Goal: Task Accomplishment & Management: Complete application form

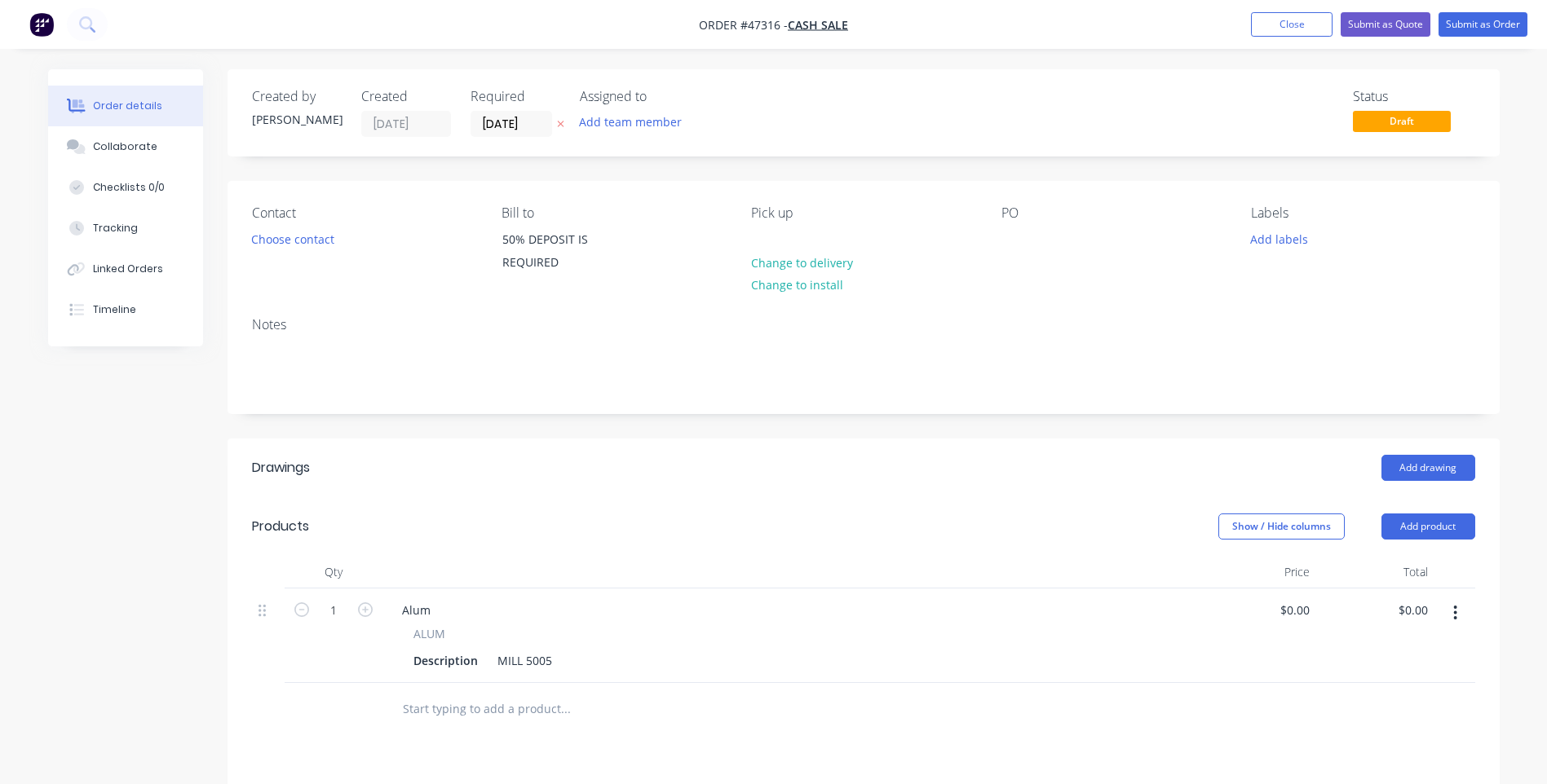
scroll to position [332, 0]
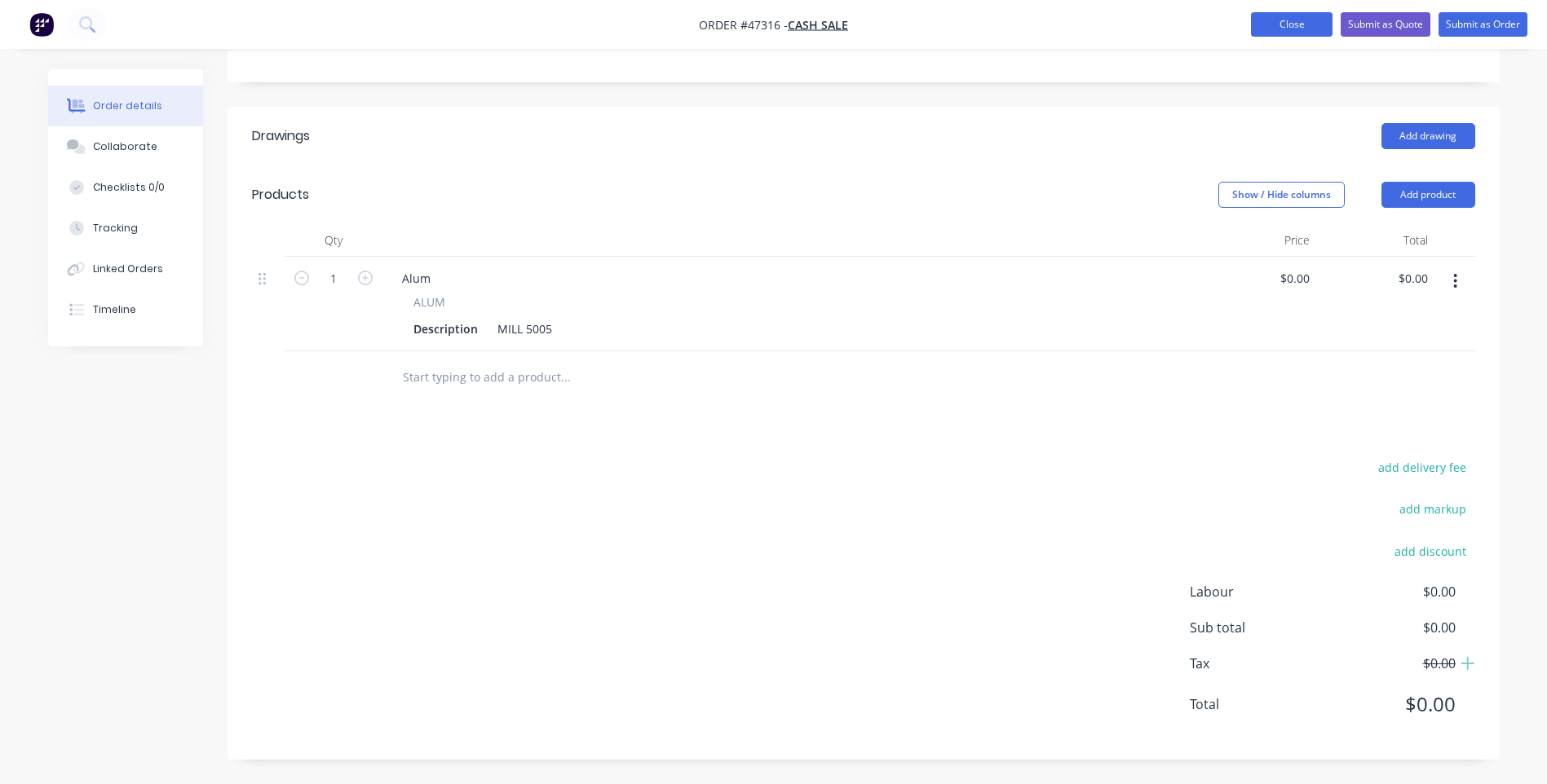
click at [1294, 25] on button "Close" at bounding box center [1292, 25] width 81 height 25
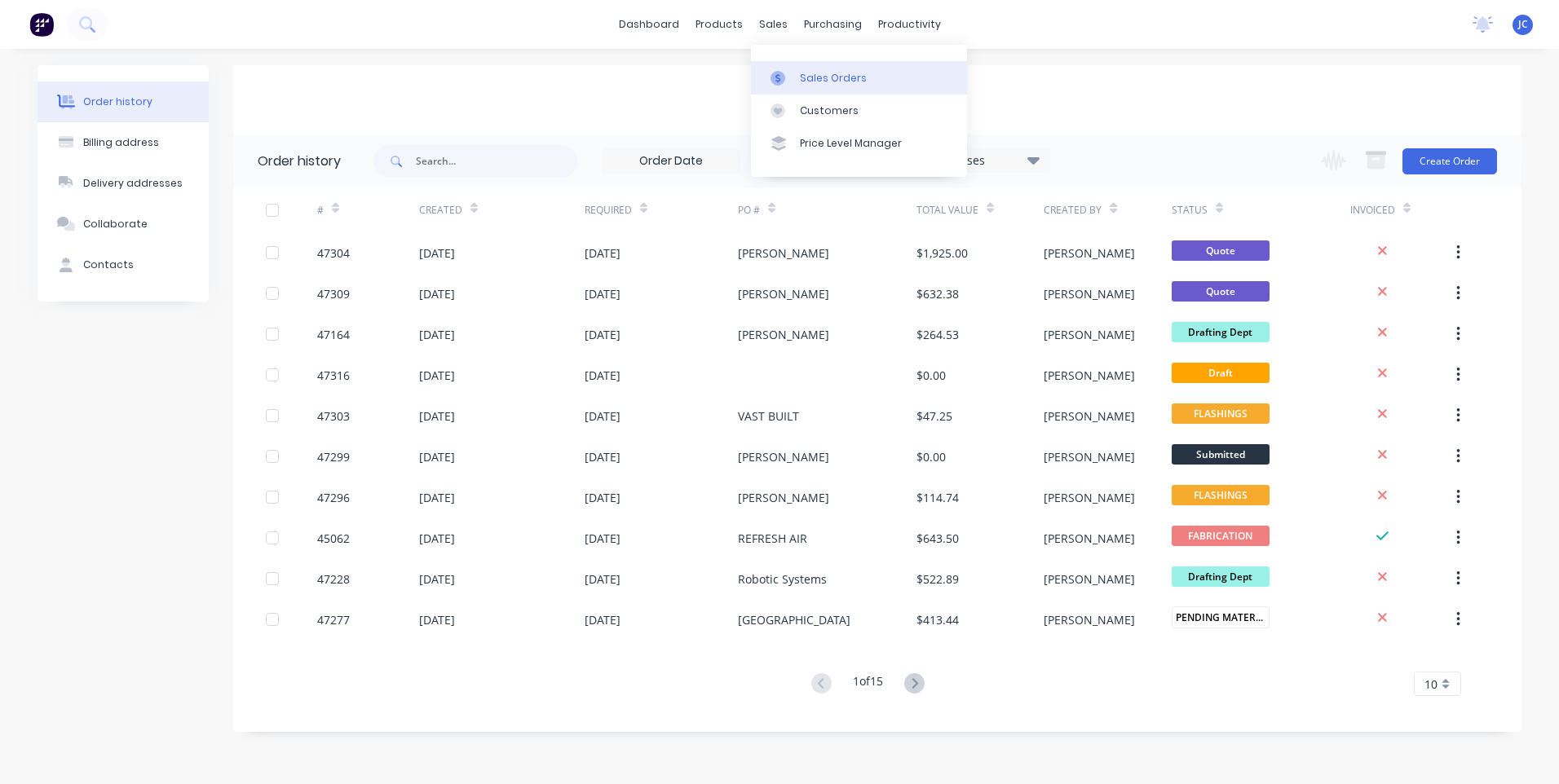
click at [814, 89] on link "Sales Orders" at bounding box center [859, 77] width 216 height 33
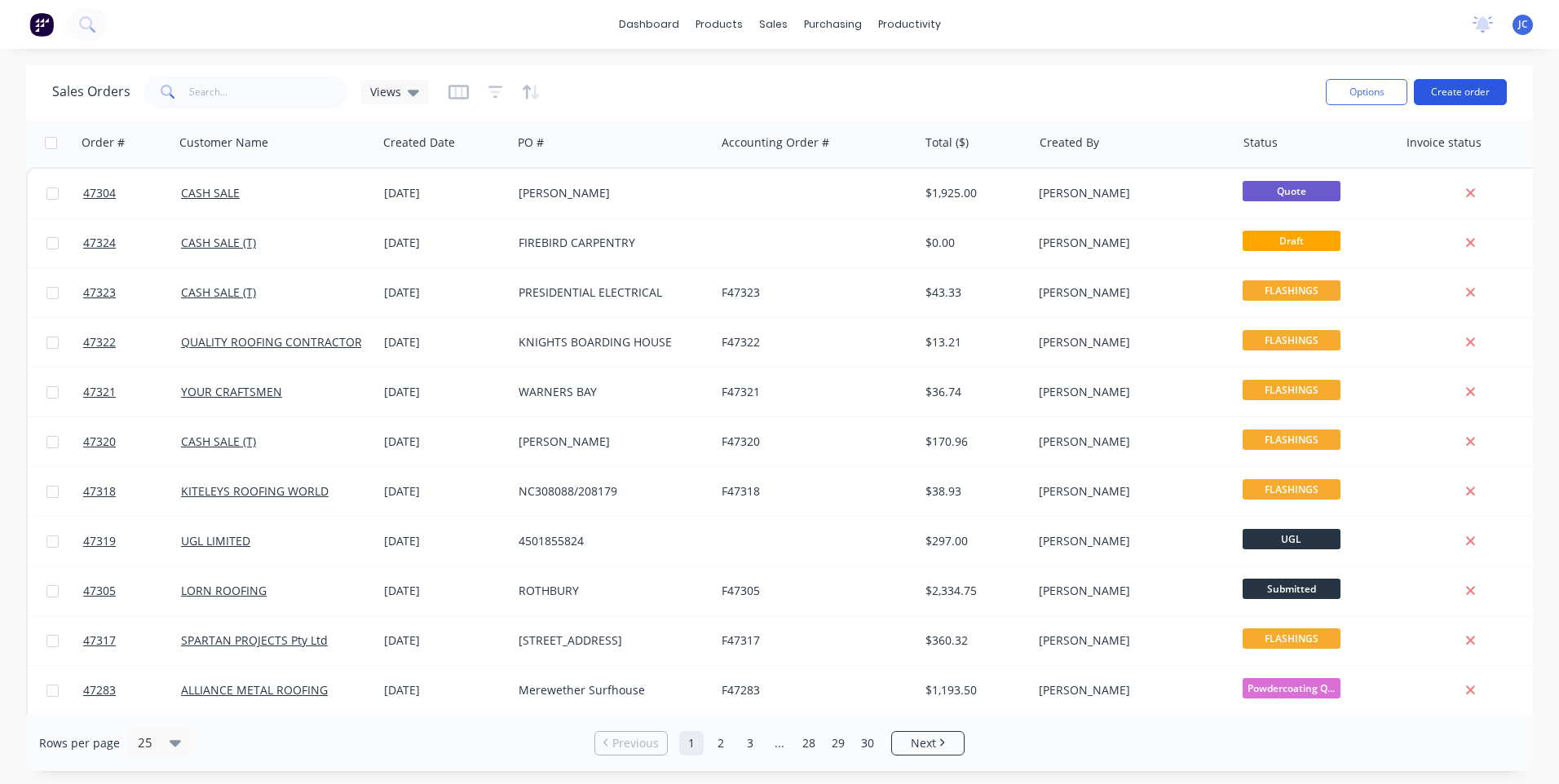
click at [1463, 93] on button "Create order" at bounding box center [1461, 93] width 93 height 26
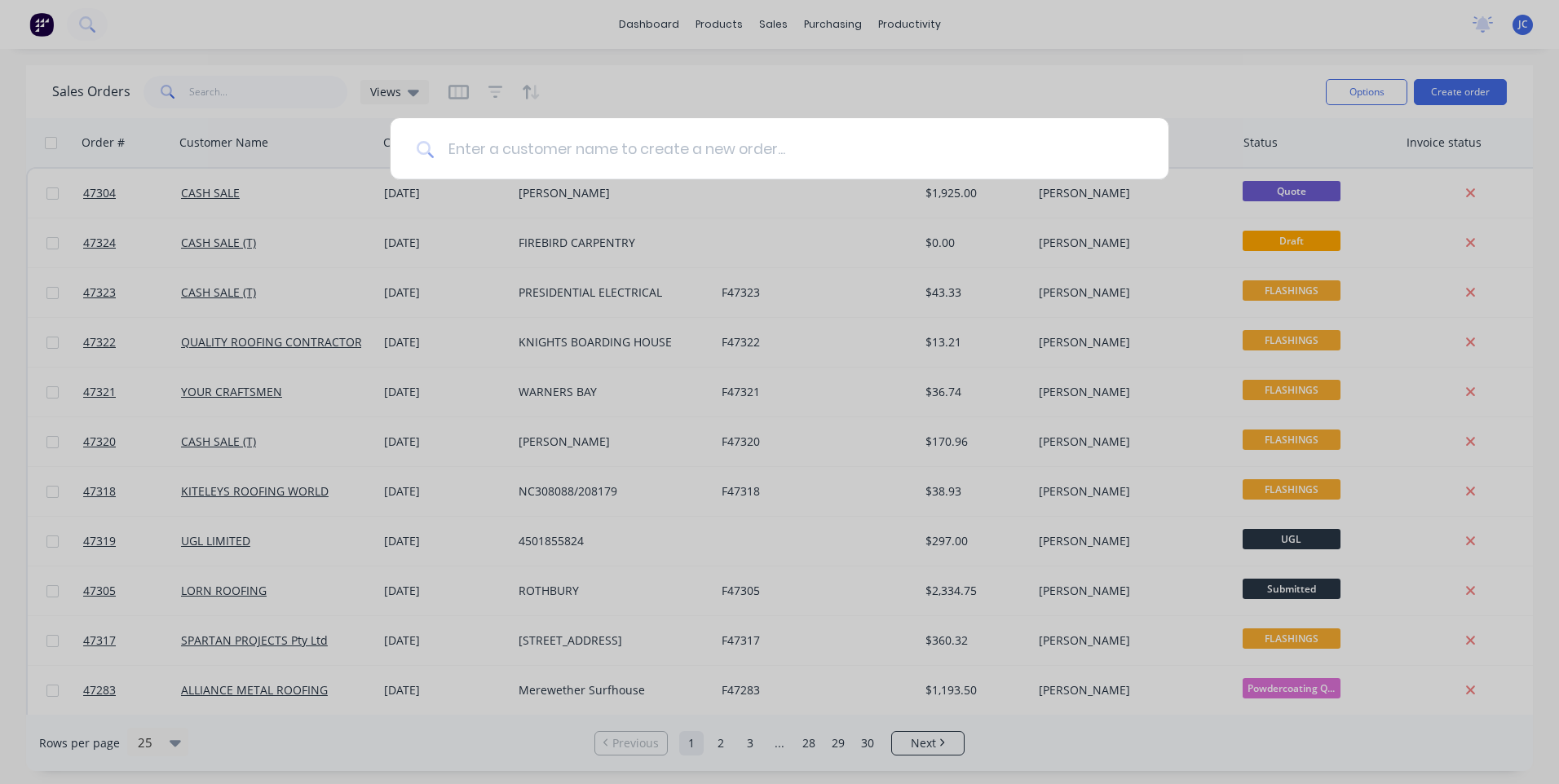
click at [672, 147] on input at bounding box center [788, 148] width 708 height 61
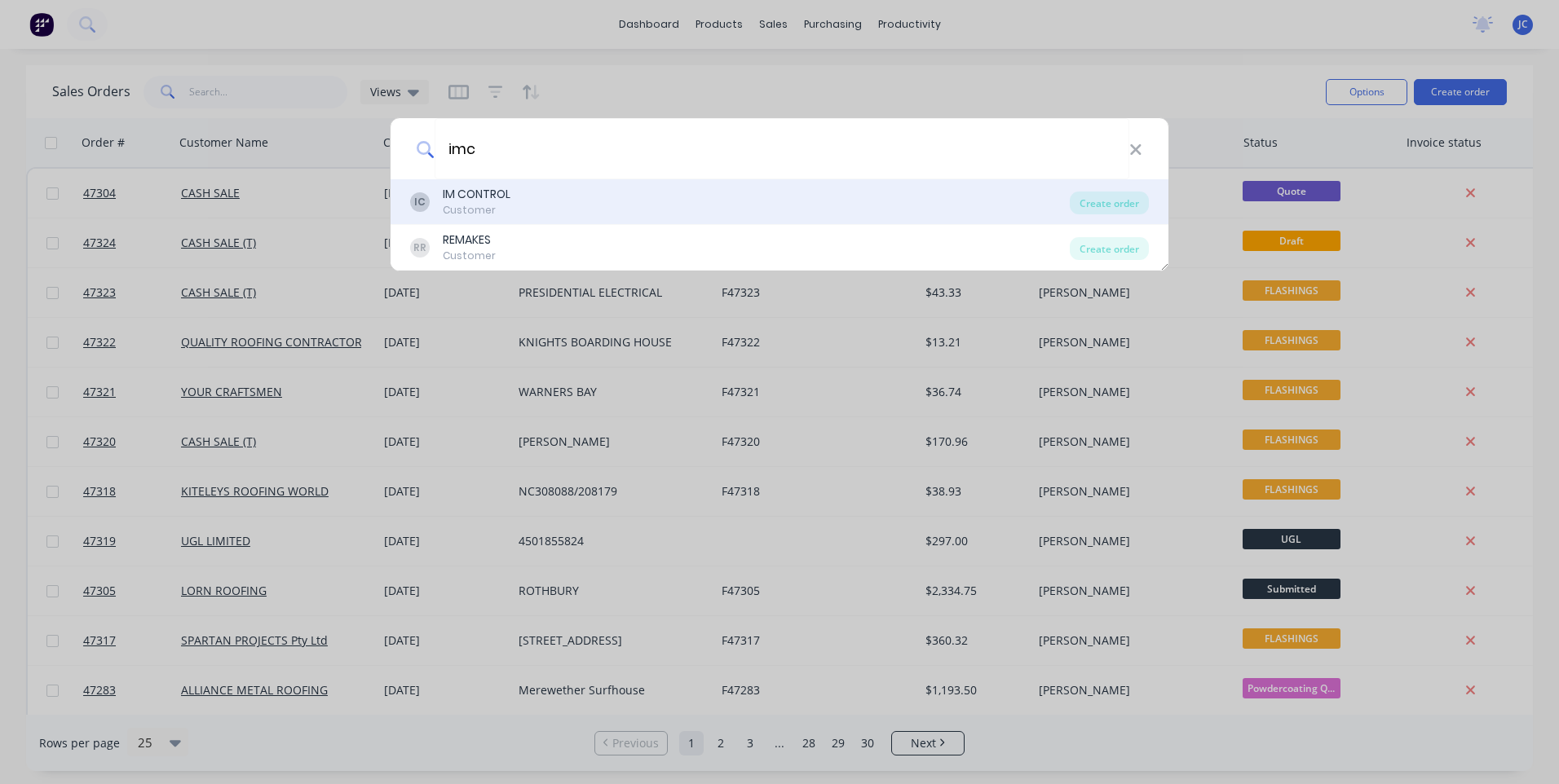
type input "imc"
click at [479, 196] on div "IM CONTROL" at bounding box center [477, 195] width 68 height 17
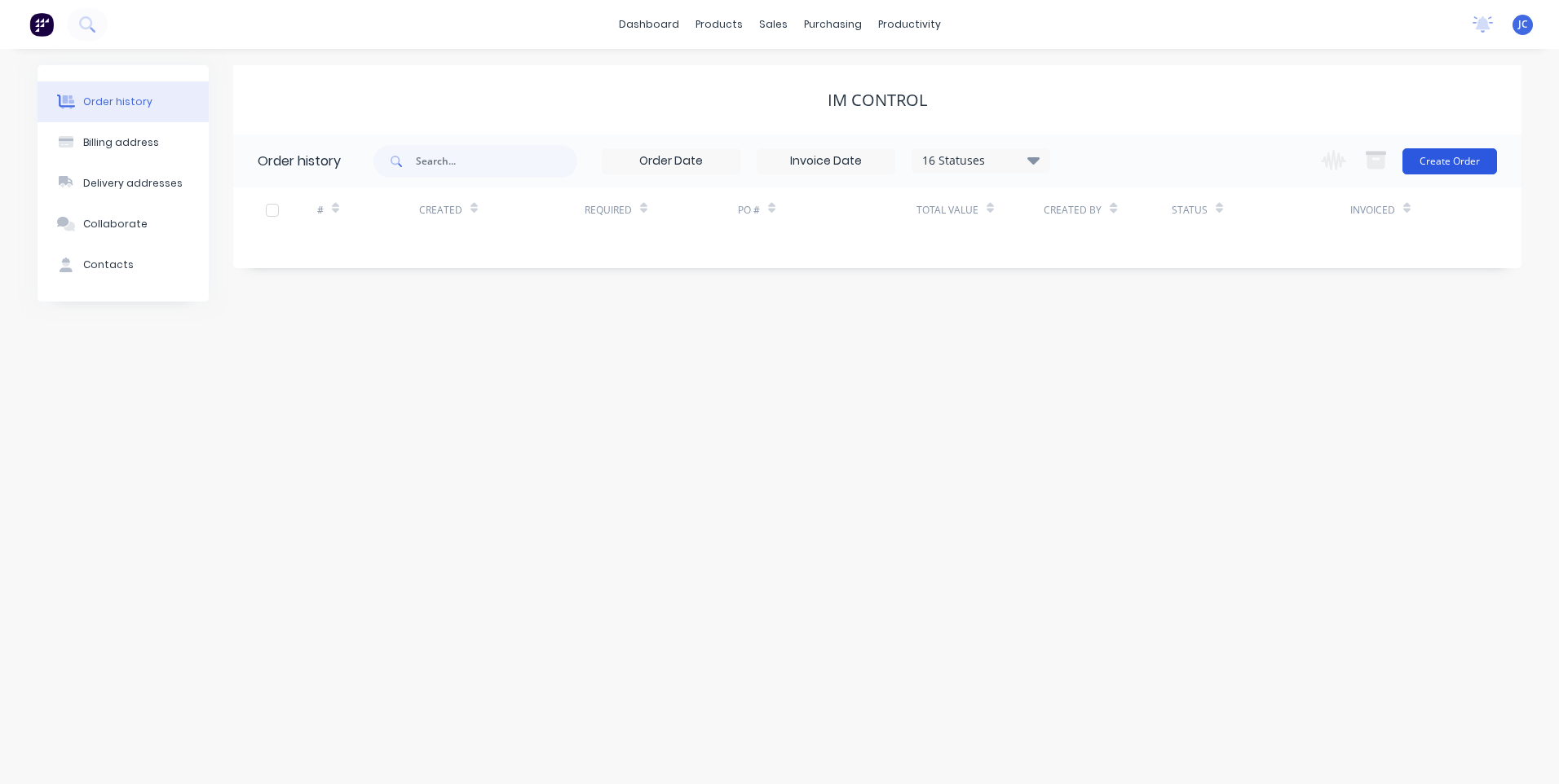
click at [1479, 155] on button "Create Order" at bounding box center [1450, 162] width 94 height 26
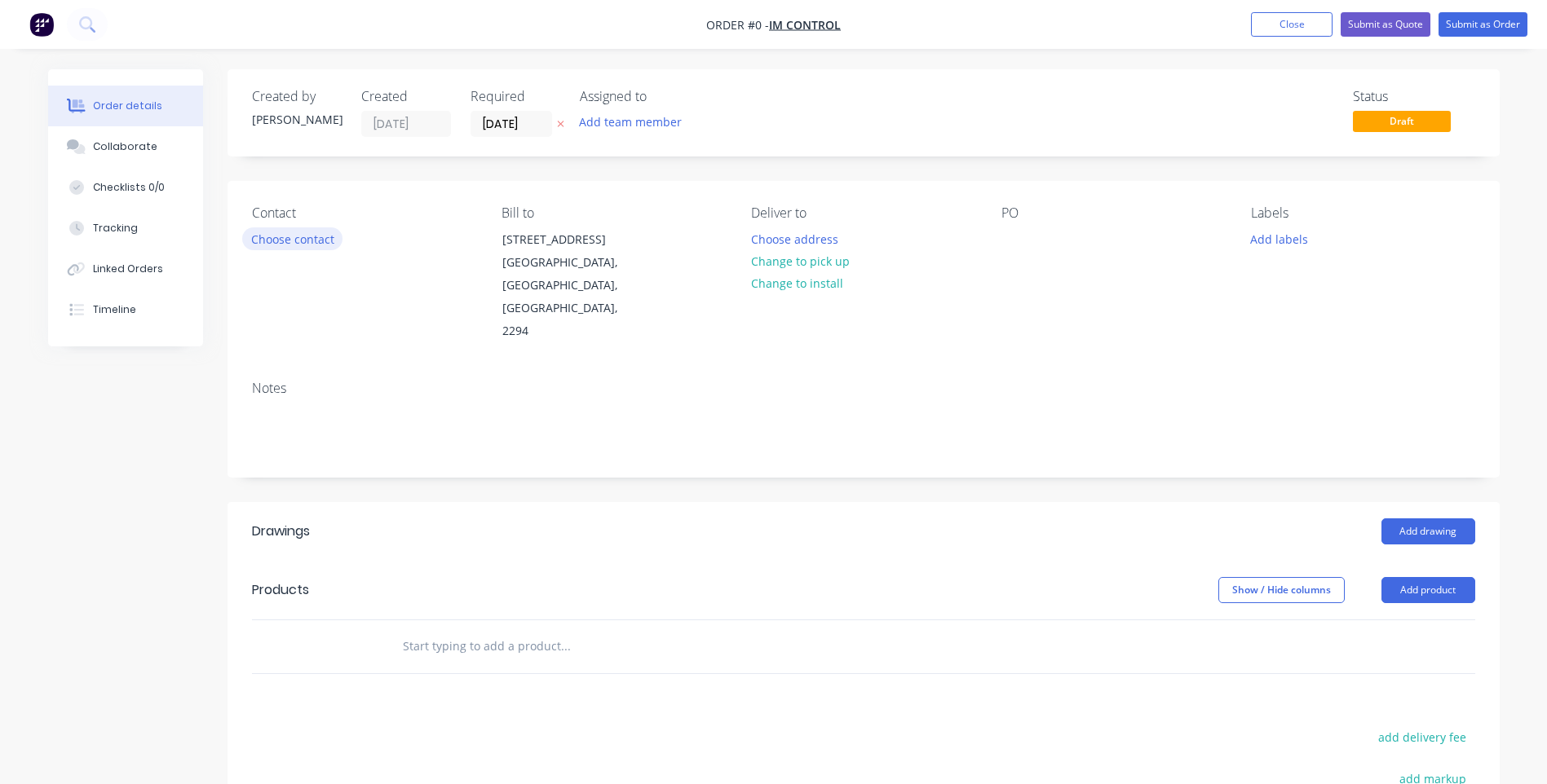
click at [300, 238] on button "Choose contact" at bounding box center [292, 238] width 100 height 22
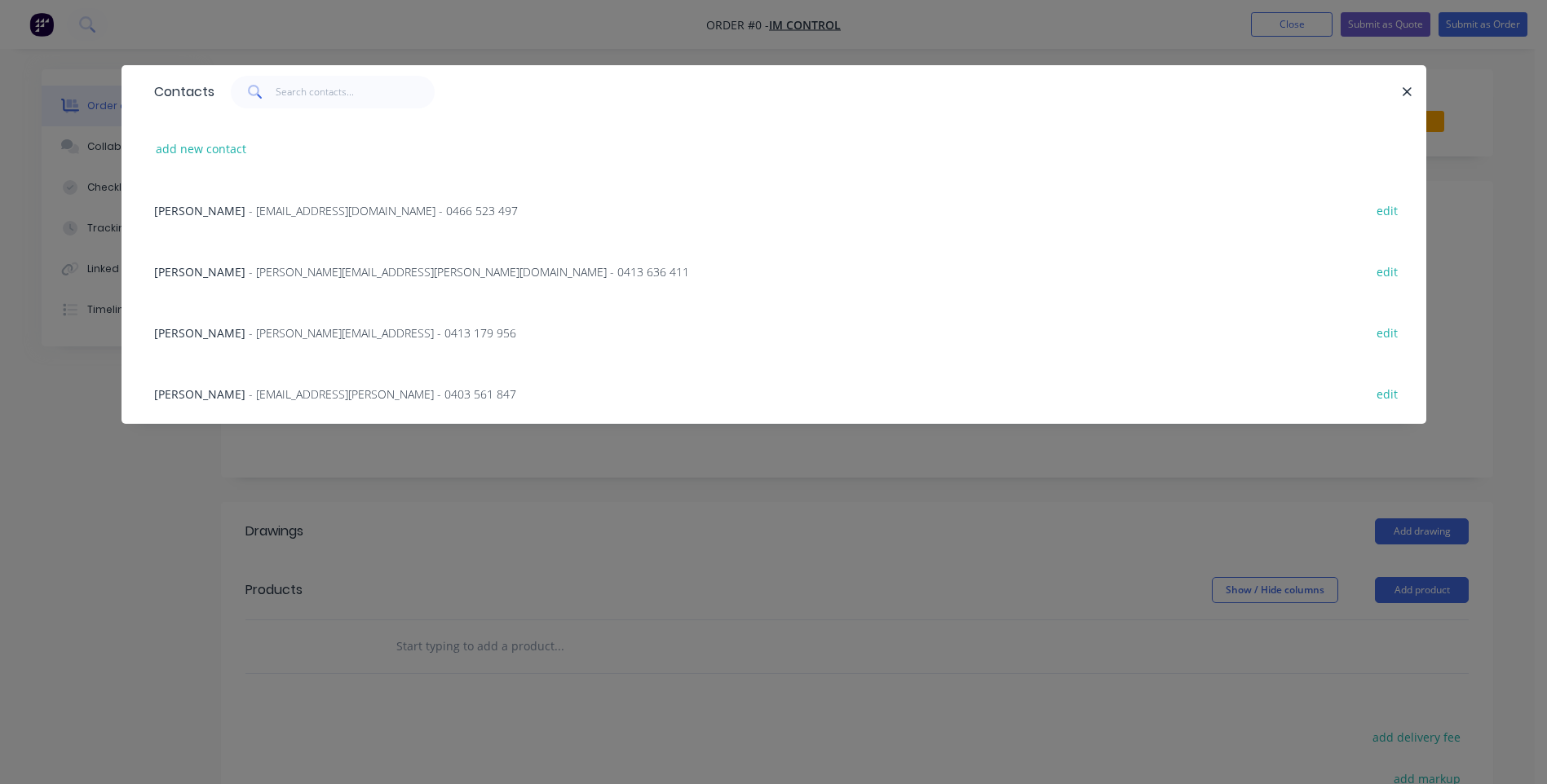
click at [158, 394] on span "[PERSON_NAME]" at bounding box center [199, 394] width 92 height 15
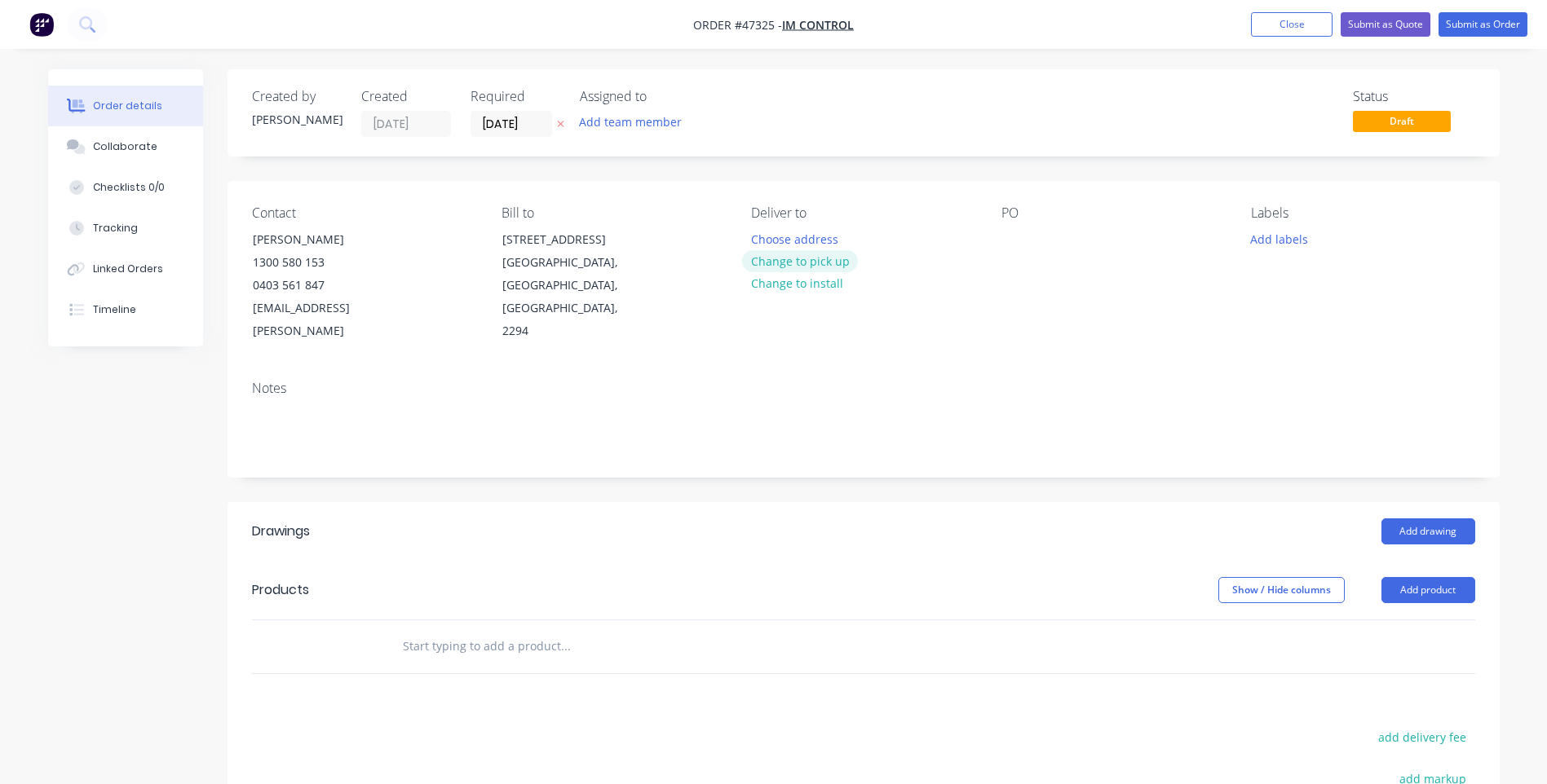
click at [778, 265] on button "Change to pick up" at bounding box center [799, 261] width 116 height 22
click at [624, 121] on button "Add team member" at bounding box center [629, 121] width 120 height 22
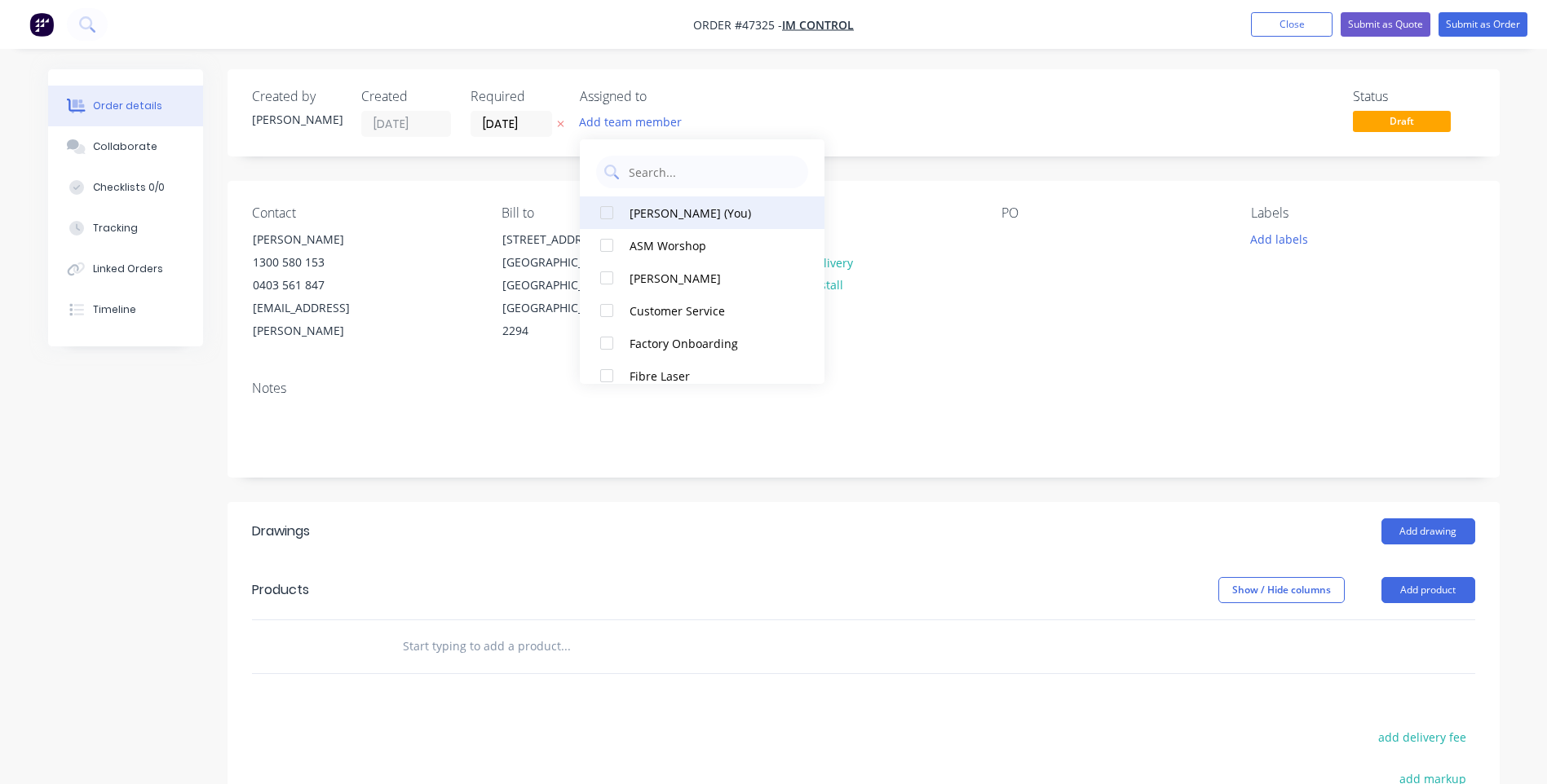
click at [610, 208] on div at bounding box center [607, 213] width 33 height 33
click at [987, 367] on div "Notes" at bounding box center [864, 422] width 1273 height 110
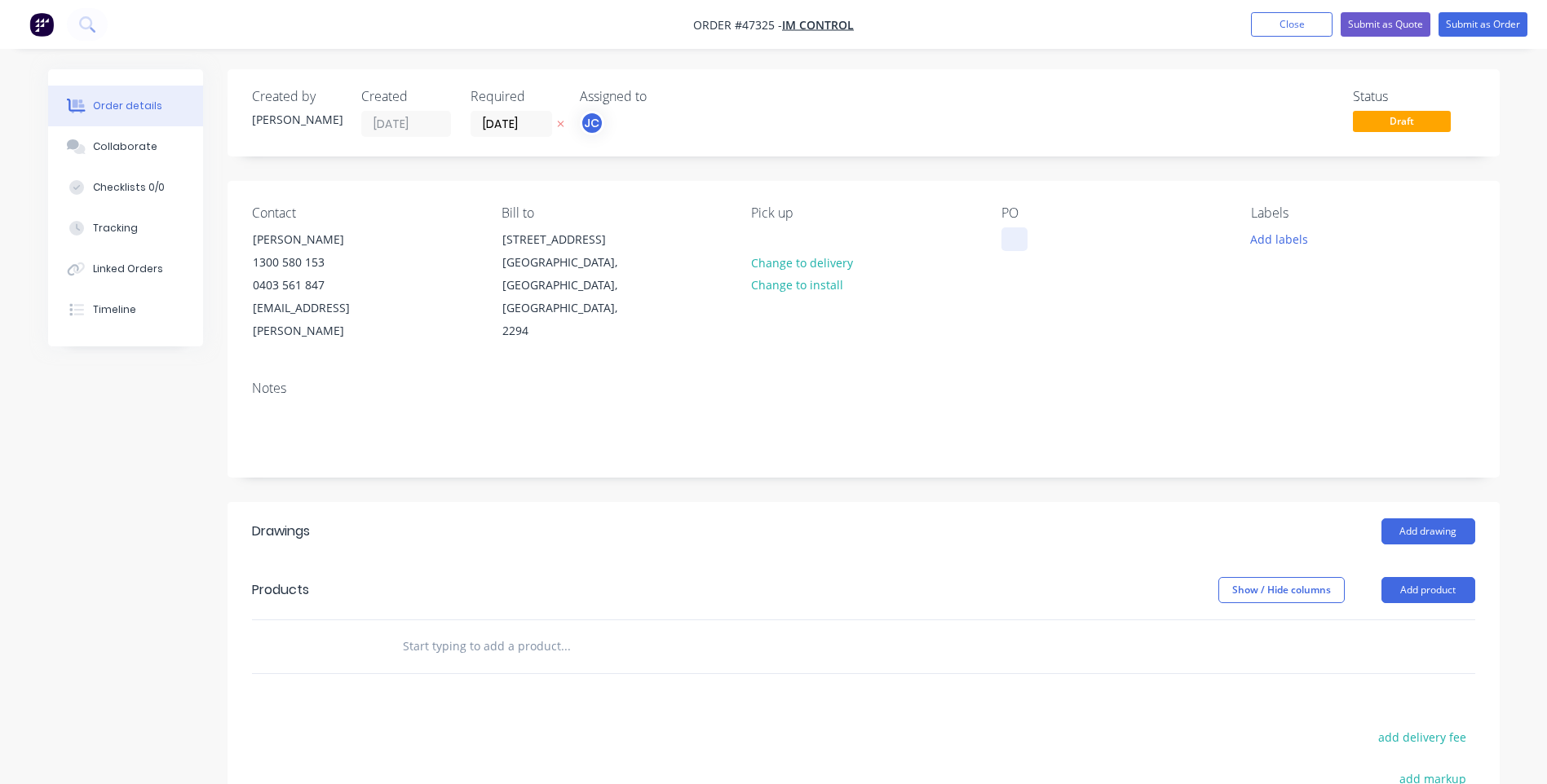
click at [1007, 237] on div at bounding box center [1015, 239] width 26 height 24
click at [1280, 241] on button "Add labels" at bounding box center [1280, 238] width 75 height 22
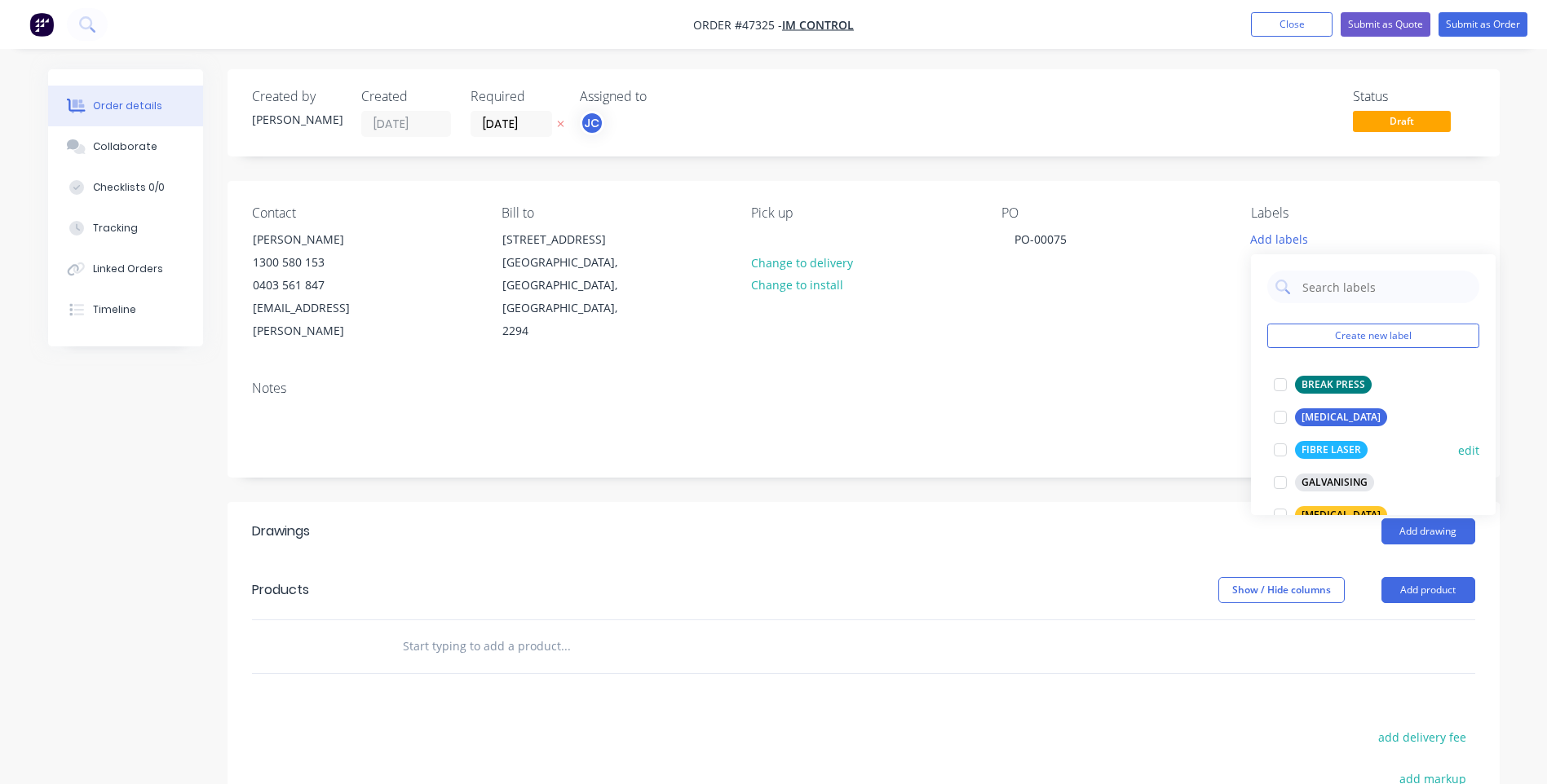
click at [1281, 449] on div at bounding box center [1281, 450] width 33 height 33
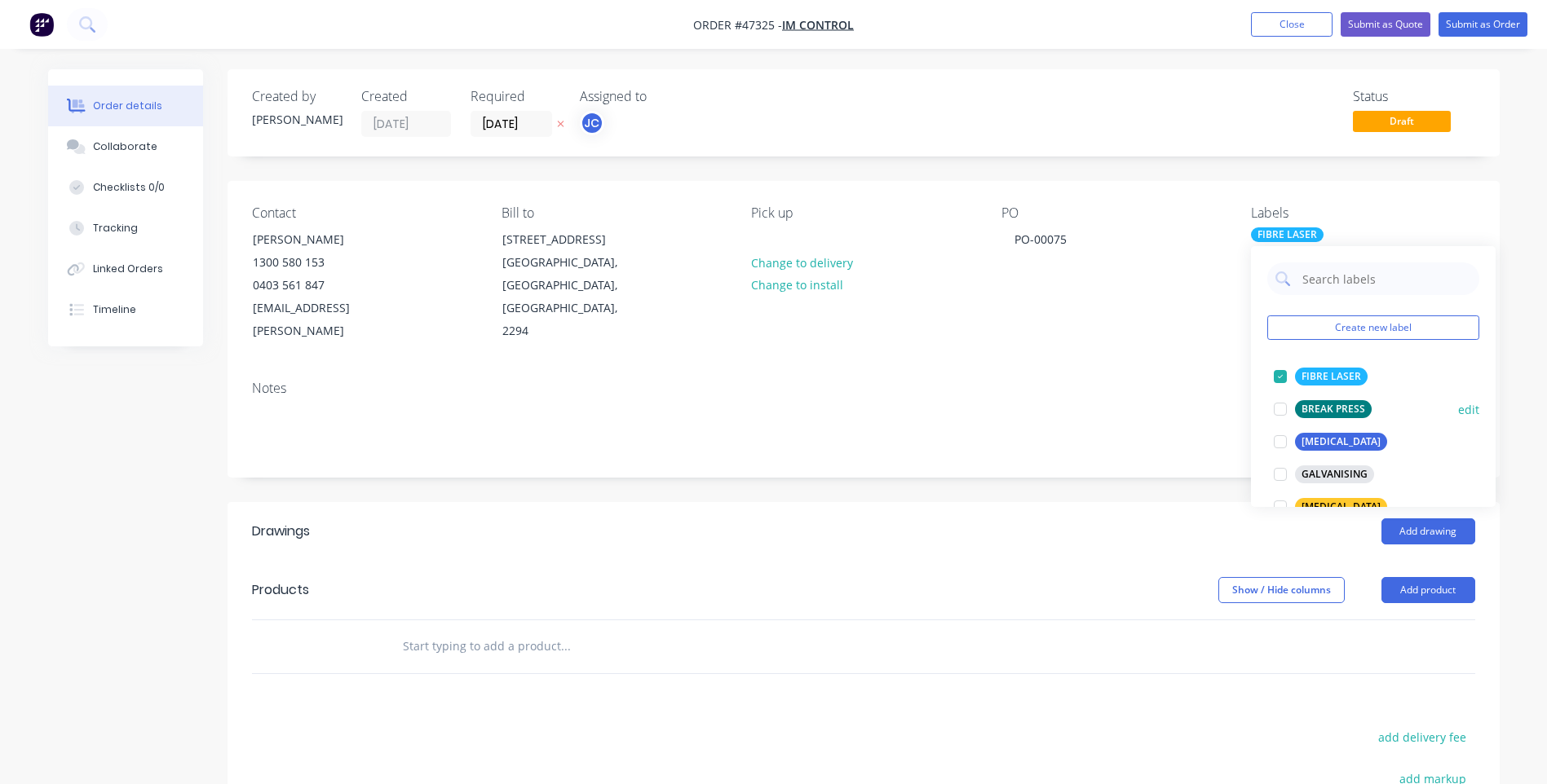
click at [1281, 410] on div at bounding box center [1281, 409] width 33 height 33
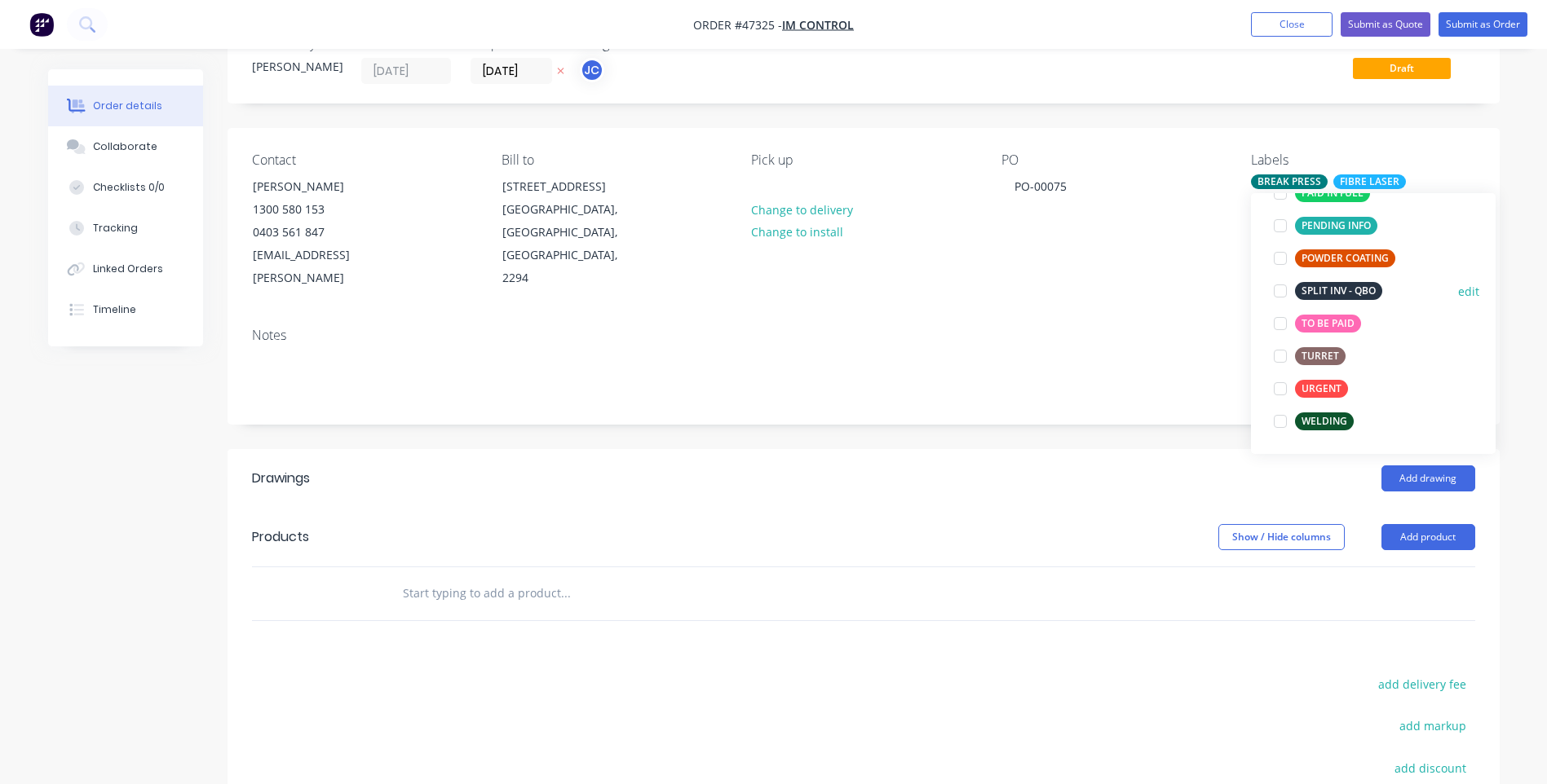
scroll to position [81, 0]
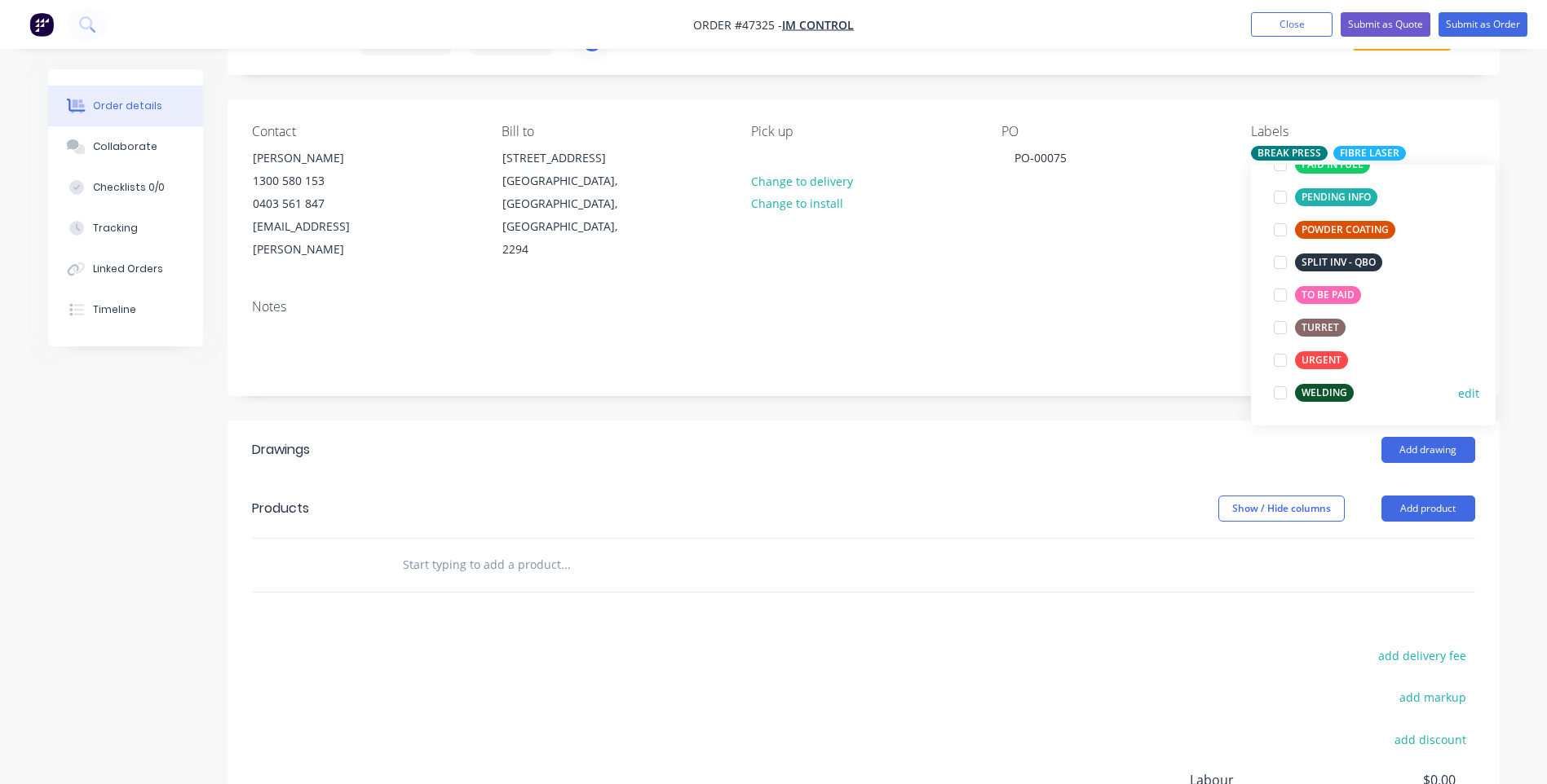
click at [1281, 389] on div at bounding box center [1281, 393] width 33 height 33
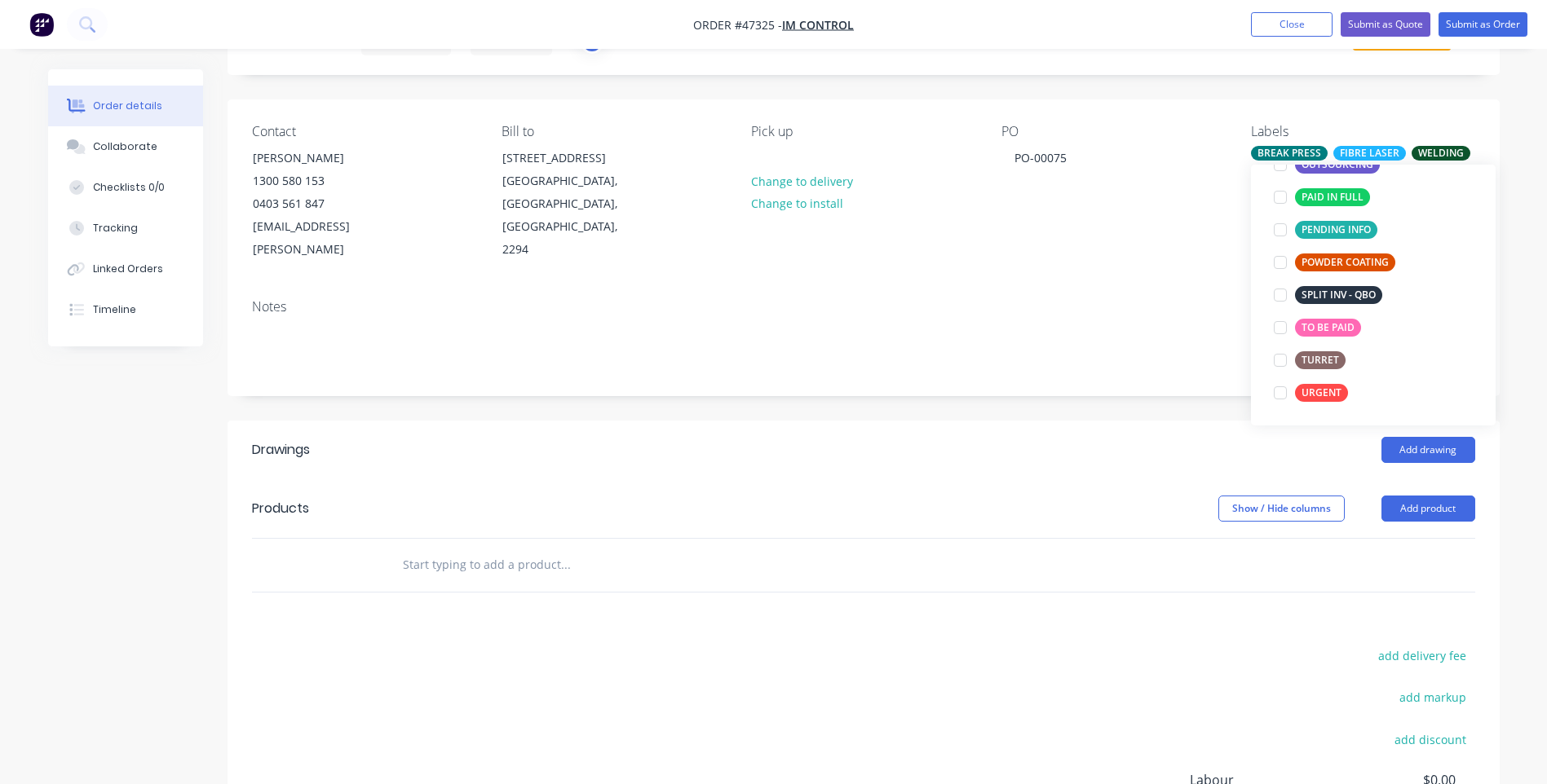
scroll to position [0, 0]
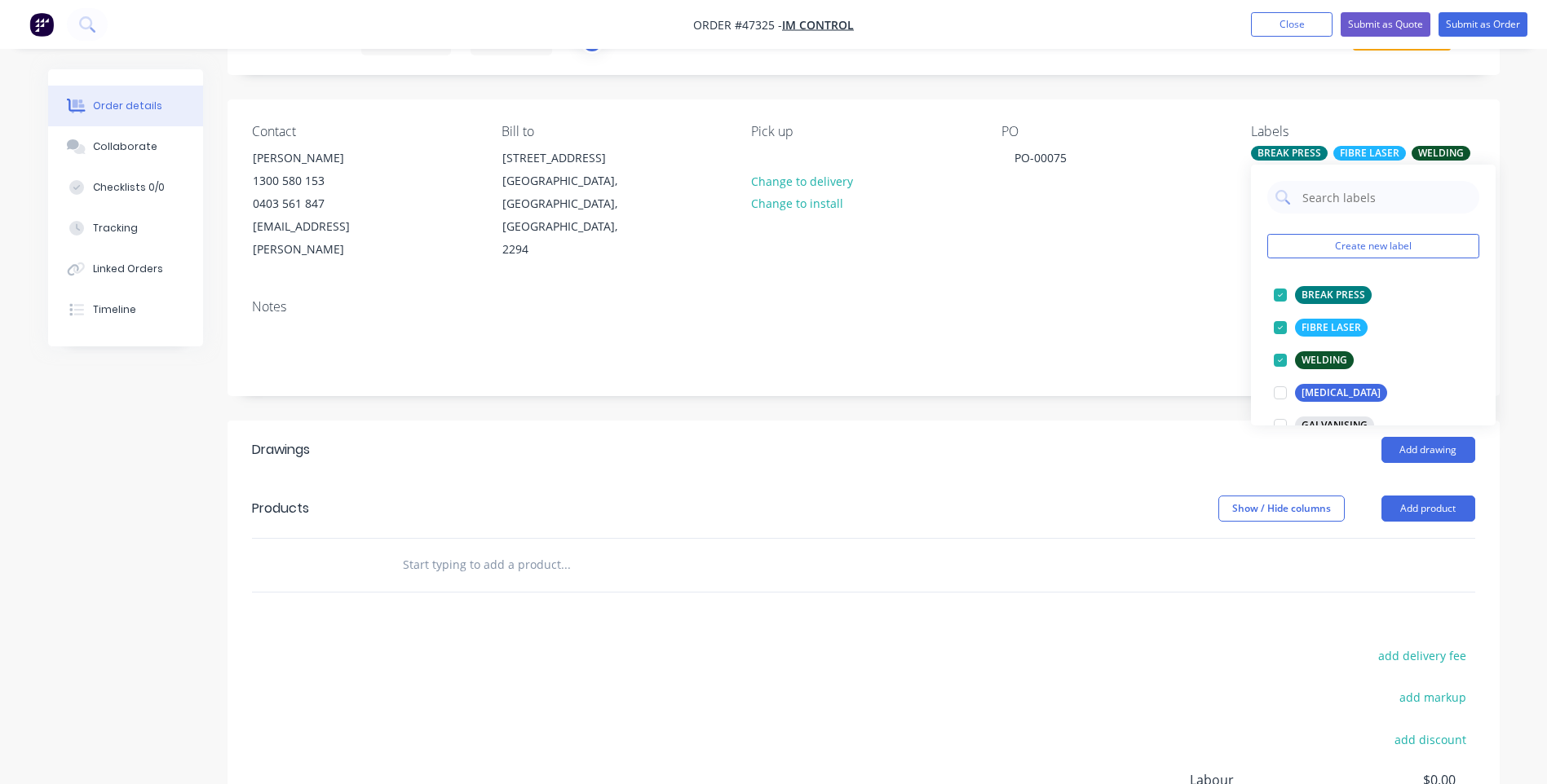
click at [1162, 299] on div "Notes" at bounding box center [864, 307] width 1224 height 15
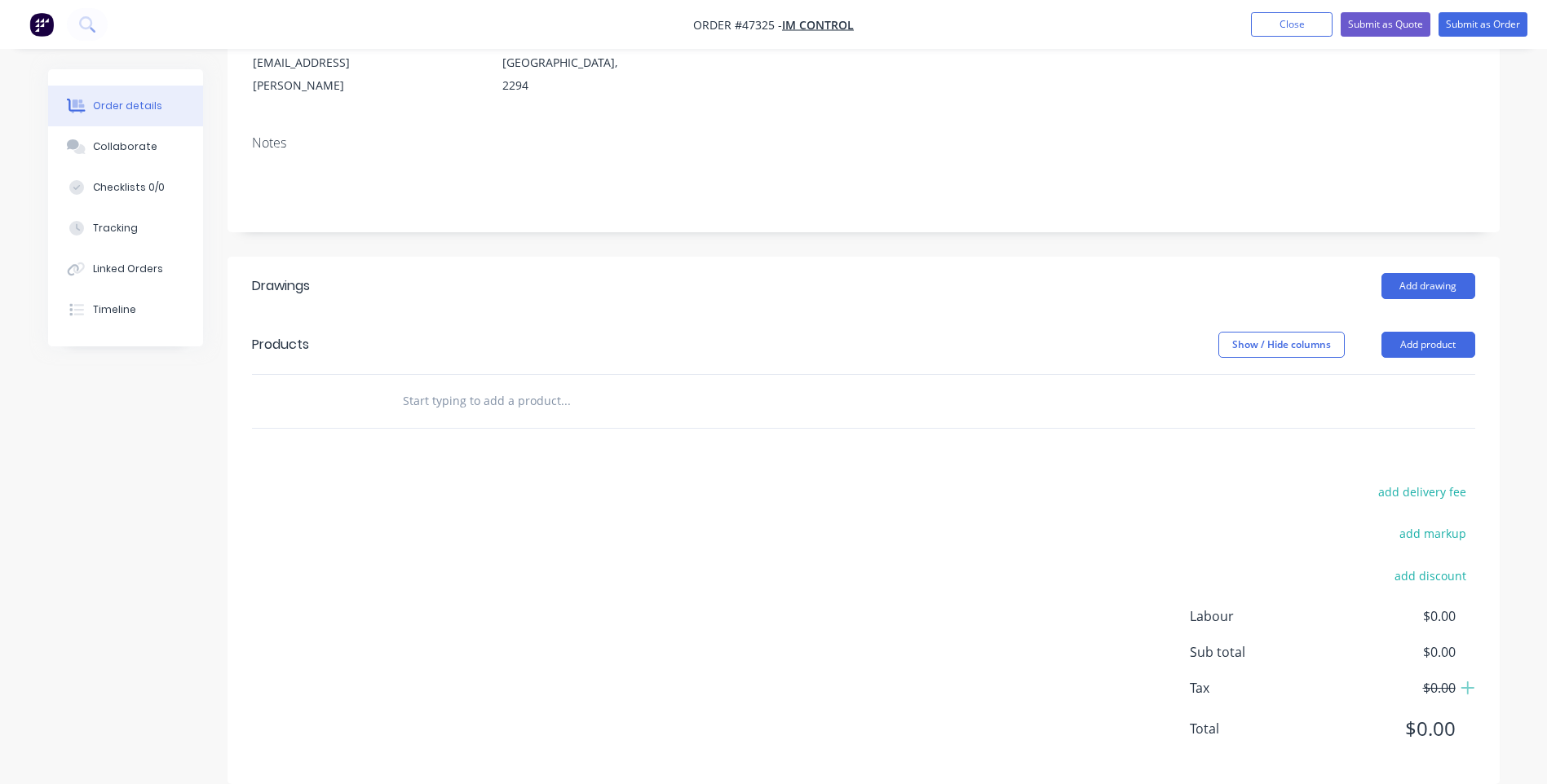
scroll to position [247, 0]
click at [1416, 331] on button "Add product" at bounding box center [1428, 344] width 94 height 26
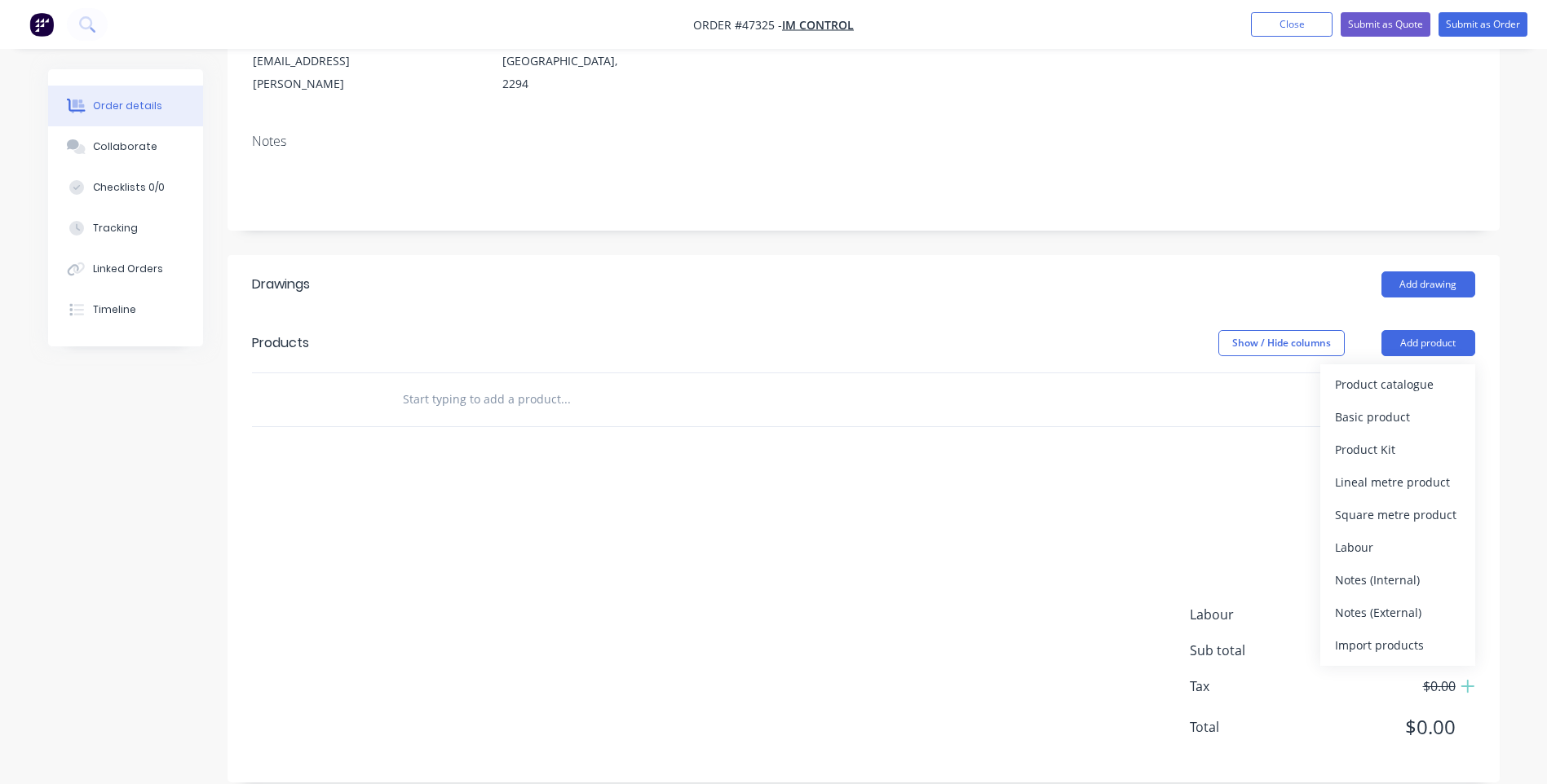
click at [1308, 271] on div "Add drawing" at bounding box center [992, 284] width 963 height 26
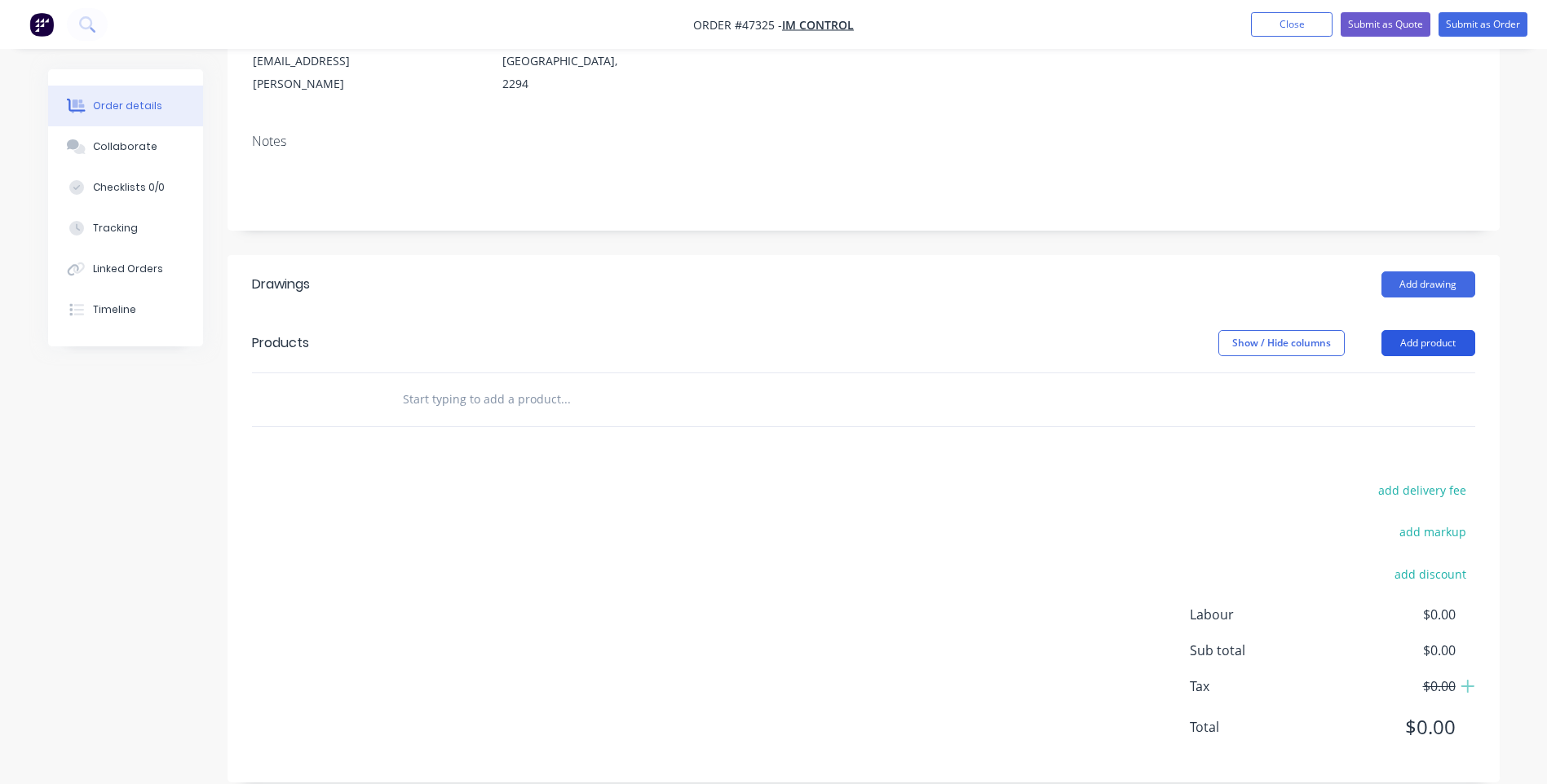
click at [1399, 331] on button "Add product" at bounding box center [1428, 344] width 94 height 26
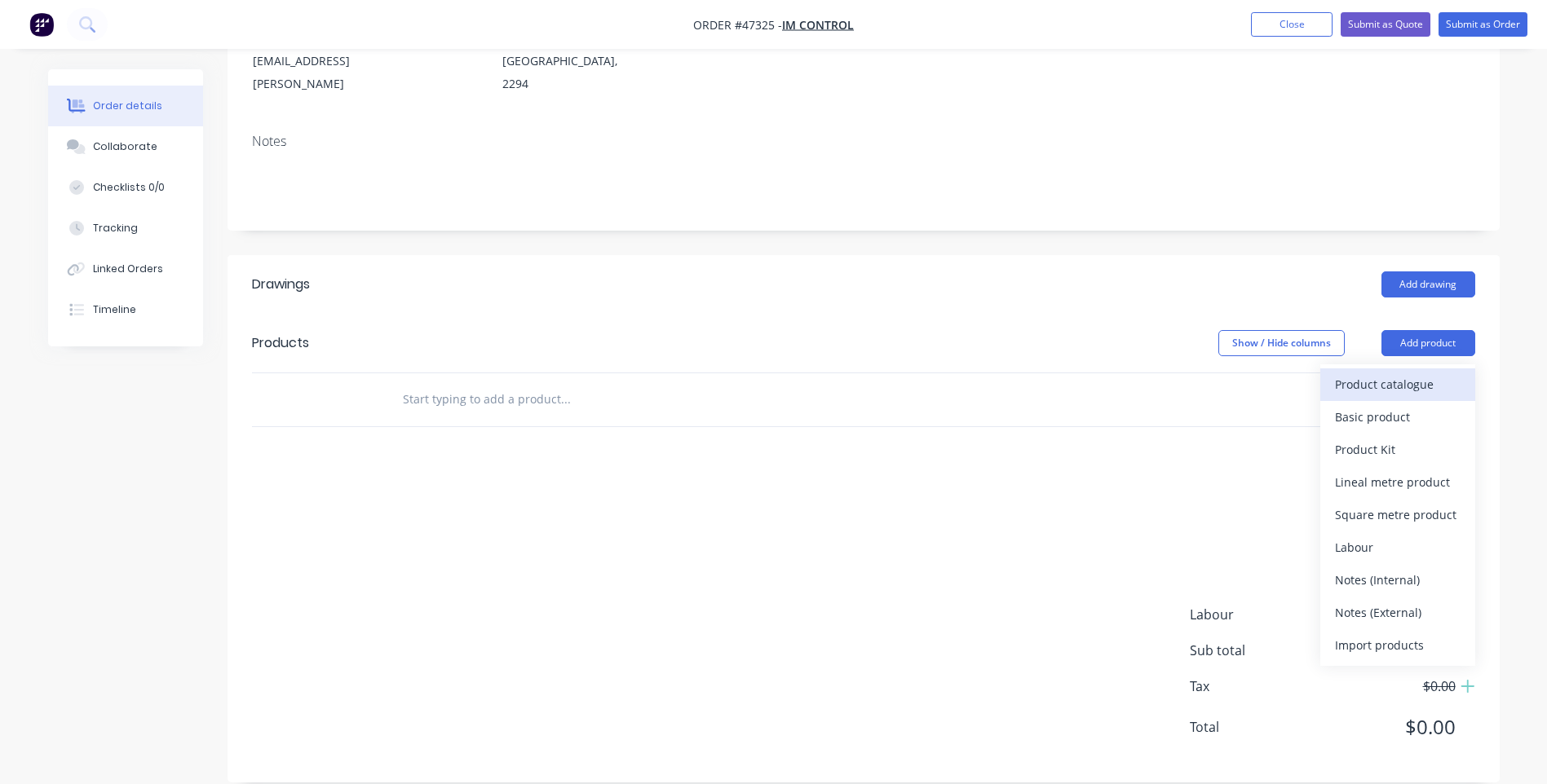
click at [1368, 372] on div "Product catalogue" at bounding box center [1398, 383] width 126 height 24
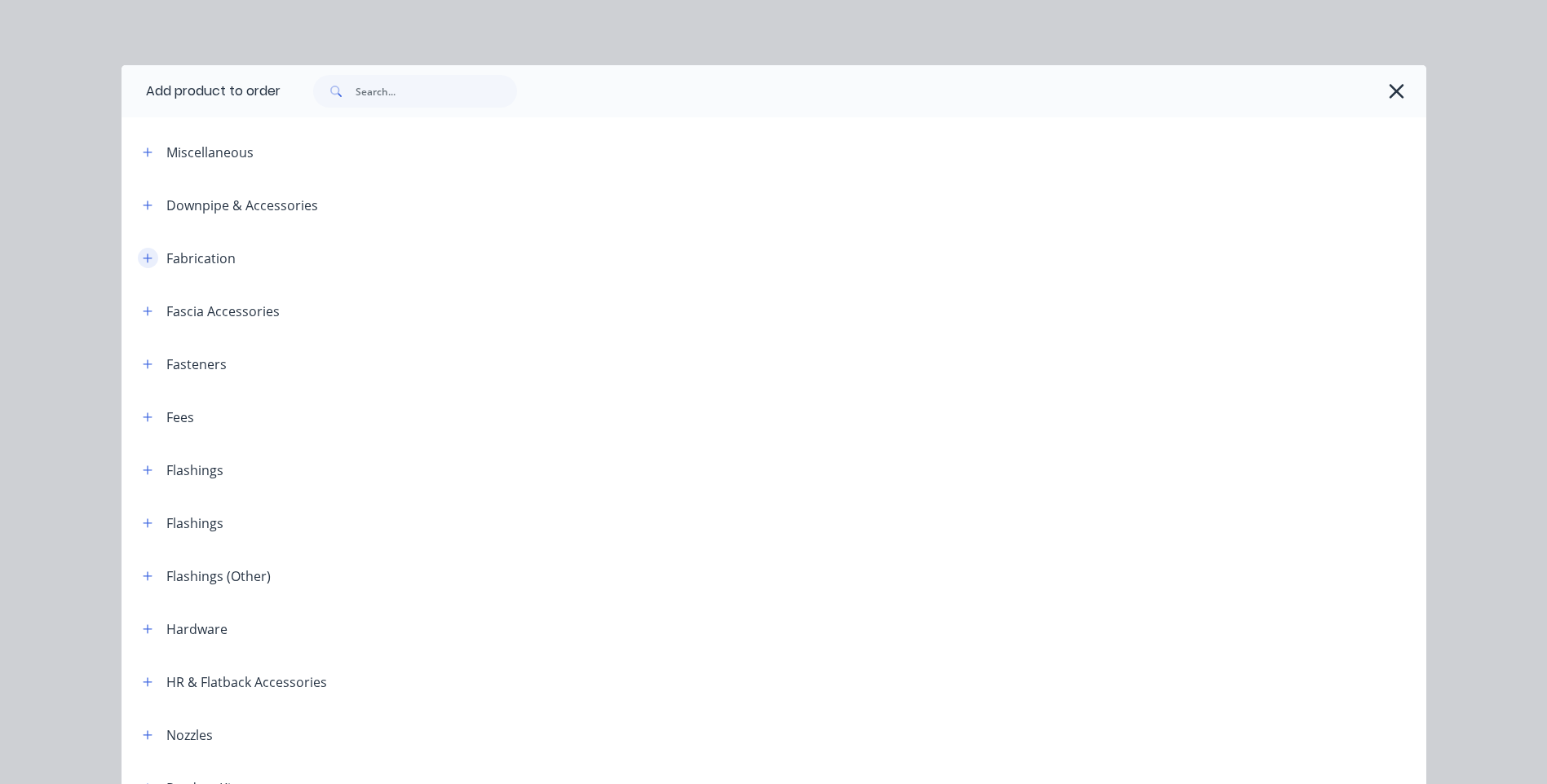
click at [138, 261] on button "button" at bounding box center [148, 258] width 21 height 21
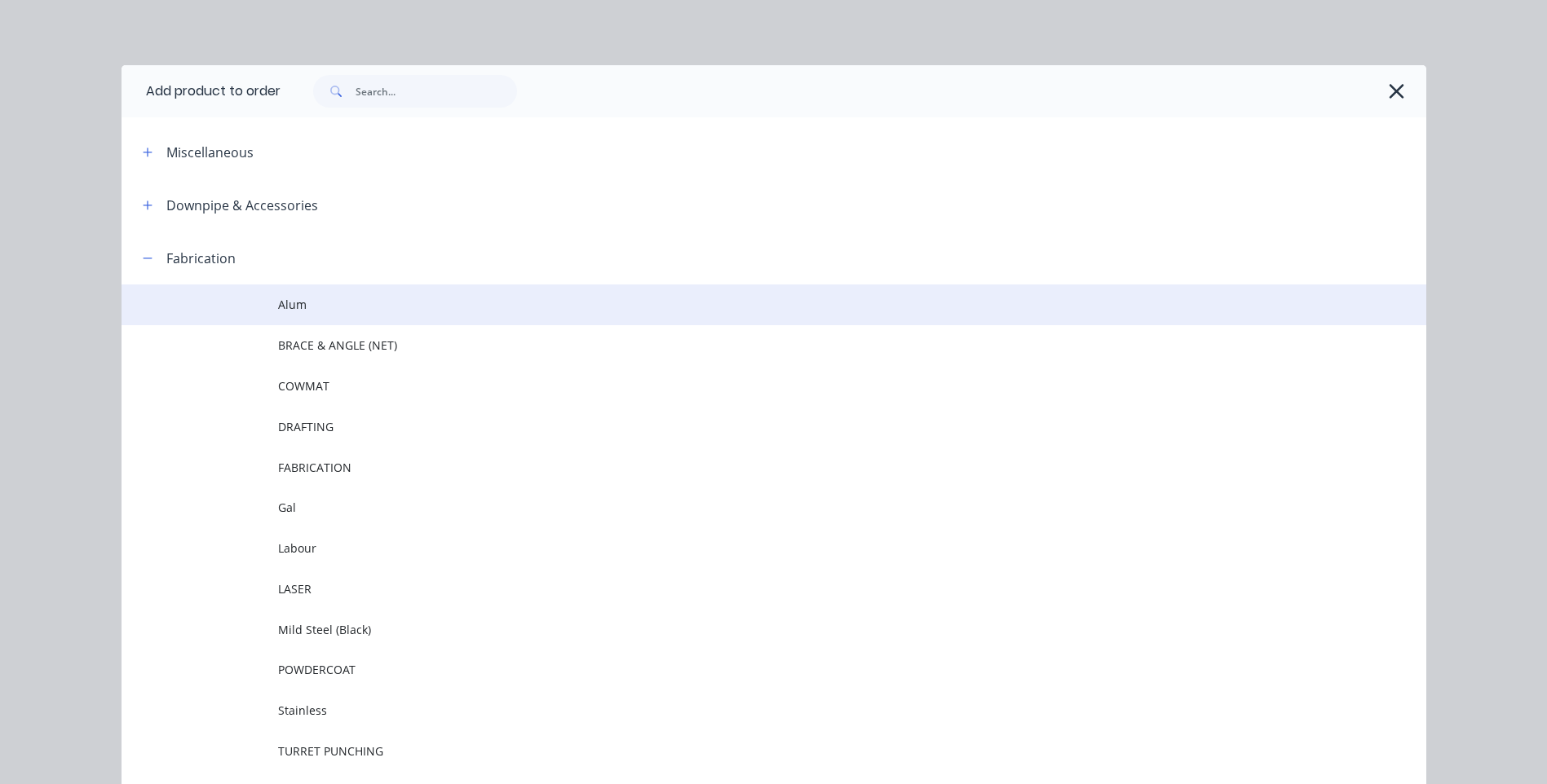
click at [292, 307] on span "Alum" at bounding box center [737, 304] width 919 height 17
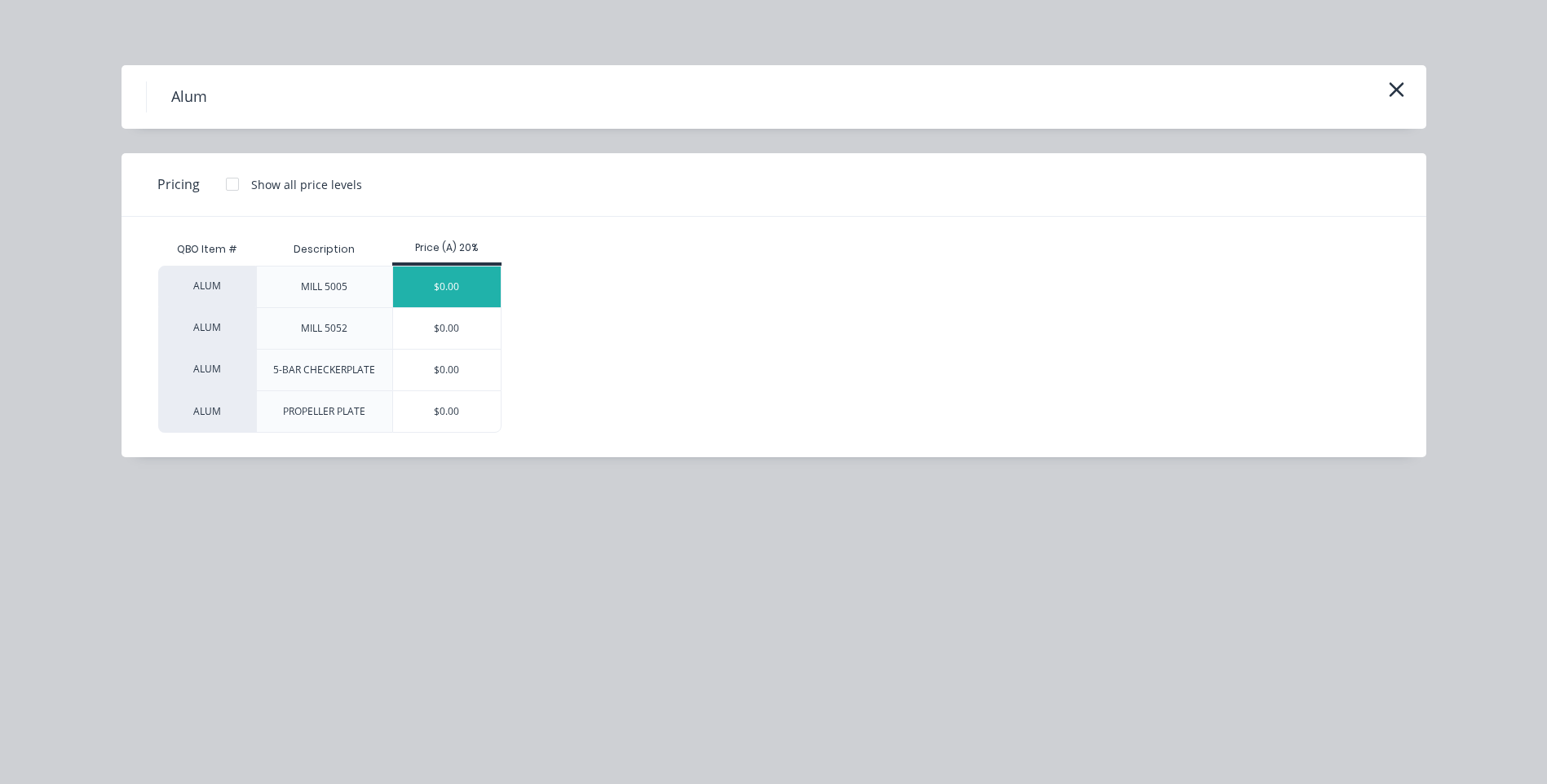
click at [456, 277] on div "$0.00" at bounding box center [447, 286] width 109 height 41
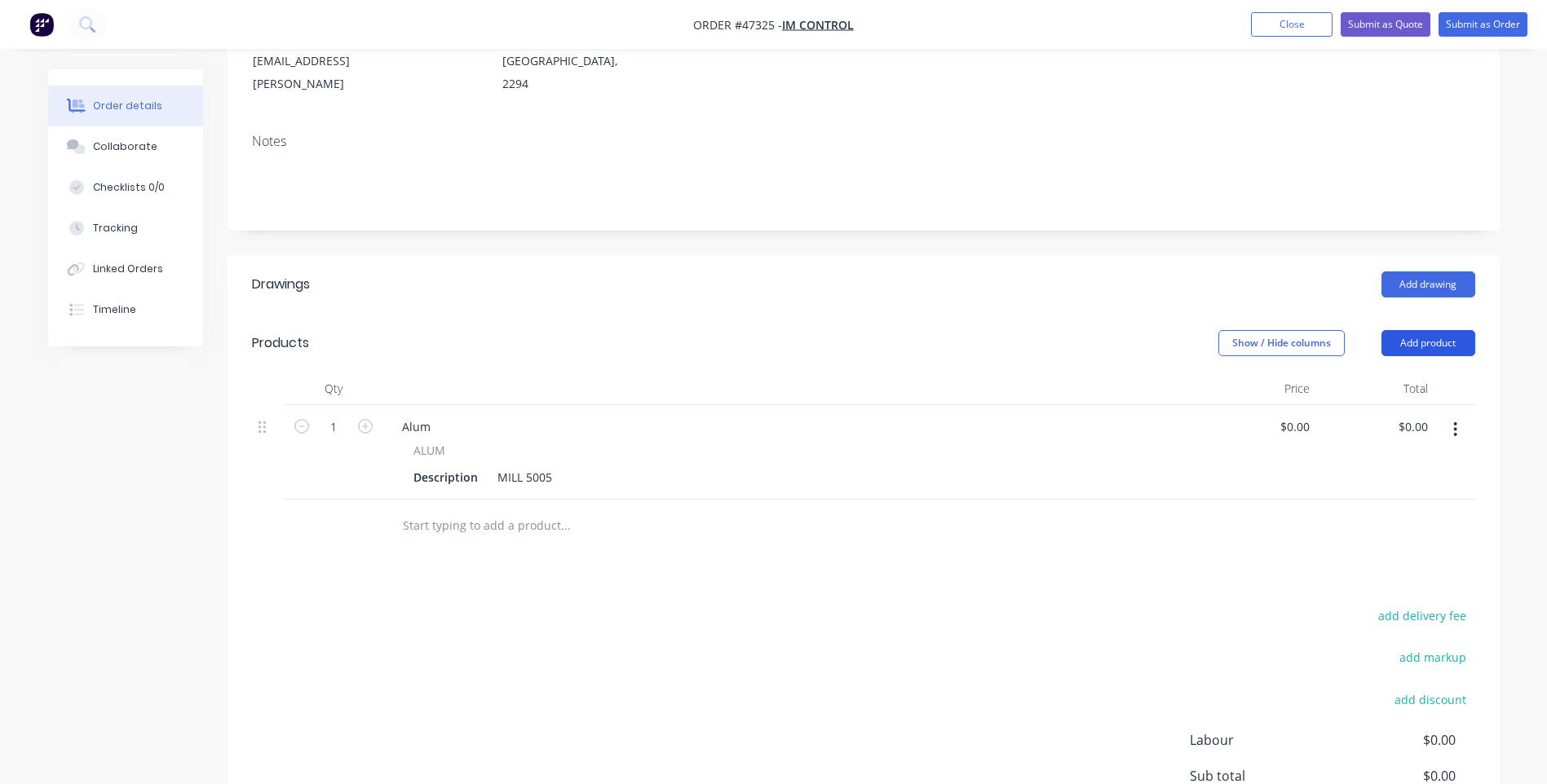
click at [1428, 331] on button "Add product" at bounding box center [1428, 344] width 94 height 26
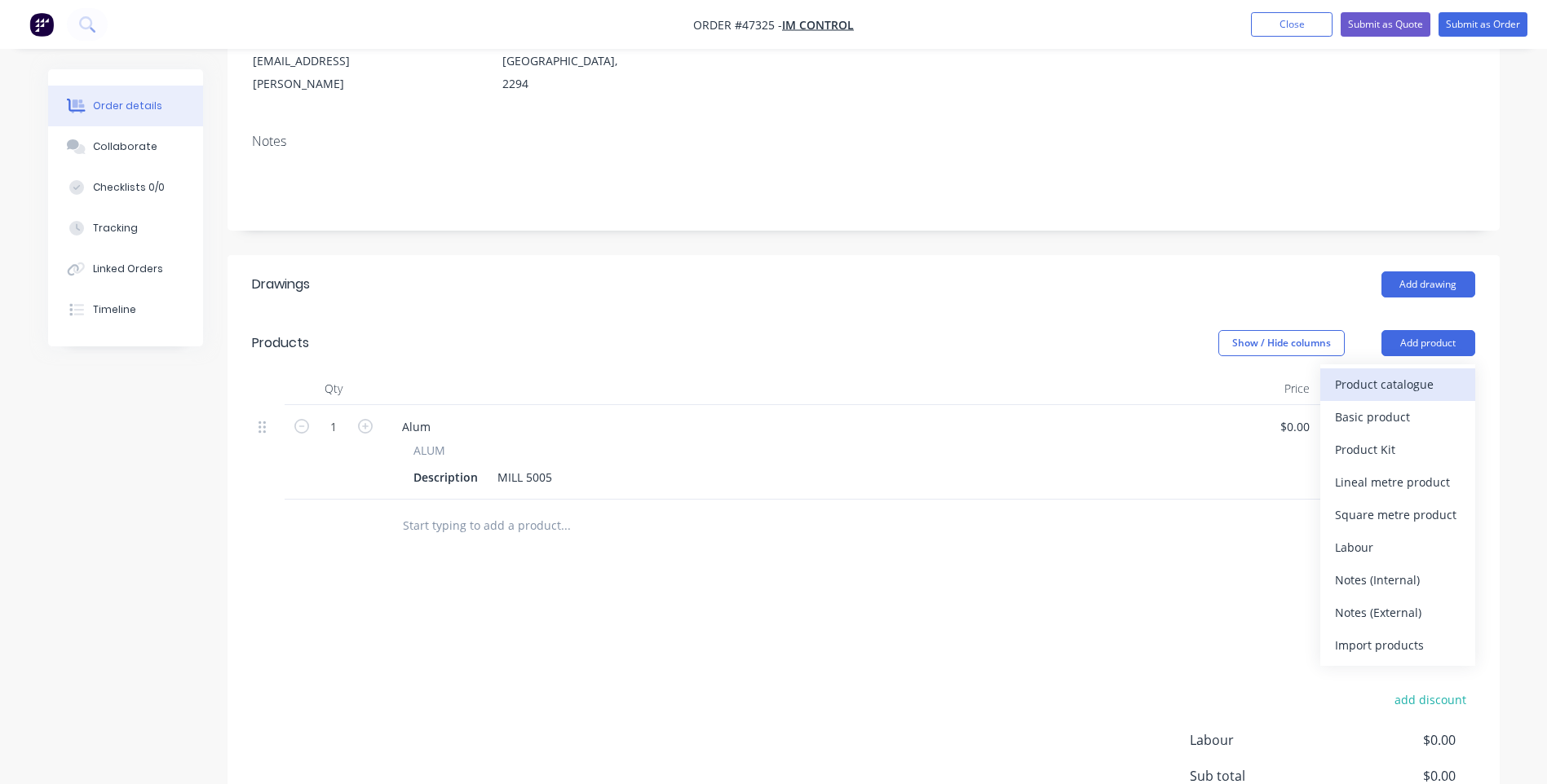
click at [1365, 372] on div "Product catalogue" at bounding box center [1398, 383] width 126 height 24
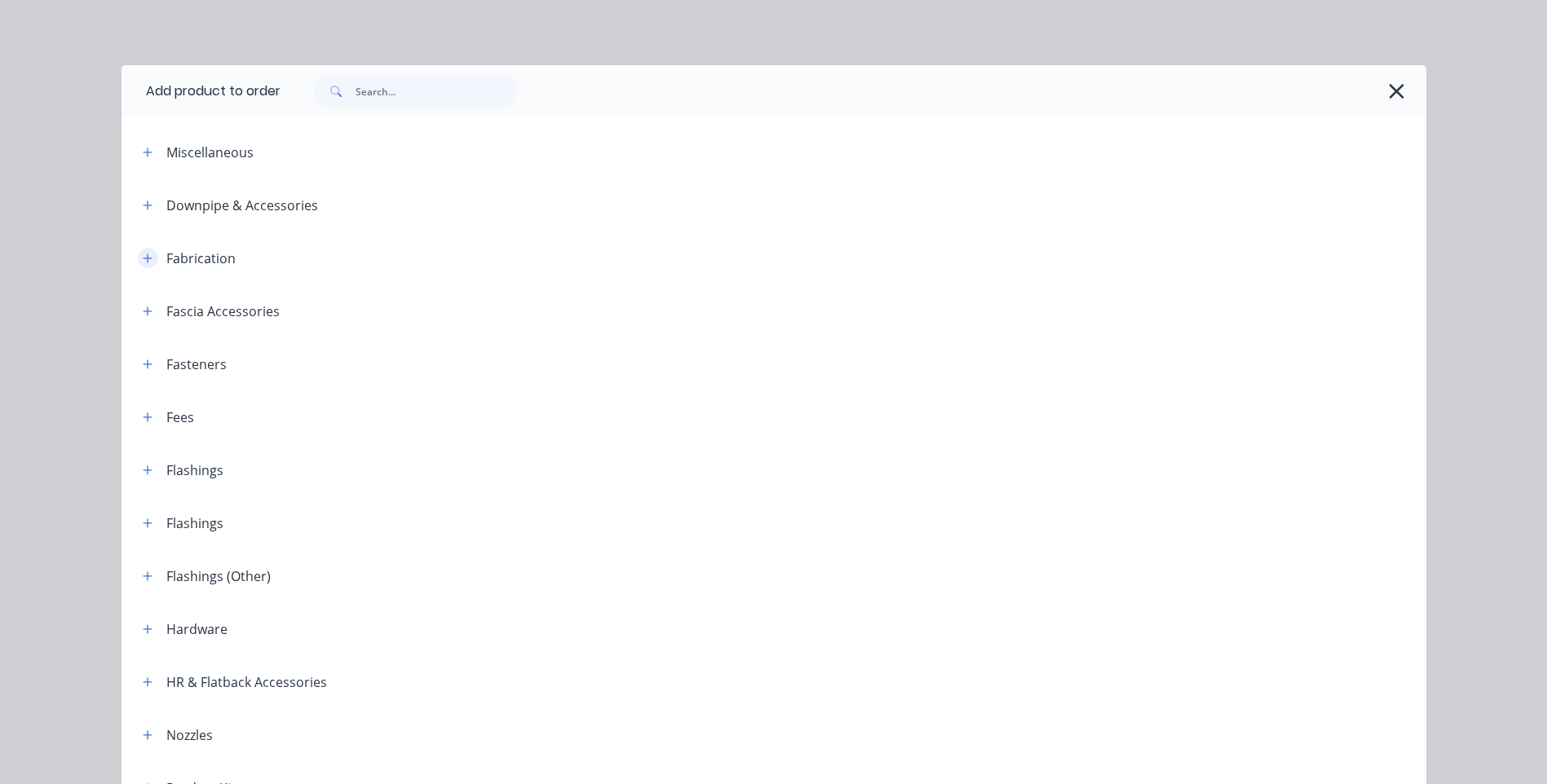
click at [143, 255] on icon "button" at bounding box center [147, 259] width 9 height 11
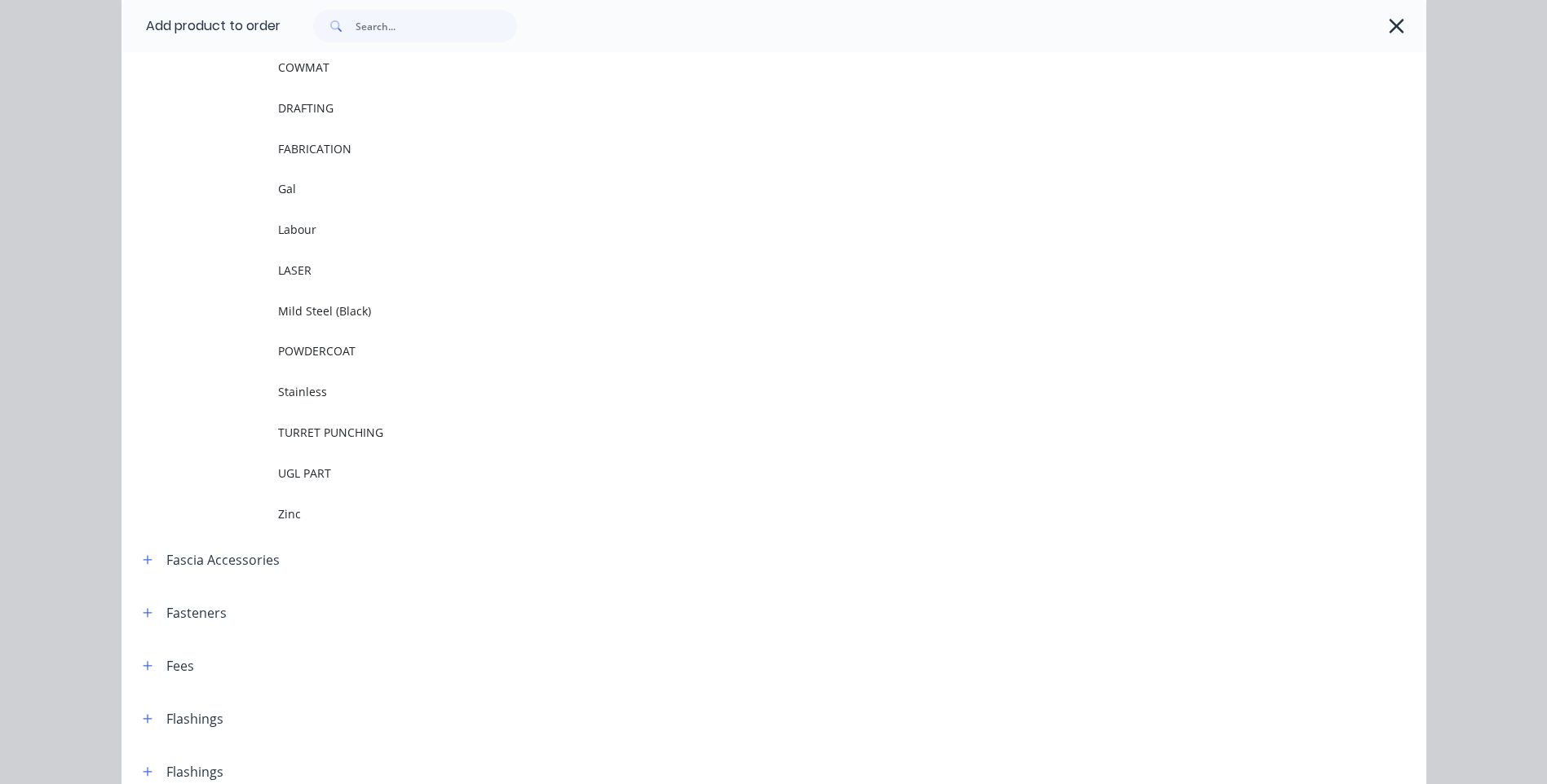
scroll to position [326, 0]
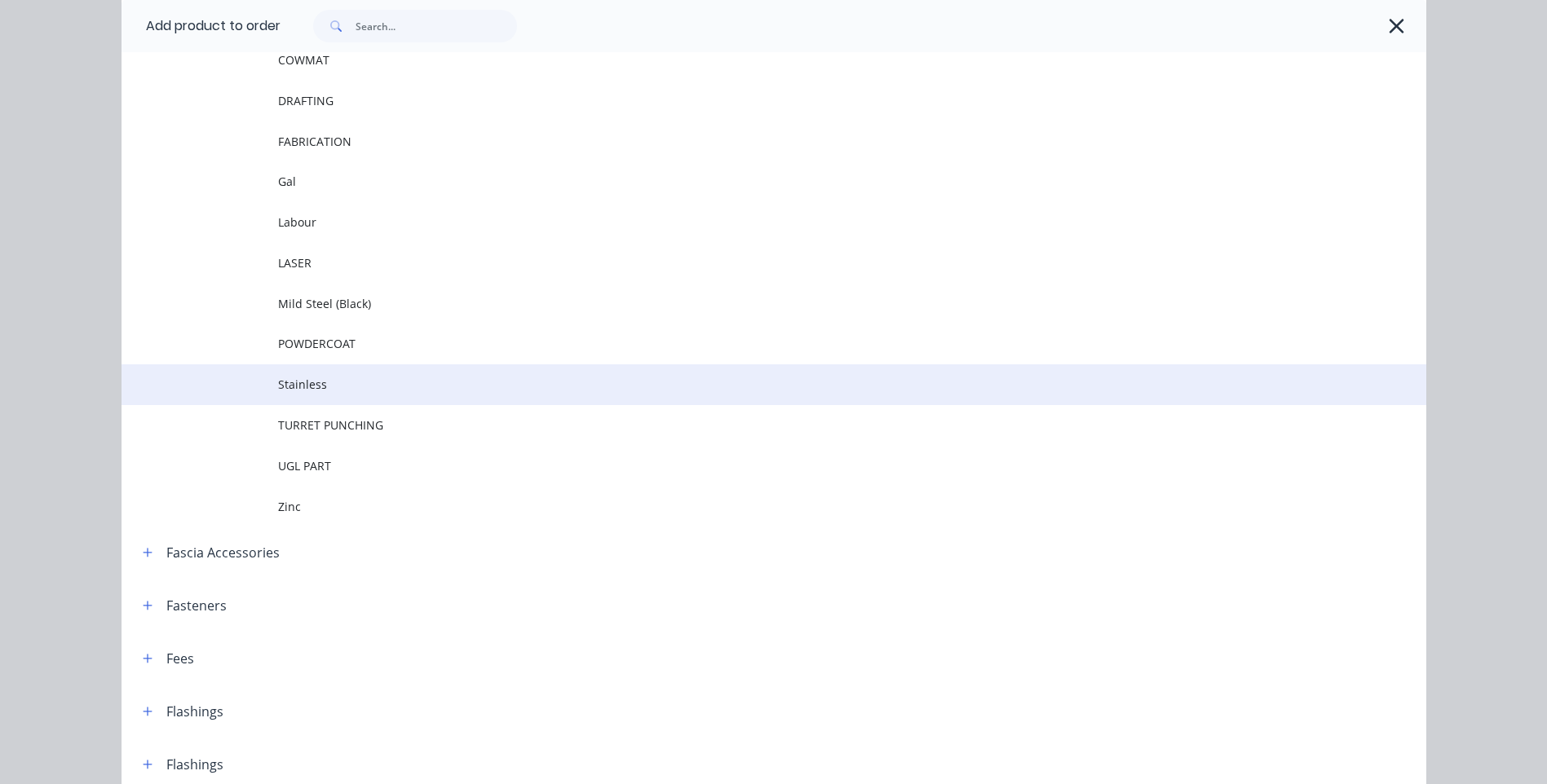
click at [284, 378] on span "Stainless" at bounding box center [737, 384] width 919 height 17
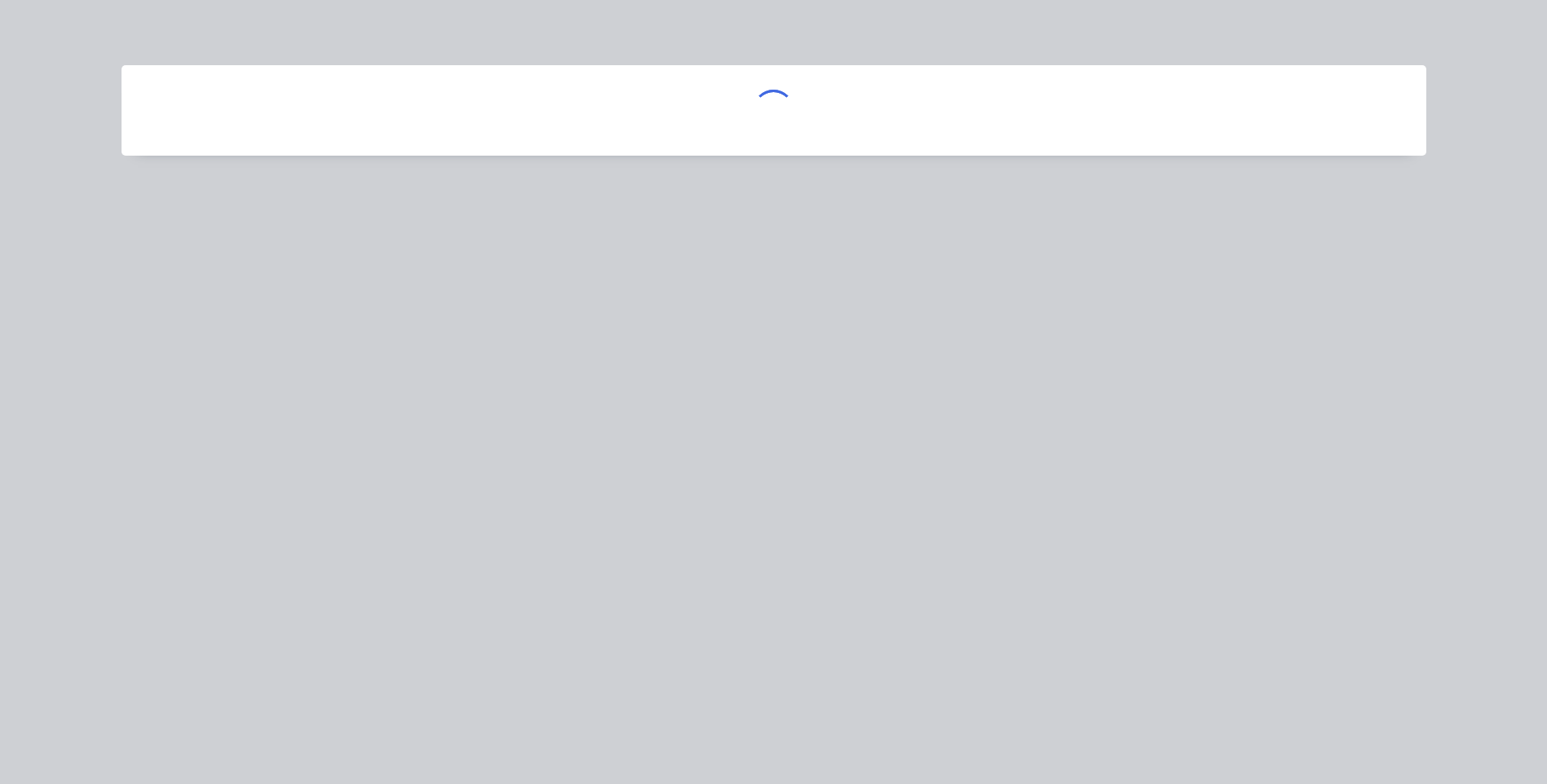
scroll to position [0, 0]
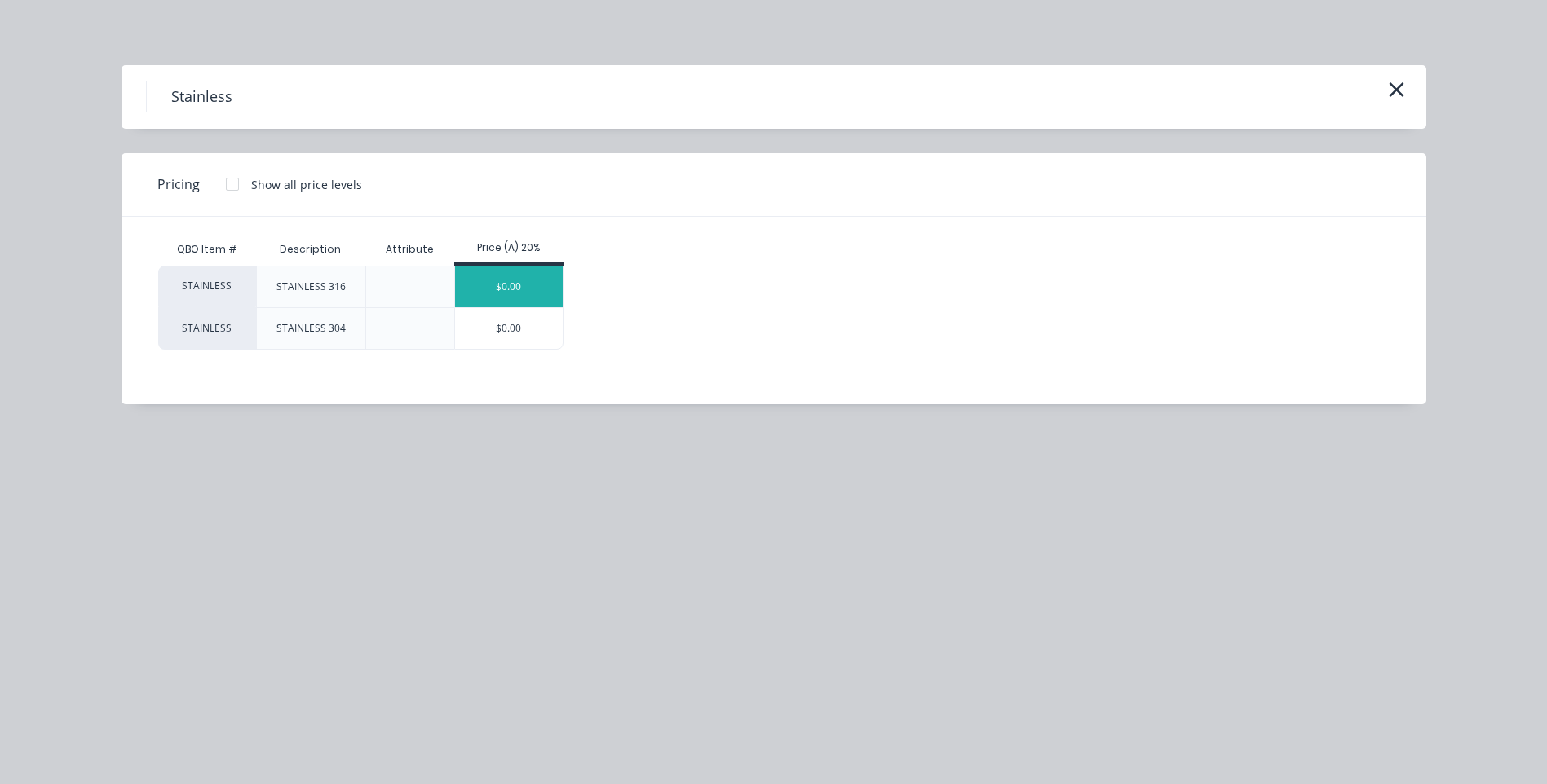
click at [516, 285] on div "$0.00" at bounding box center [509, 286] width 109 height 41
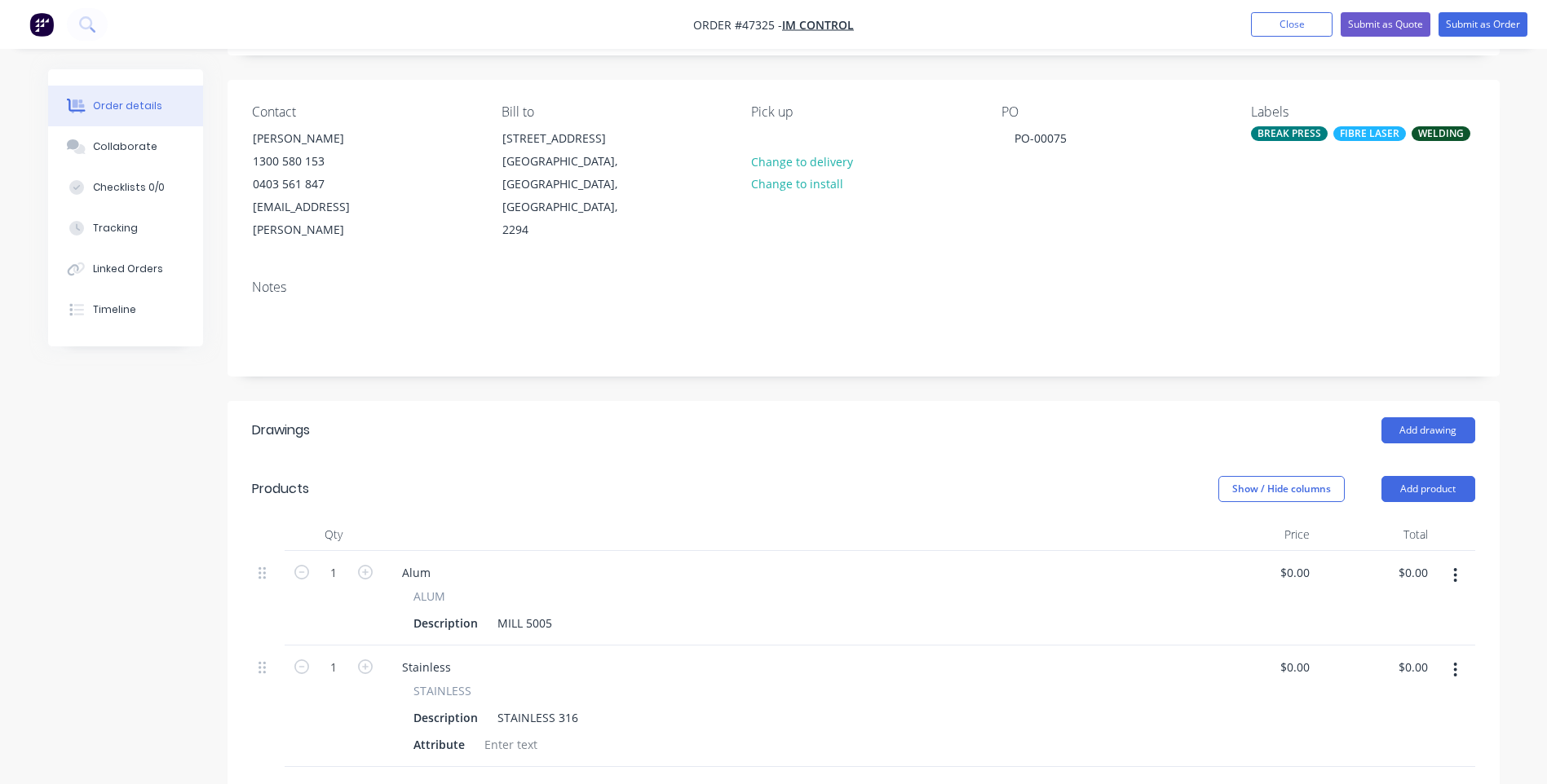
scroll to position [245, 0]
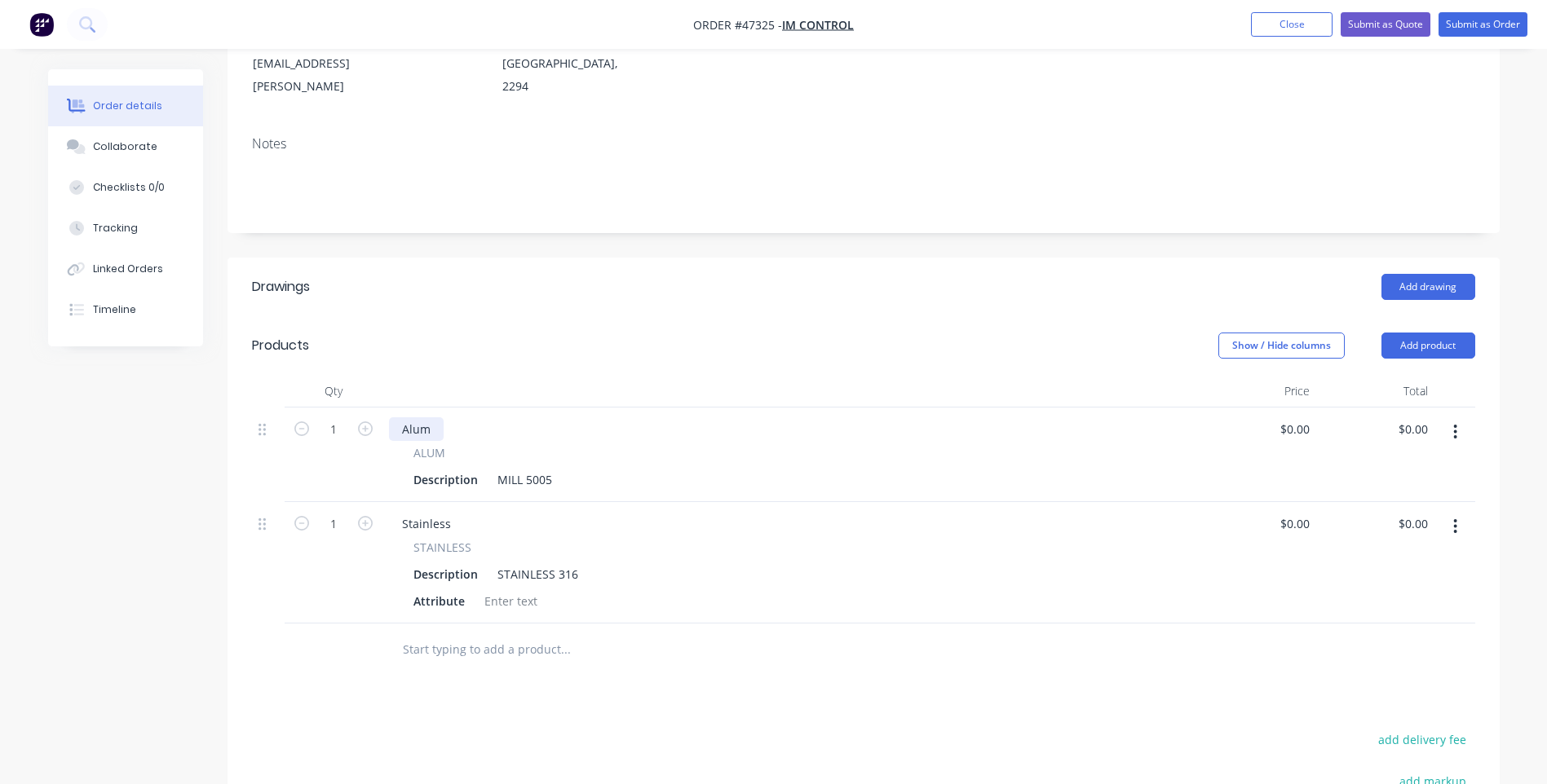
click at [432, 418] on div "Alum" at bounding box center [417, 429] width 55 height 24
drag, startPoint x: 436, startPoint y: 408, endPoint x: 389, endPoint y: 412, distance: 47.2
click at [389, 418] on div "Alum" at bounding box center [417, 429] width 55 height 24
click at [421, 418] on div "Alum" at bounding box center [417, 429] width 55 height 24
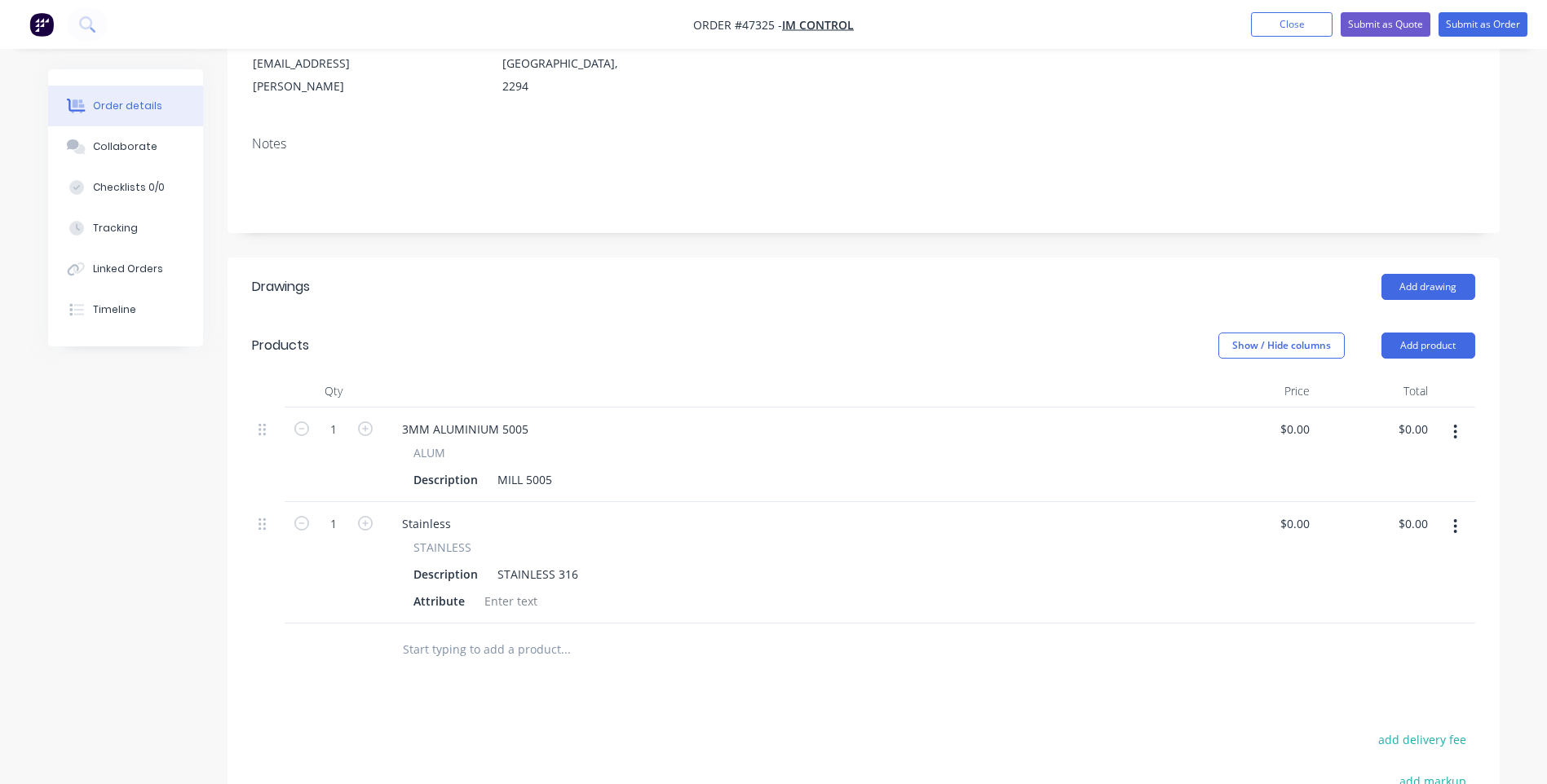
click at [434, 444] on span "ALUM" at bounding box center [430, 452] width 32 height 17
click at [438, 444] on span "ALUM" at bounding box center [430, 452] width 32 height 17
click at [677, 418] on div "3MM ALUMINIUM 5005" at bounding box center [790, 429] width 802 height 24
click at [1453, 423] on icon "button" at bounding box center [1455, 432] width 4 height 18
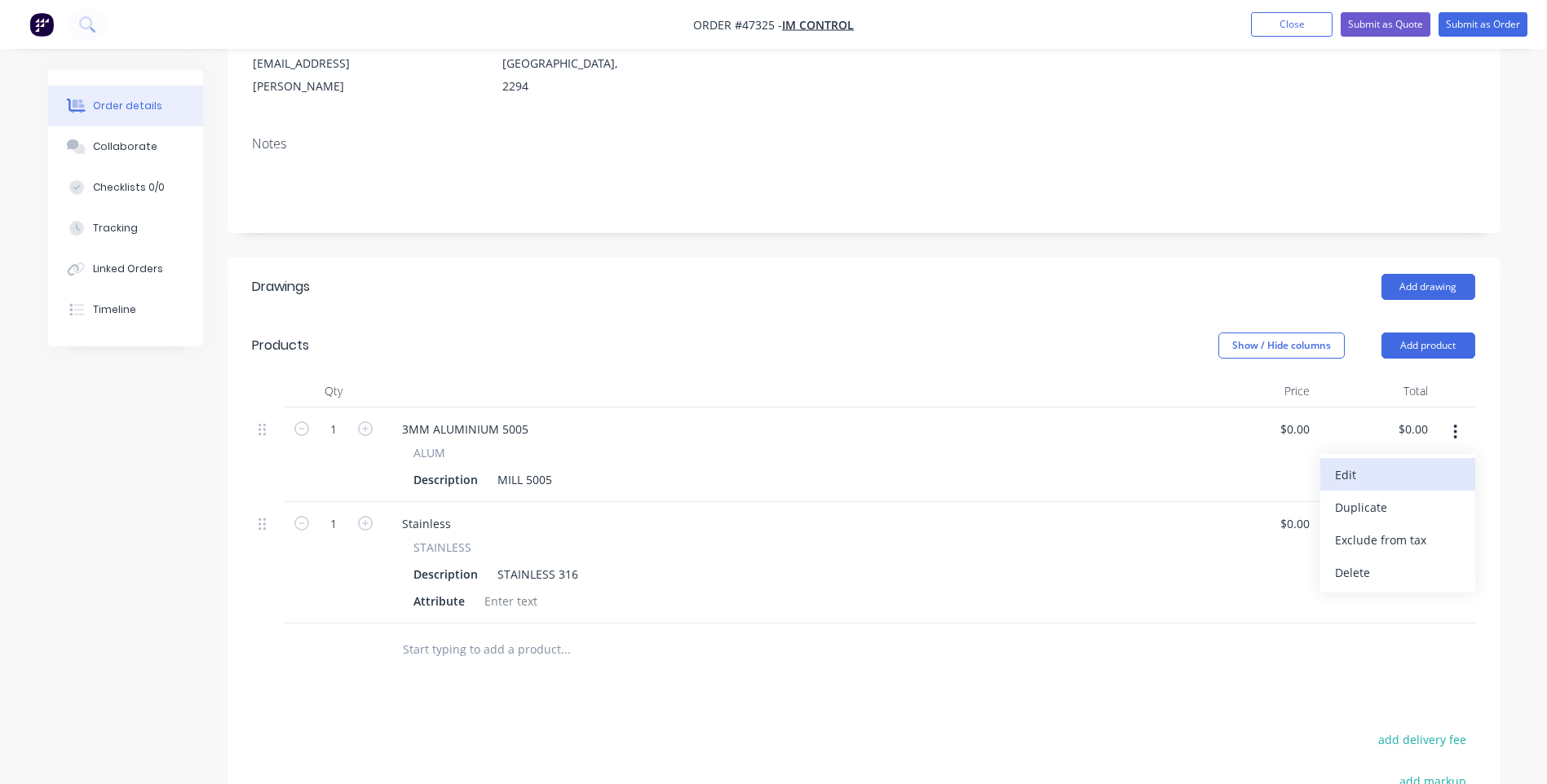
click at [1336, 463] on div "Edit" at bounding box center [1398, 474] width 126 height 24
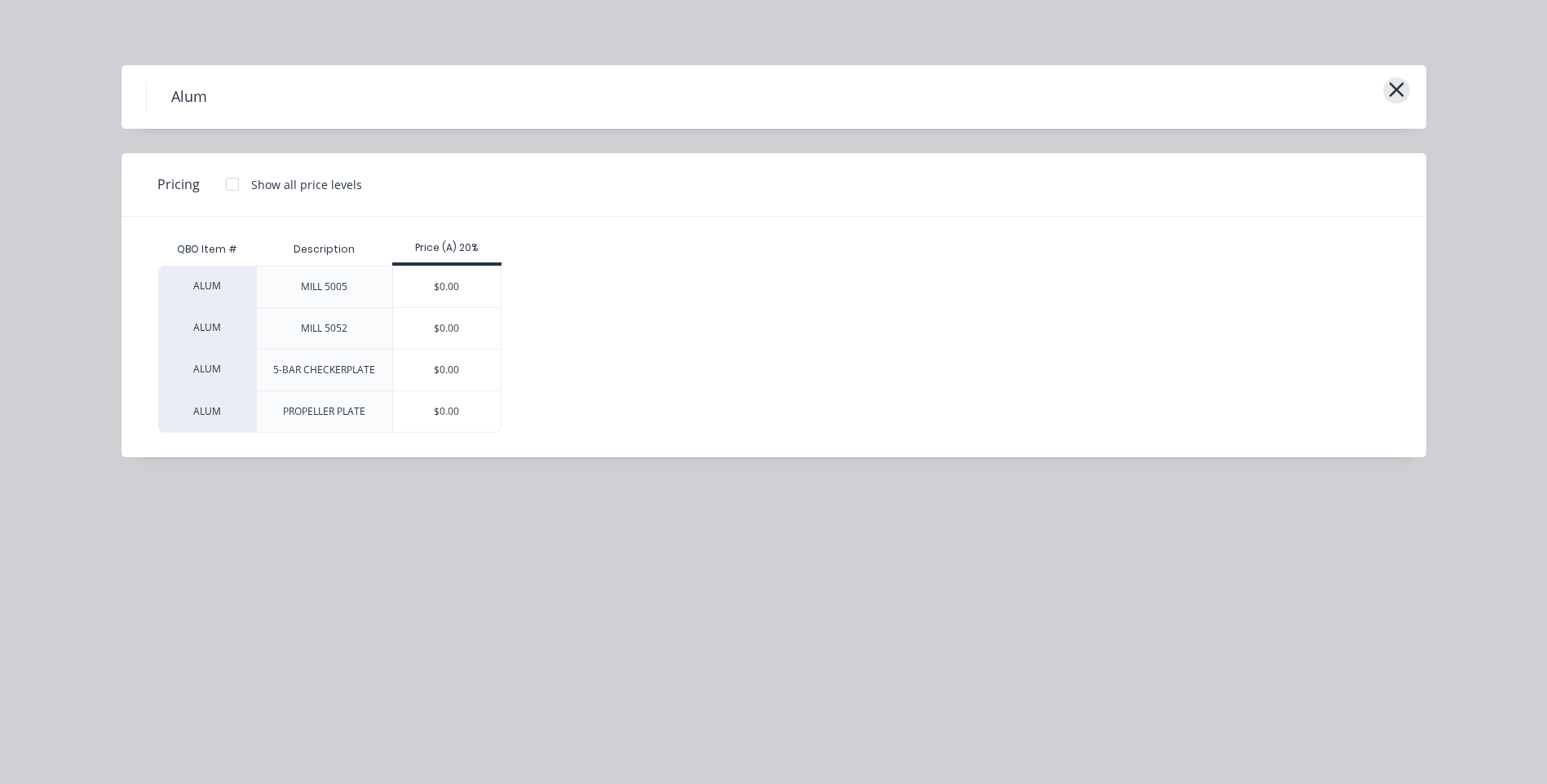
click at [1401, 90] on icon "button" at bounding box center [1397, 90] width 17 height 23
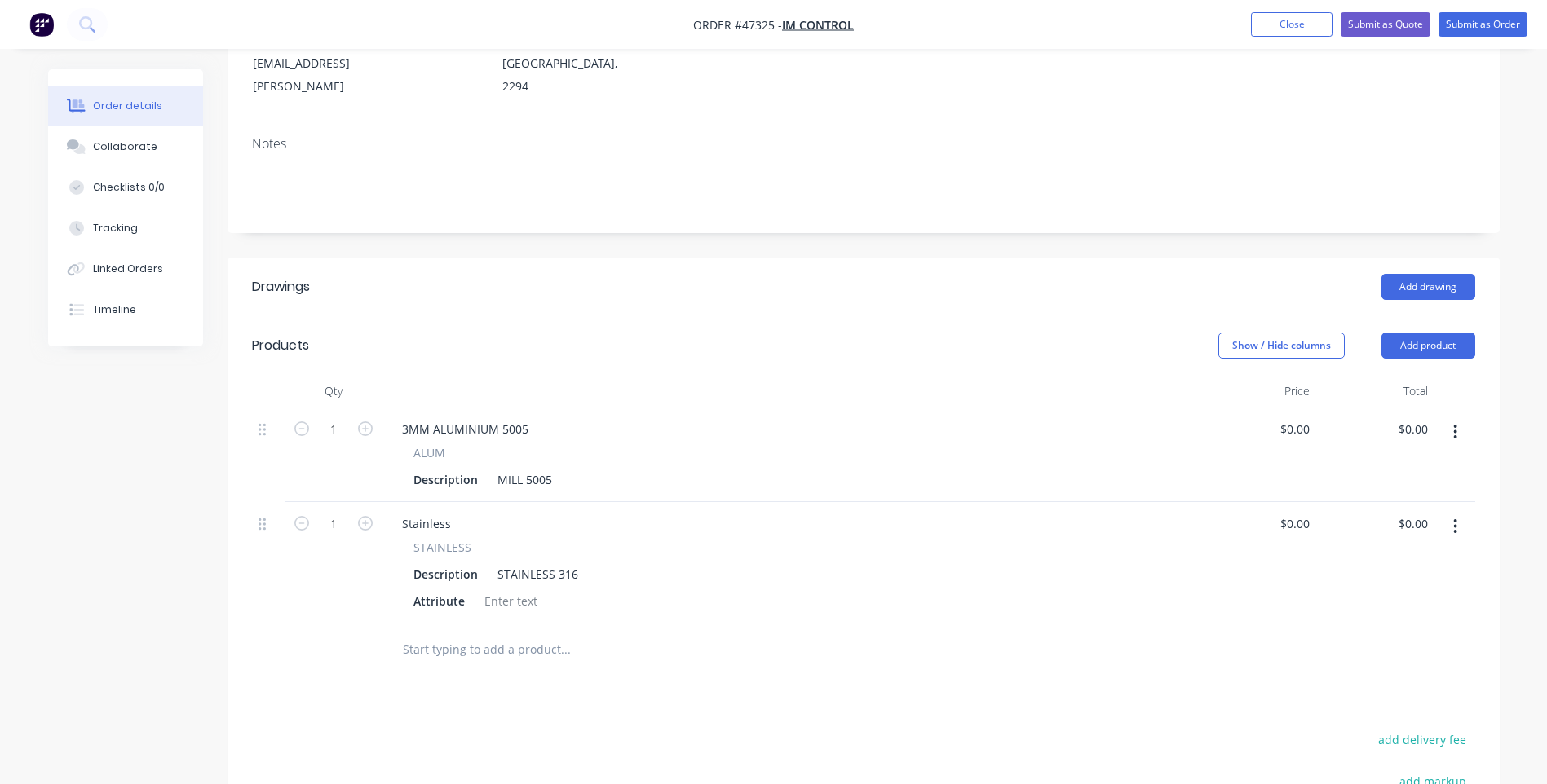
click at [1458, 418] on button "button" at bounding box center [1455, 432] width 39 height 29
click at [1368, 561] on div "Delete" at bounding box center [1398, 572] width 126 height 24
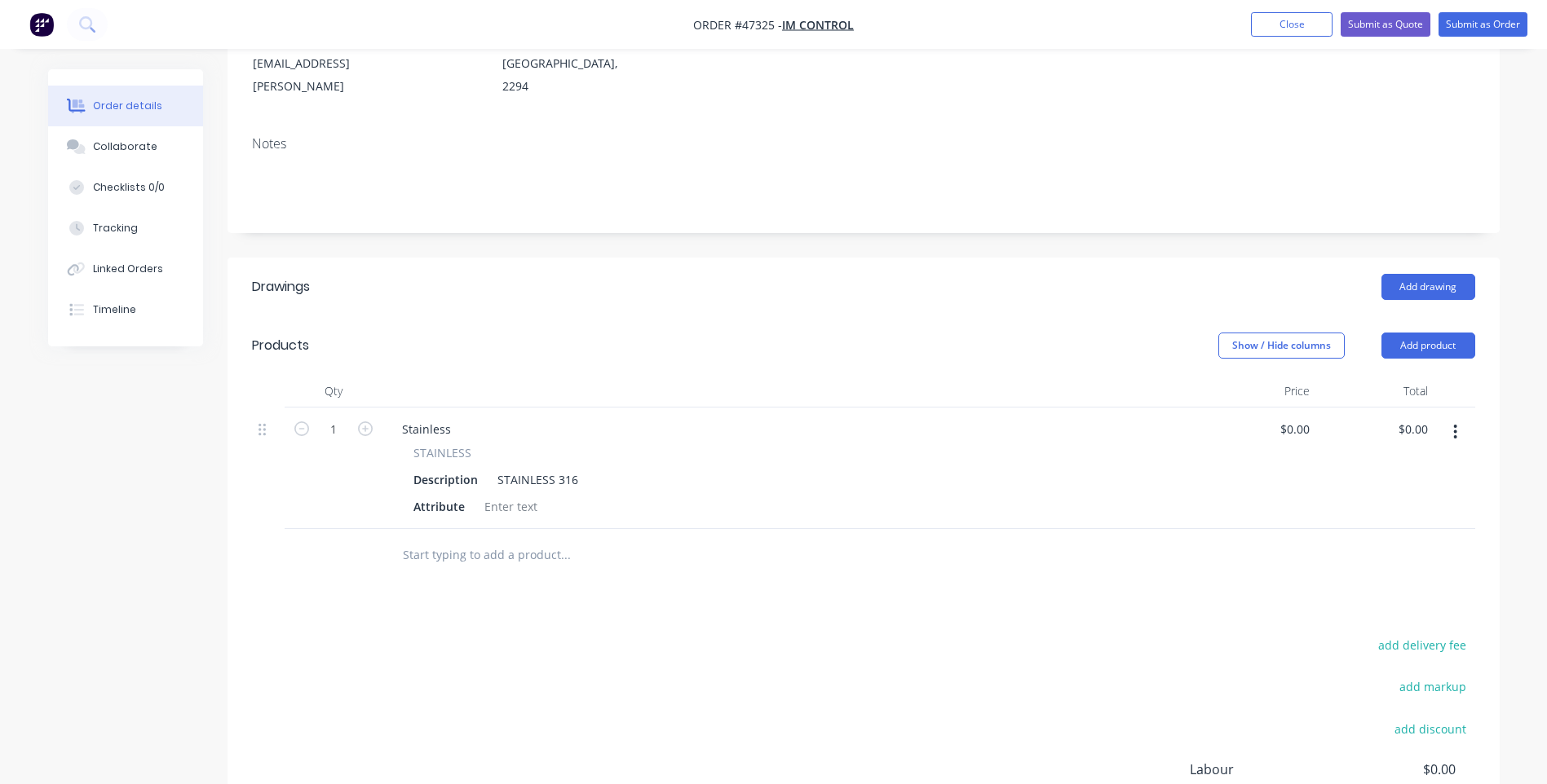
click at [1456, 425] on icon "button" at bounding box center [1455, 433] width 3 height 15
click at [1360, 561] on div "Delete" at bounding box center [1398, 572] width 126 height 24
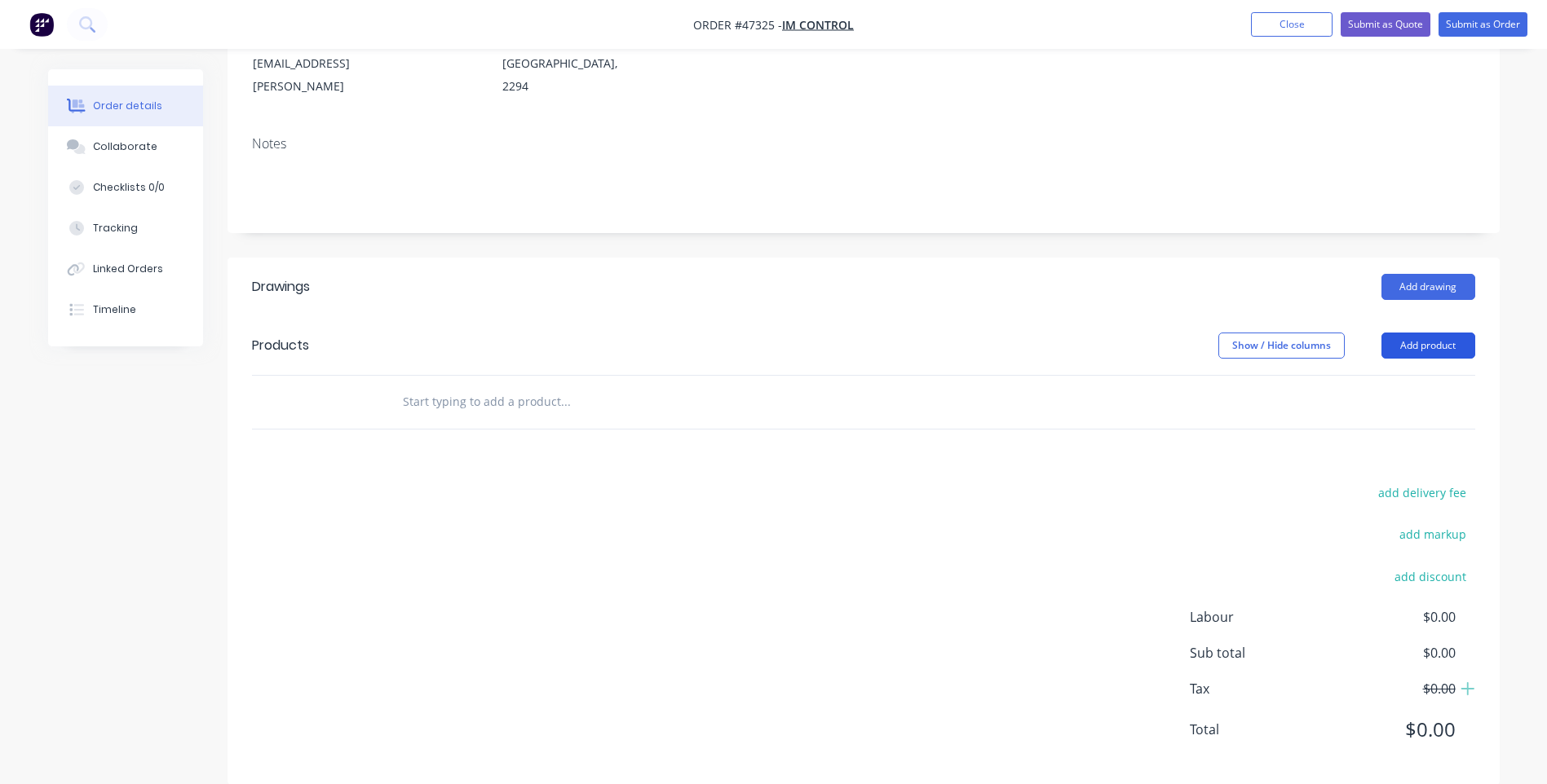
click at [1419, 332] on button "Add product" at bounding box center [1428, 346] width 94 height 26
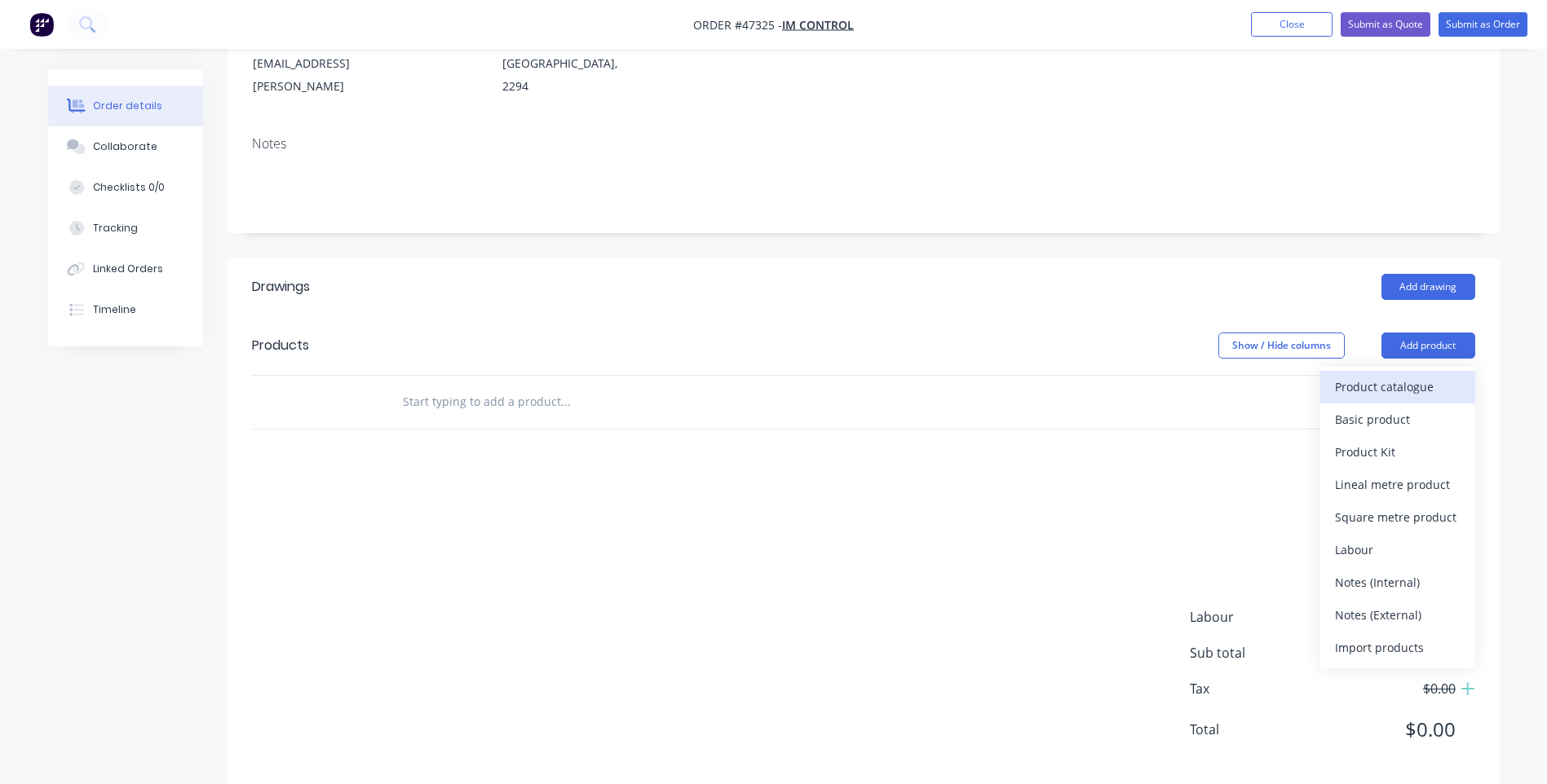
click at [1392, 375] on div "Product catalogue" at bounding box center [1398, 386] width 126 height 24
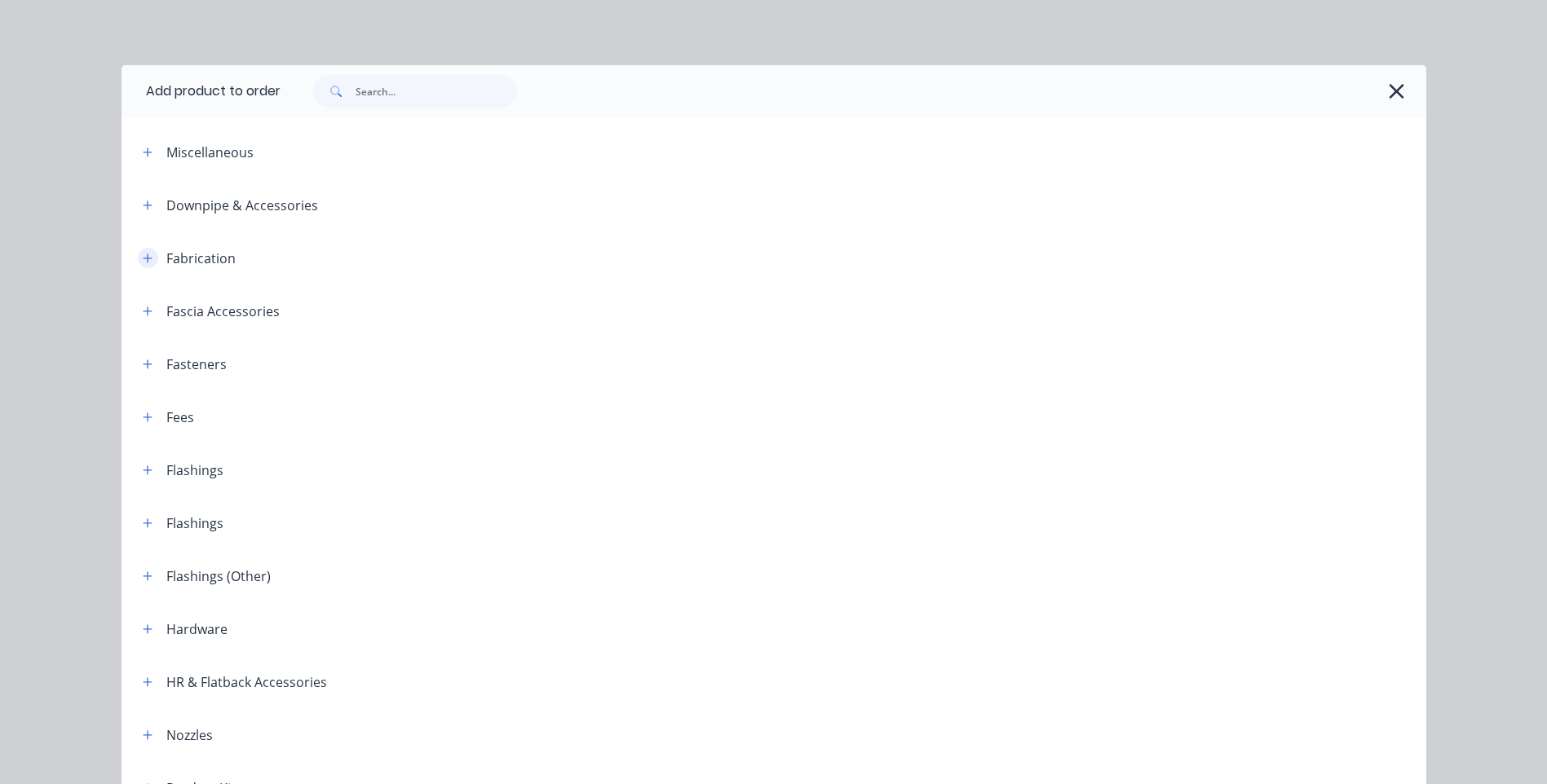
click at [146, 256] on icon "button" at bounding box center [147, 259] width 9 height 11
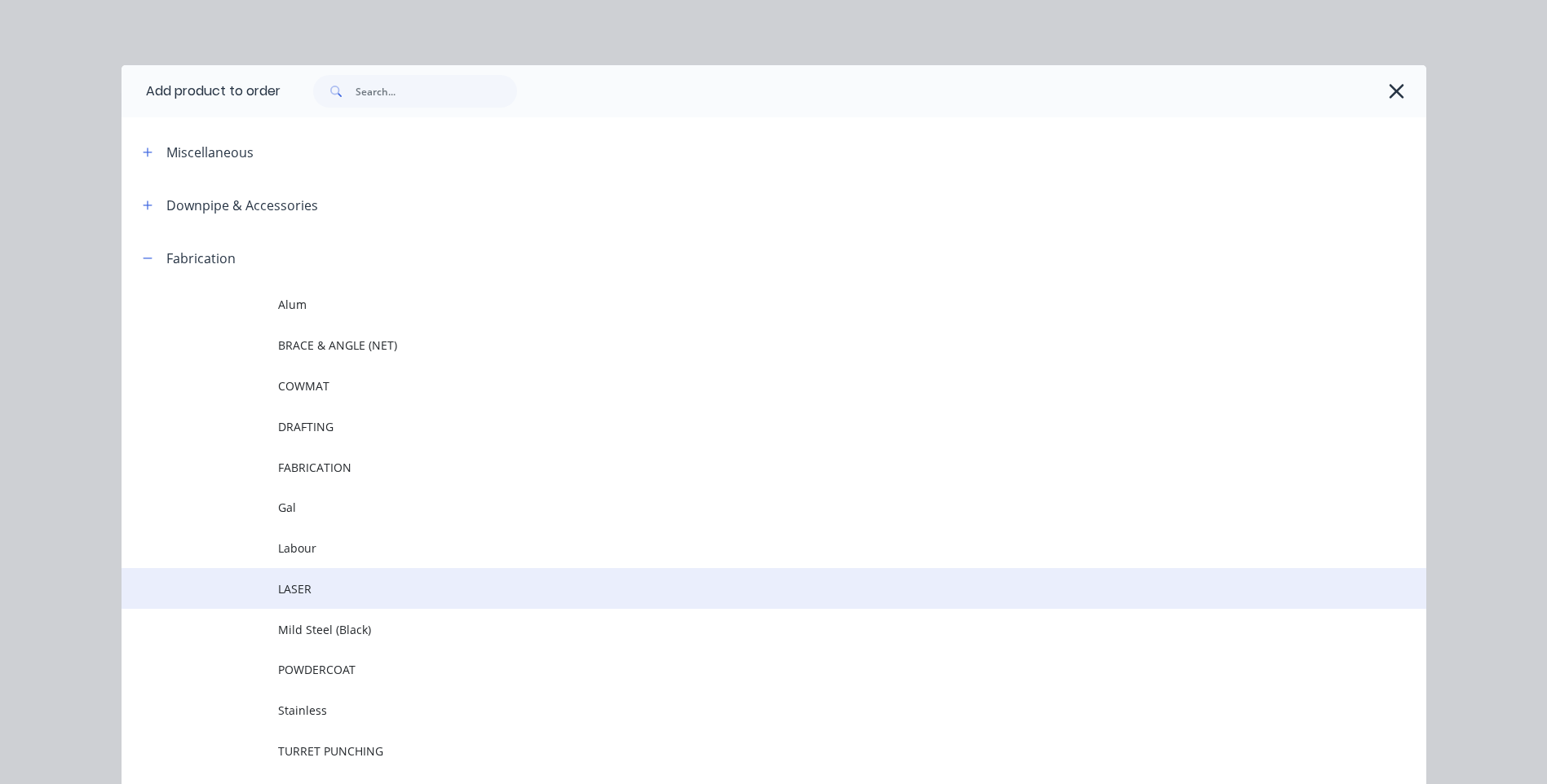
click at [269, 598] on td at bounding box center [200, 588] width 157 height 41
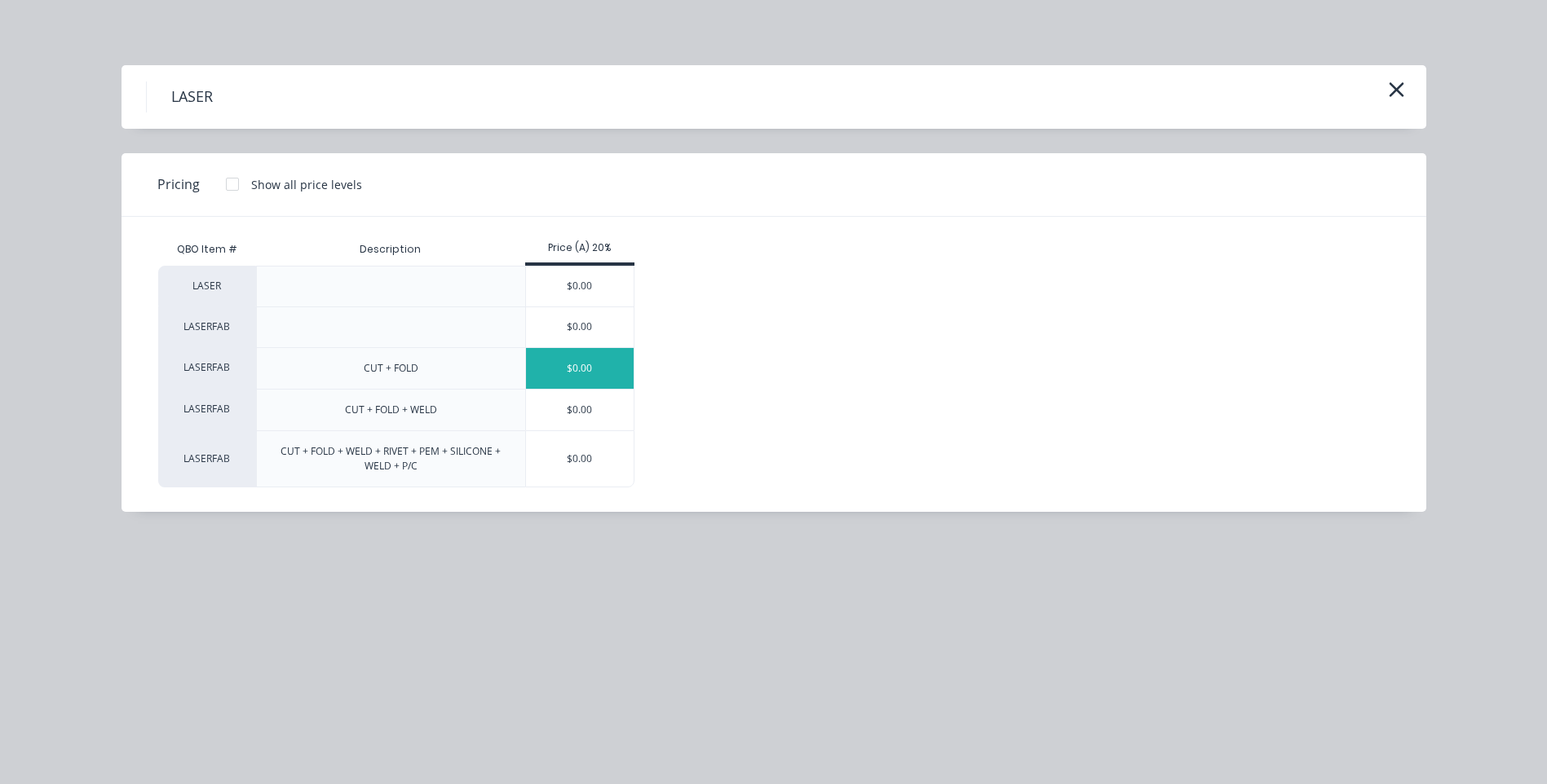
click at [581, 366] on div "$0.00" at bounding box center [580, 368] width 109 height 41
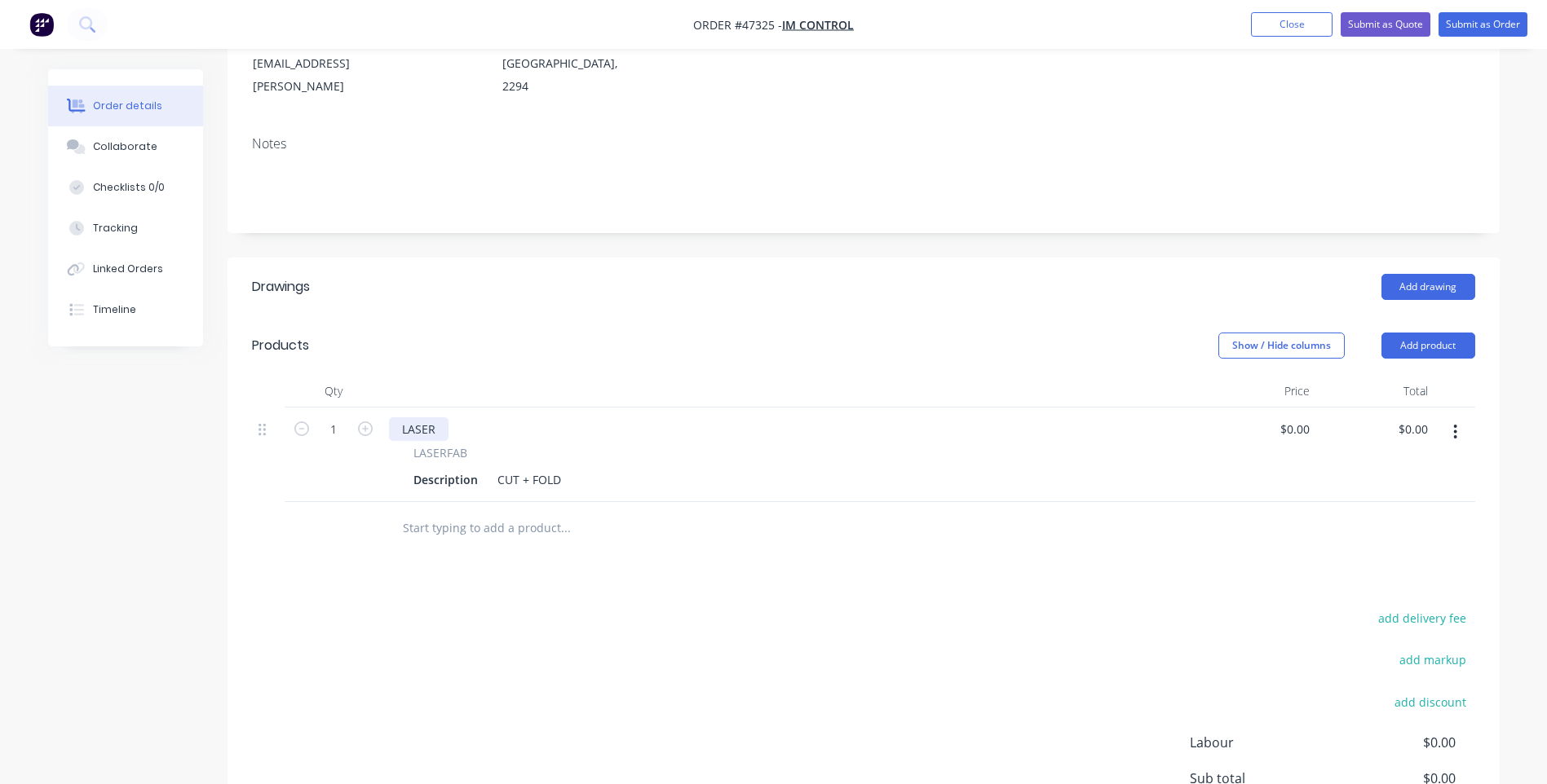
click at [428, 418] on div "LASER" at bounding box center [419, 429] width 60 height 24
drag, startPoint x: 435, startPoint y: 405, endPoint x: 388, endPoint y: 413, distance: 47.7
click at [389, 418] on div "LASER" at bounding box center [419, 429] width 60 height 24
click at [445, 468] on div "Description" at bounding box center [446, 479] width 77 height 24
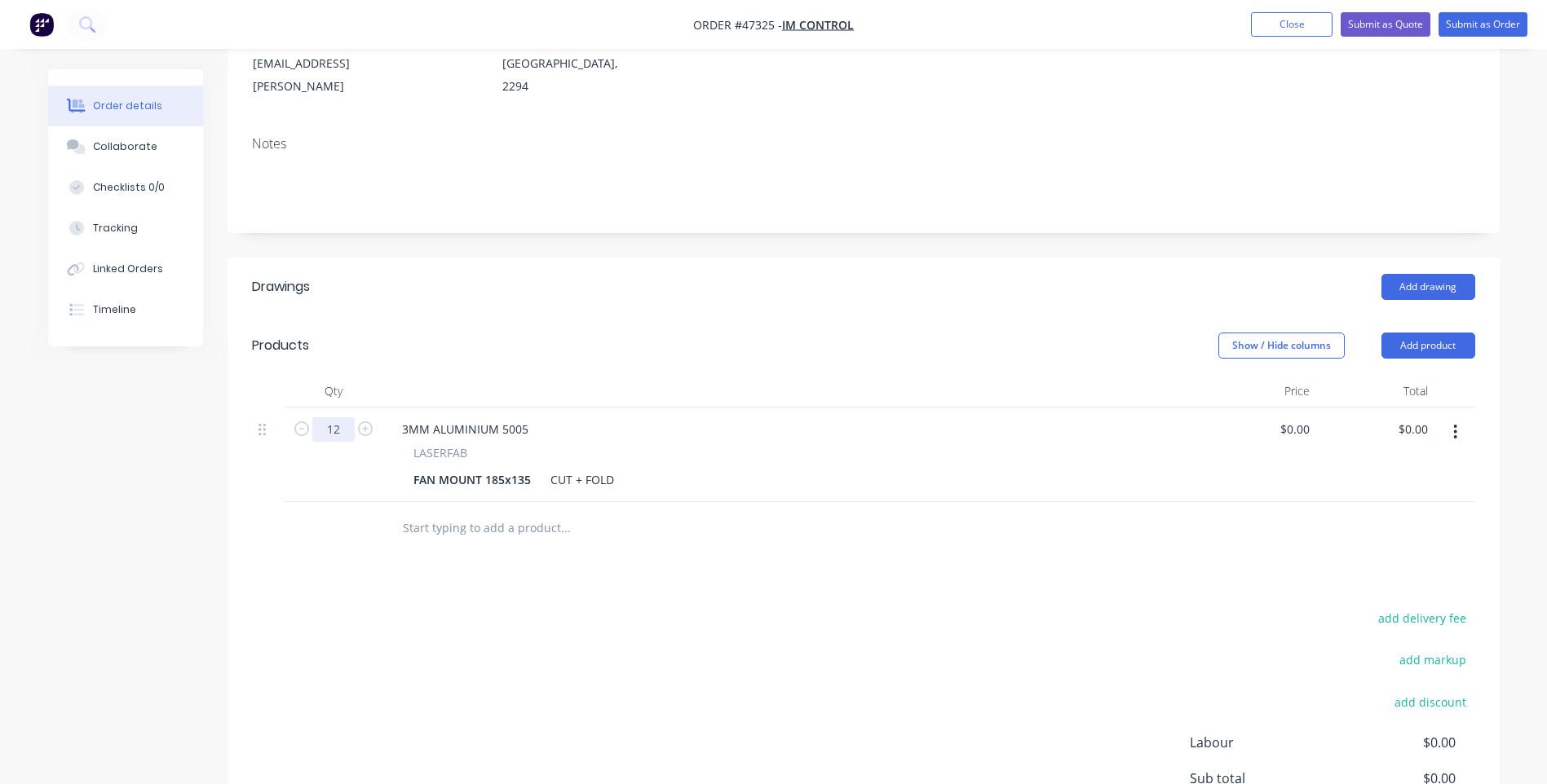
type input "12"
click at [918, 444] on div "LASERFAB" at bounding box center [791, 452] width 754 height 17
click at [1416, 332] on button "Add product" at bounding box center [1428, 346] width 94 height 26
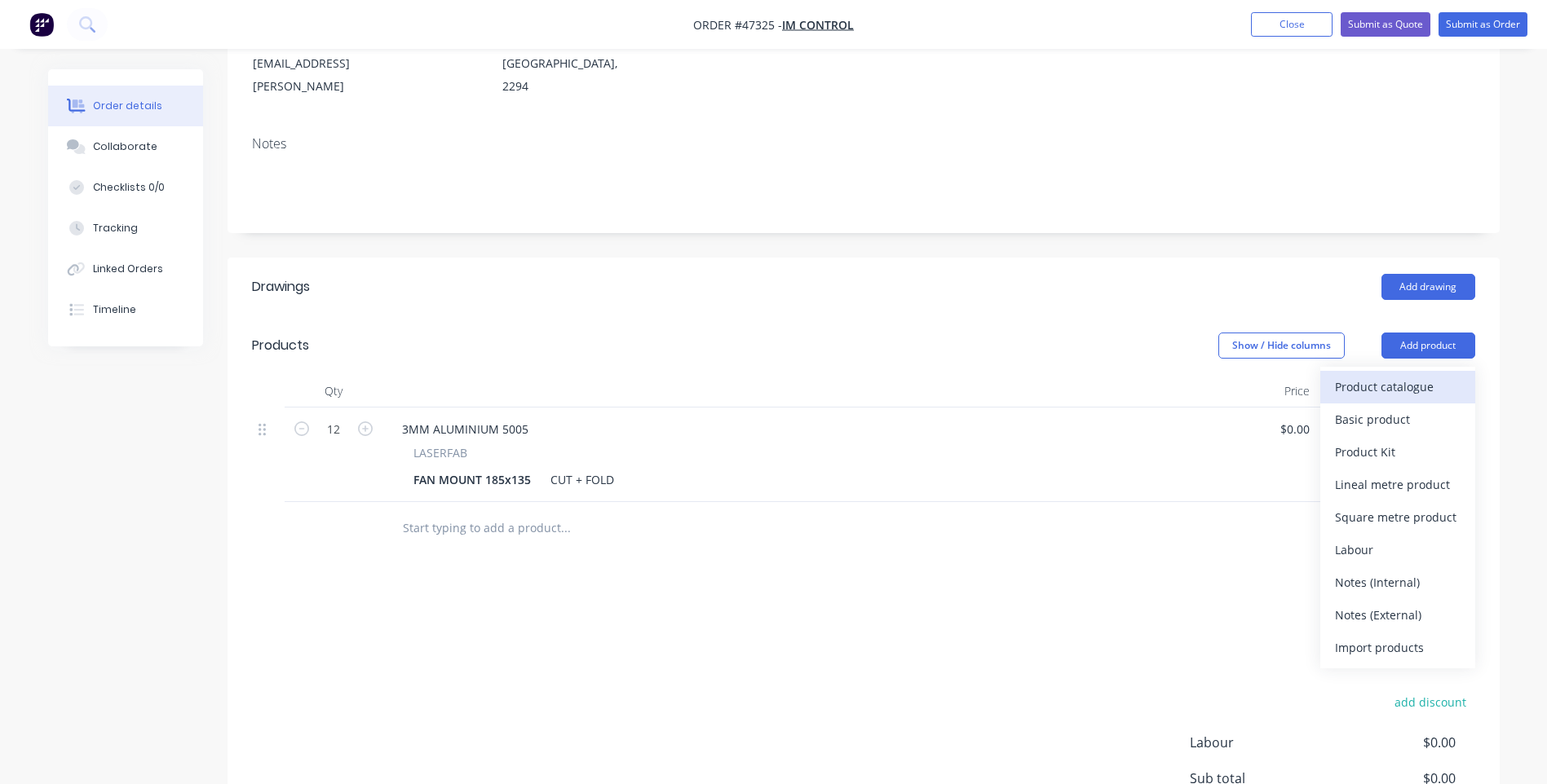
click at [1412, 375] on div "Product catalogue" at bounding box center [1398, 386] width 126 height 24
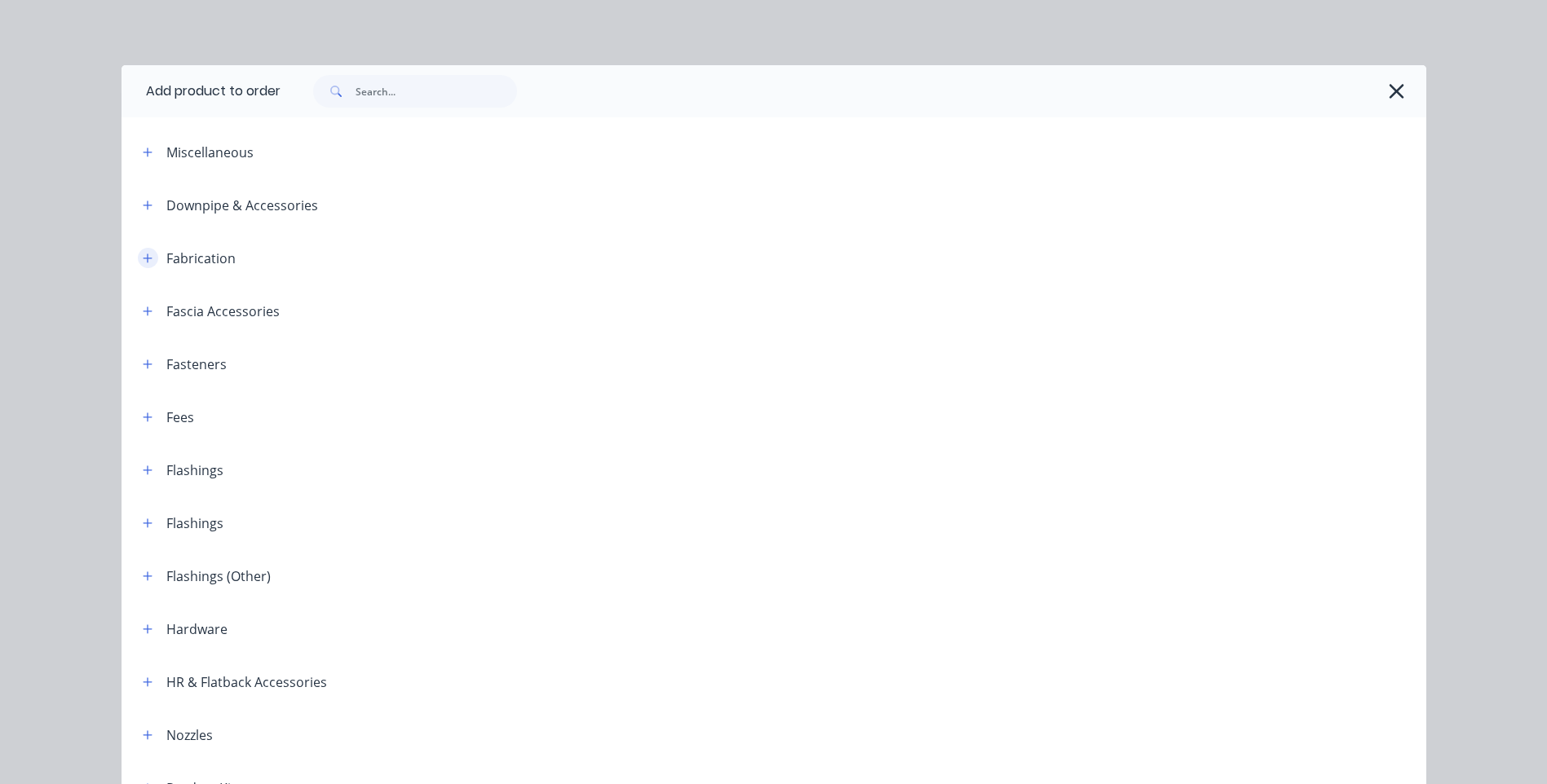
click at [146, 256] on icon "button" at bounding box center [147, 259] width 9 height 11
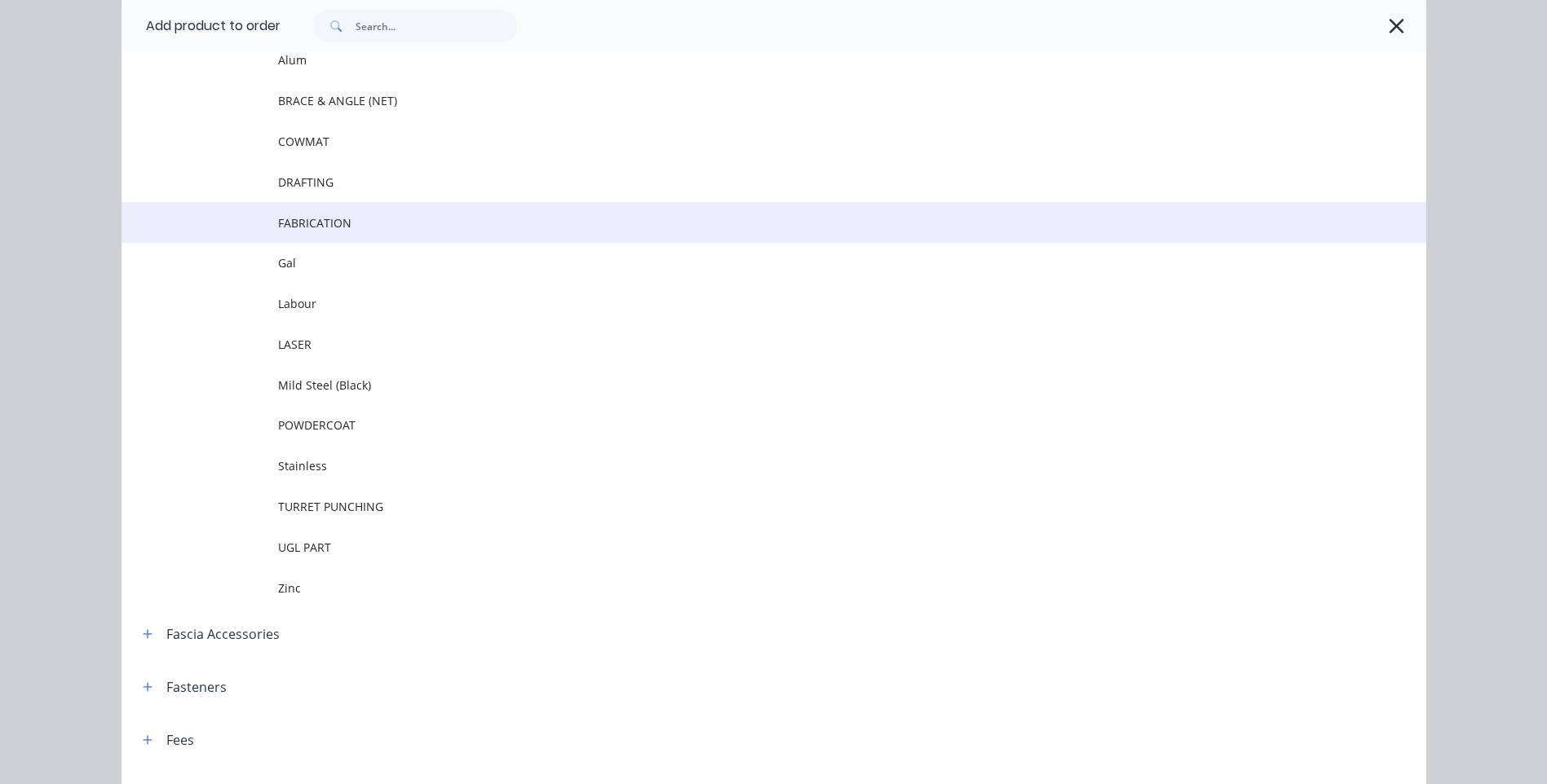
click at [318, 224] on span "FABRICATION" at bounding box center [737, 223] width 919 height 17
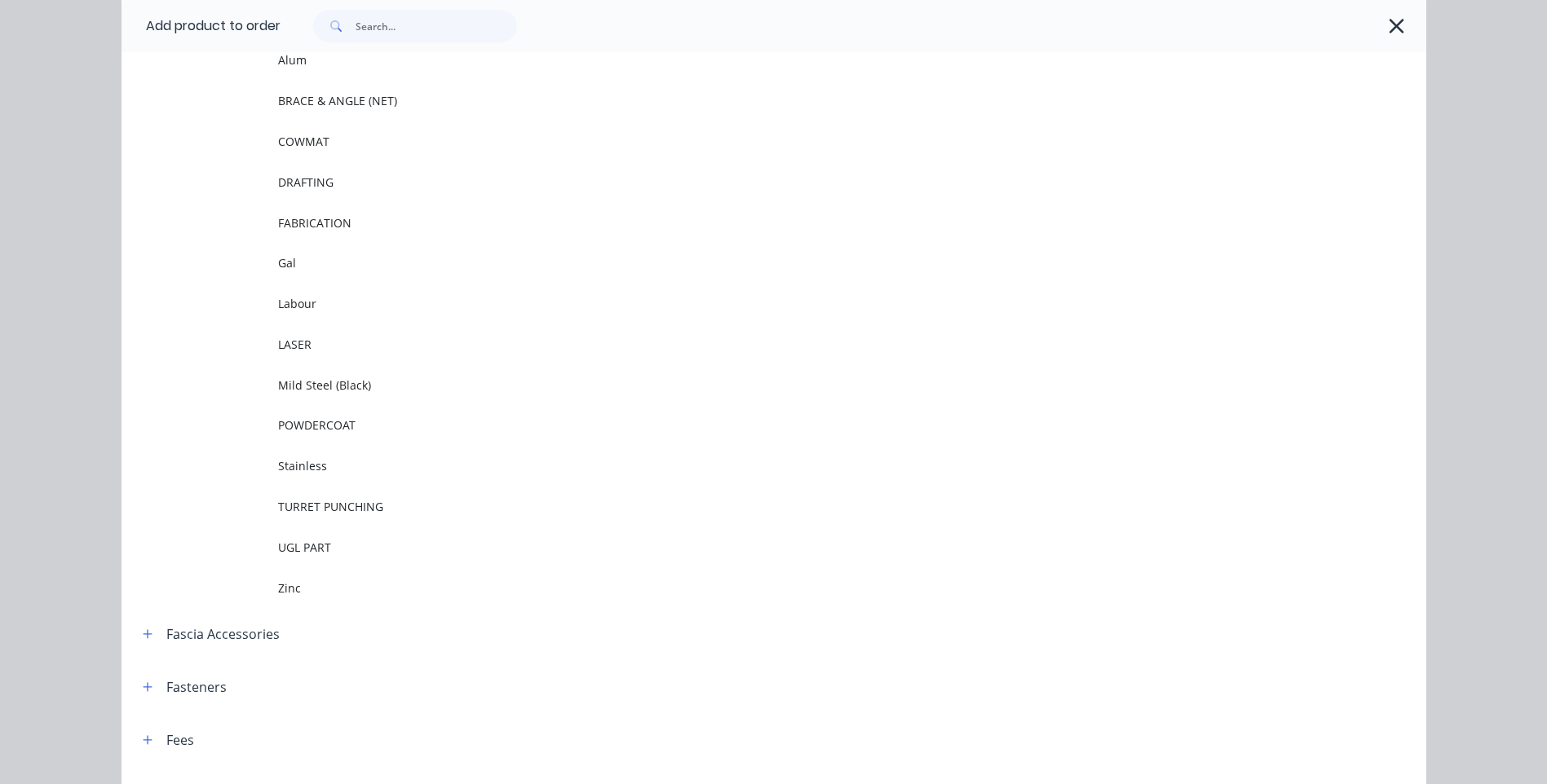
scroll to position [0, 0]
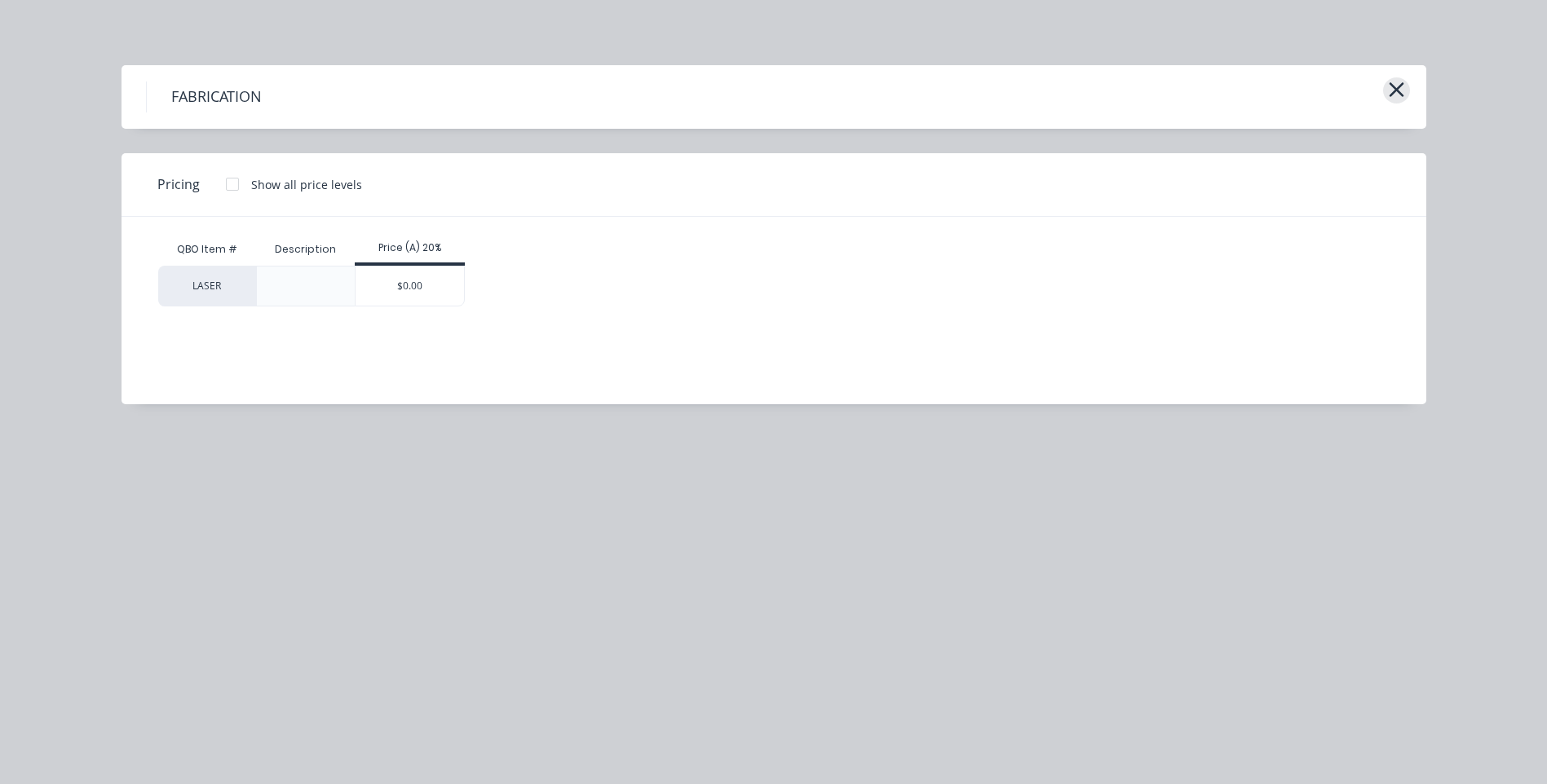
click at [1398, 96] on icon "button" at bounding box center [1397, 90] width 17 height 23
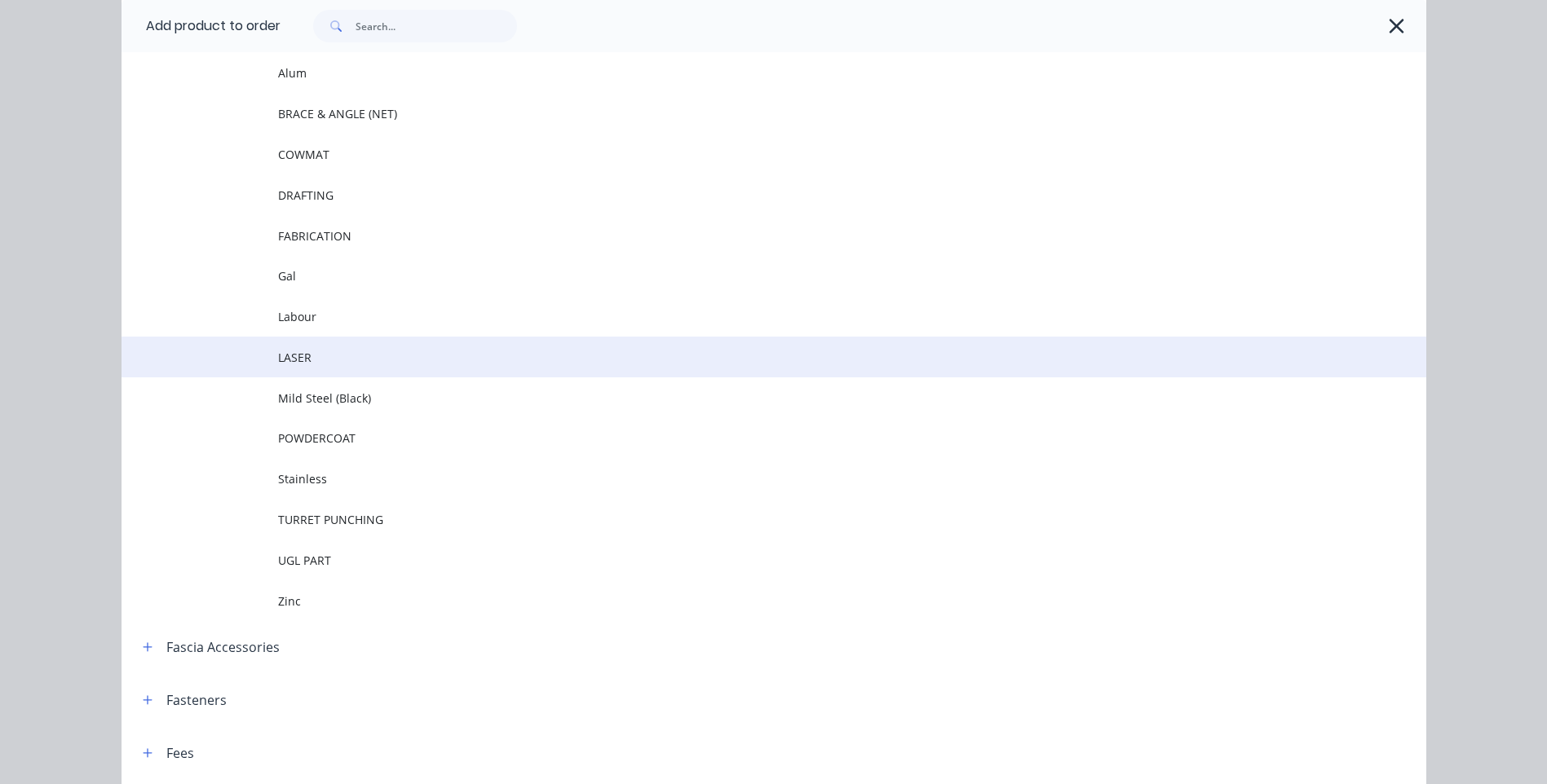
click at [302, 359] on span "LASER" at bounding box center [737, 357] width 919 height 17
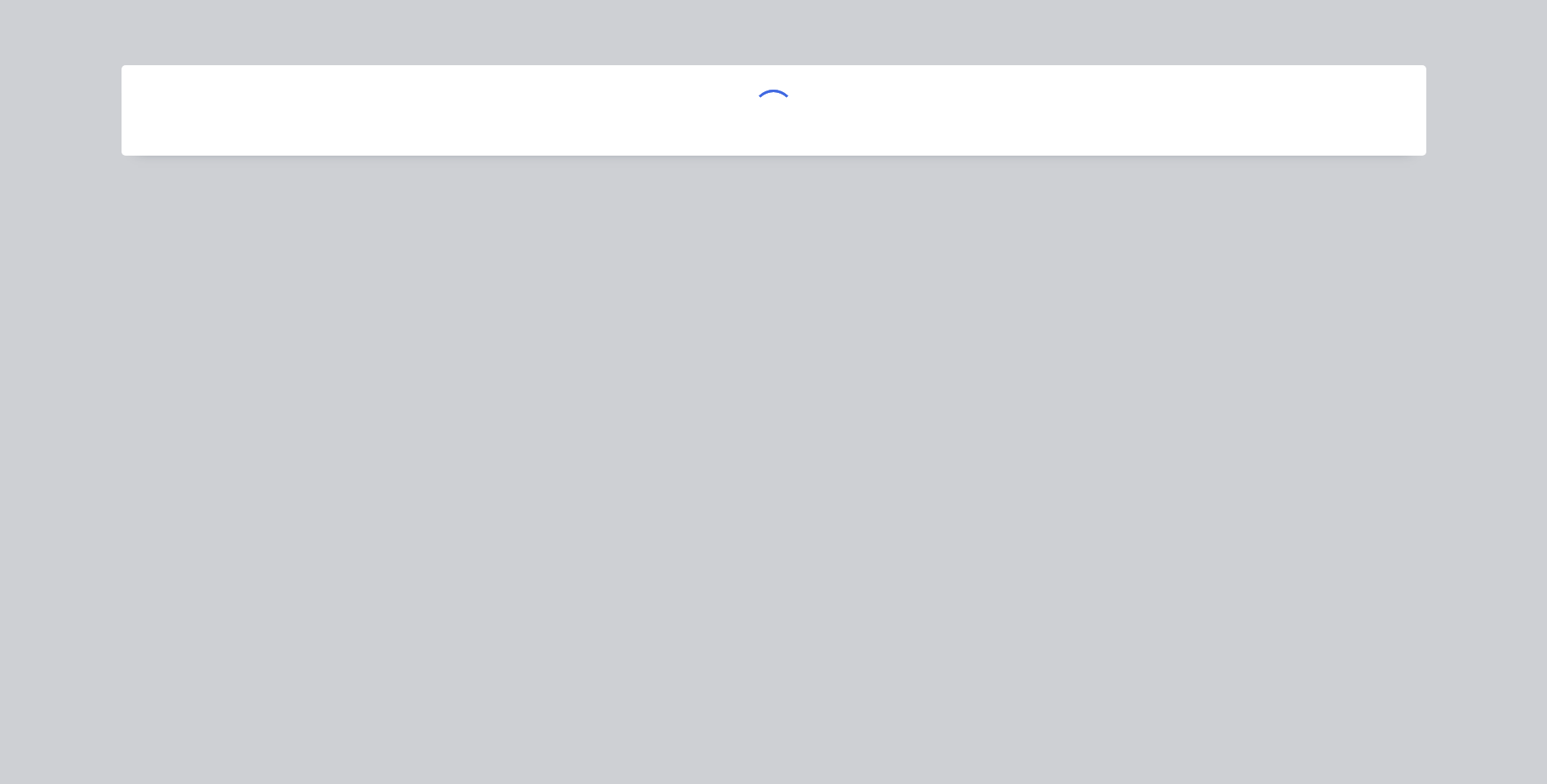
scroll to position [0, 0]
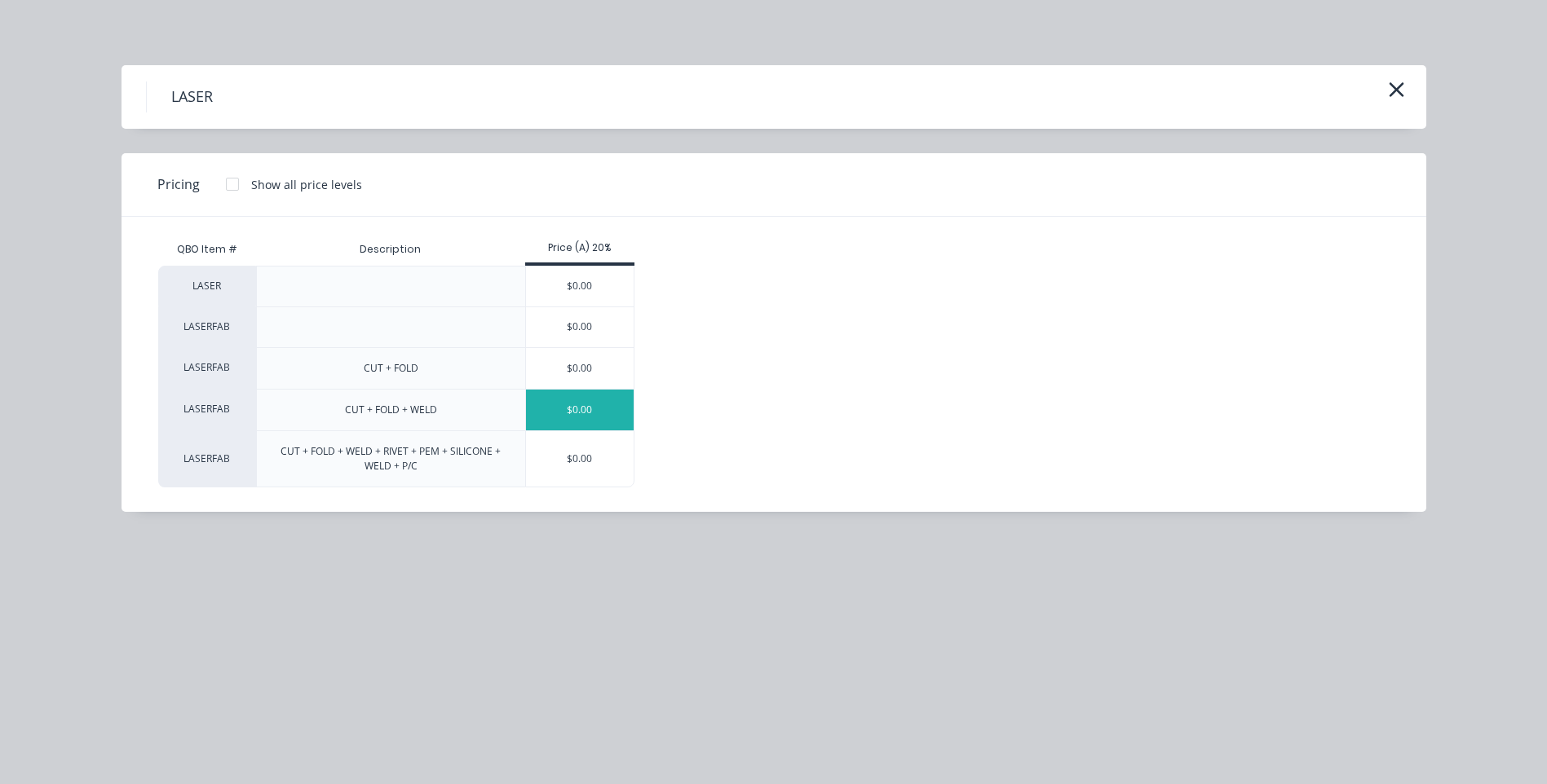
click at [593, 408] on div "$0.00" at bounding box center [580, 410] width 109 height 41
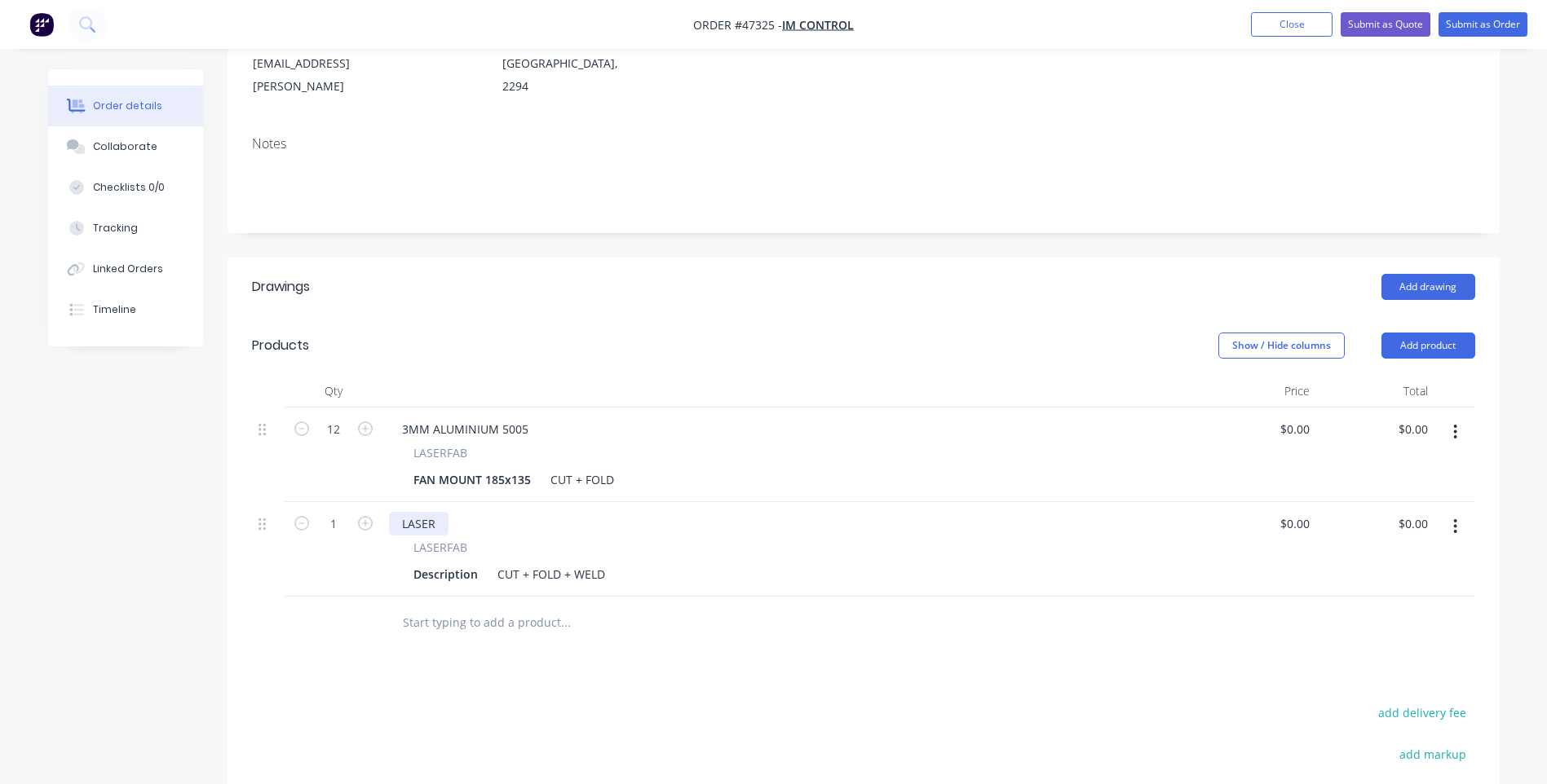
click at [426, 512] on div "LASER" at bounding box center [419, 523] width 60 height 24
click at [445, 512] on div "1.5MM STAINLESS STEEL" at bounding box center [469, 523] width 160 height 24
click at [558, 512] on div "1.5MM 316 STAINLESS STEEL" at bounding box center [480, 523] width 182 height 24
click at [648, 512] on div "1.5MM 316 STAINLESS STEEL 2B" at bounding box center [790, 523] width 802 height 24
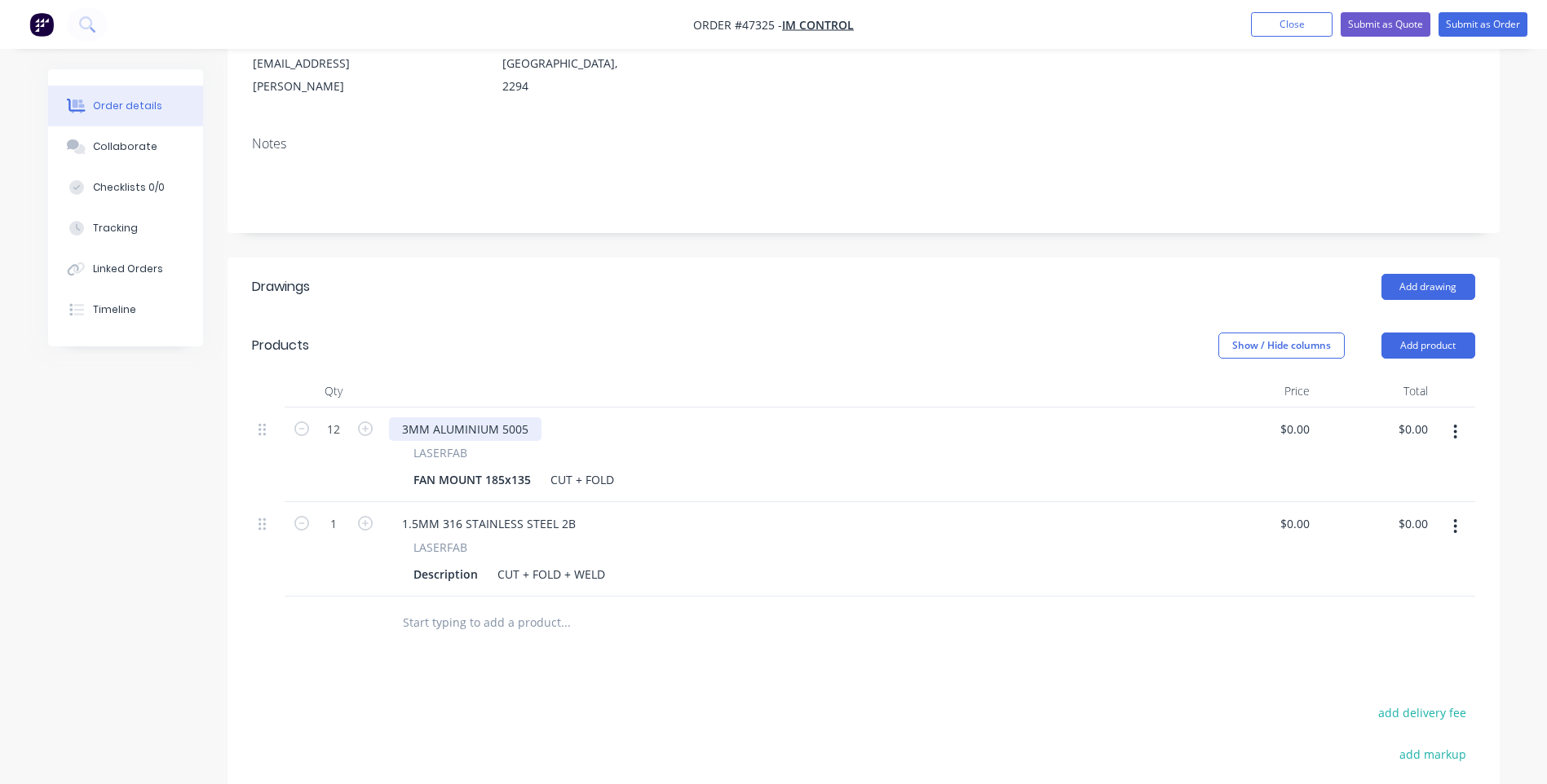
click at [525, 418] on div "3MM ALUMINIUM 5005" at bounding box center [465, 429] width 152 height 24
click at [470, 512] on div "1.5MM 316 STAINLESS STEEL 2B" at bounding box center [489, 523] width 199 height 24
click at [438, 563] on div "Description" at bounding box center [446, 574] width 77 height 24
click at [514, 563] on div "SIDE SUN SHROUD" at bounding box center [465, 574] width 116 height 24
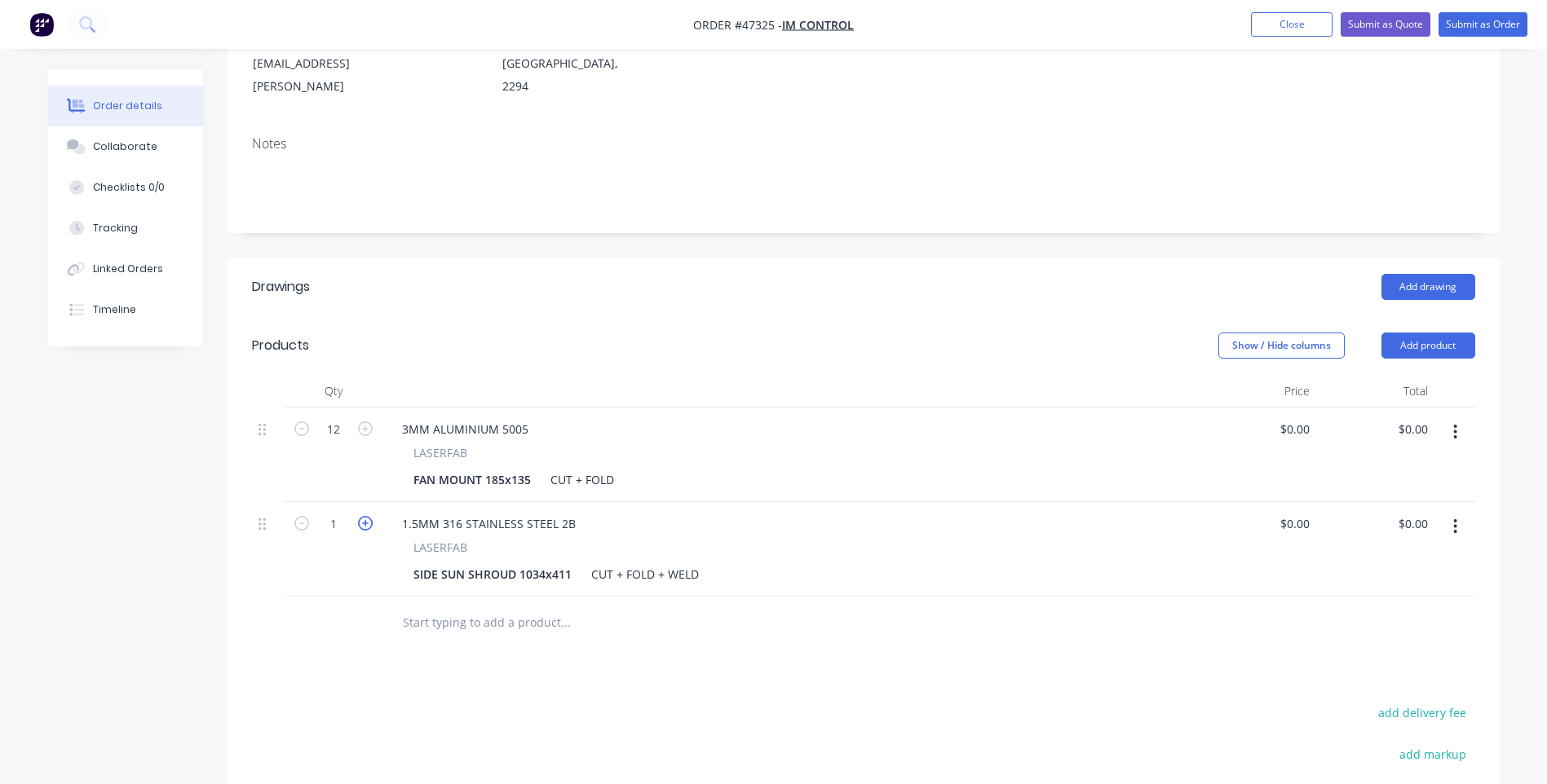
click at [370, 516] on icon "button" at bounding box center [366, 523] width 15 height 15
type input "2"
click at [1289, 408] on div "0 0" at bounding box center [1257, 455] width 118 height 94
type input "$19.37"
type input "$232.44"
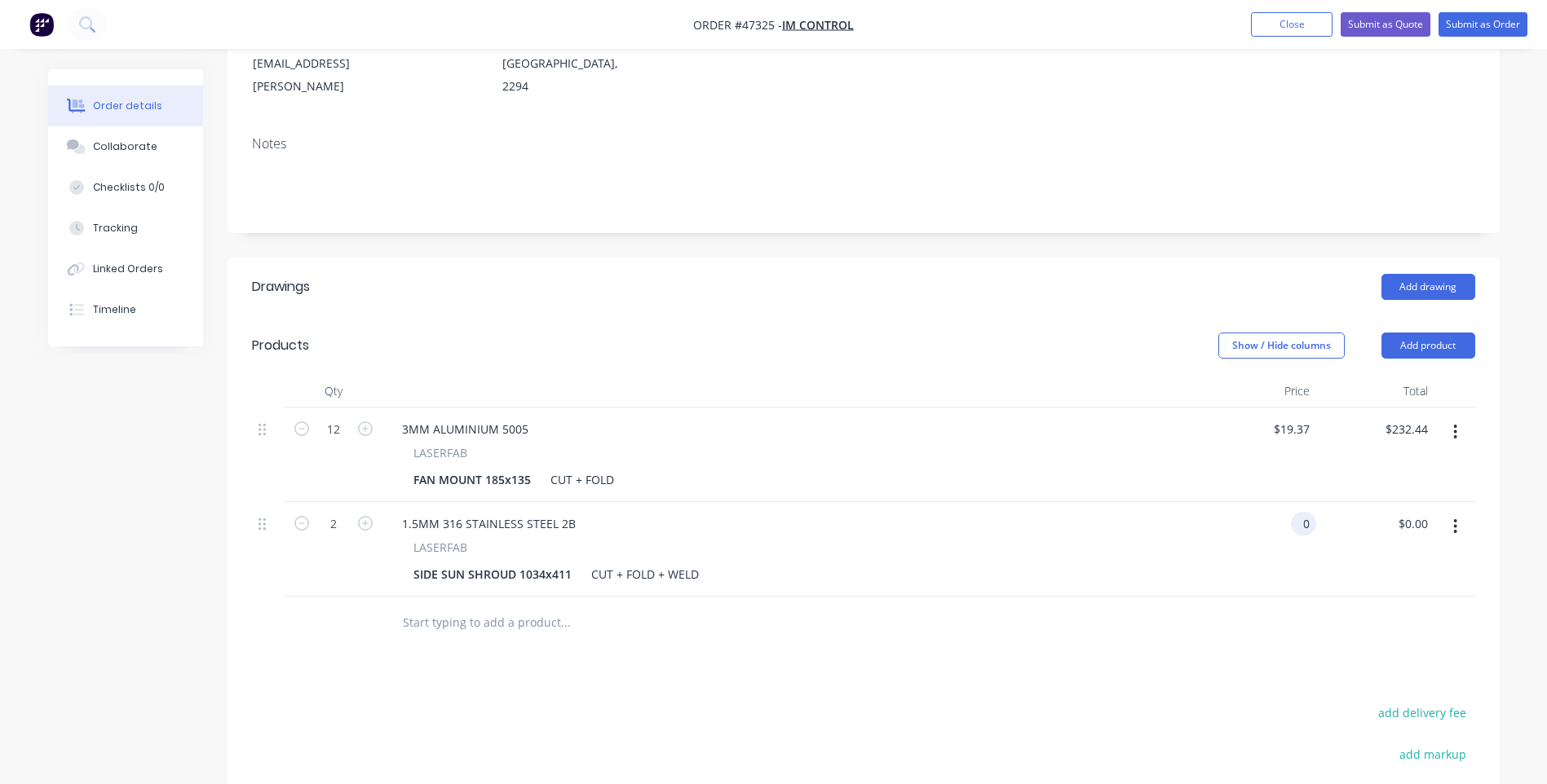
click at [1310, 512] on input "0" at bounding box center [1307, 523] width 19 height 24
type input "$289.99"
type input "$579.98"
click at [1183, 554] on div "LASERFAB SIDE SUN SHROUD 1034x411 CUT + FOLD + WELD" at bounding box center [790, 563] width 802 height 47
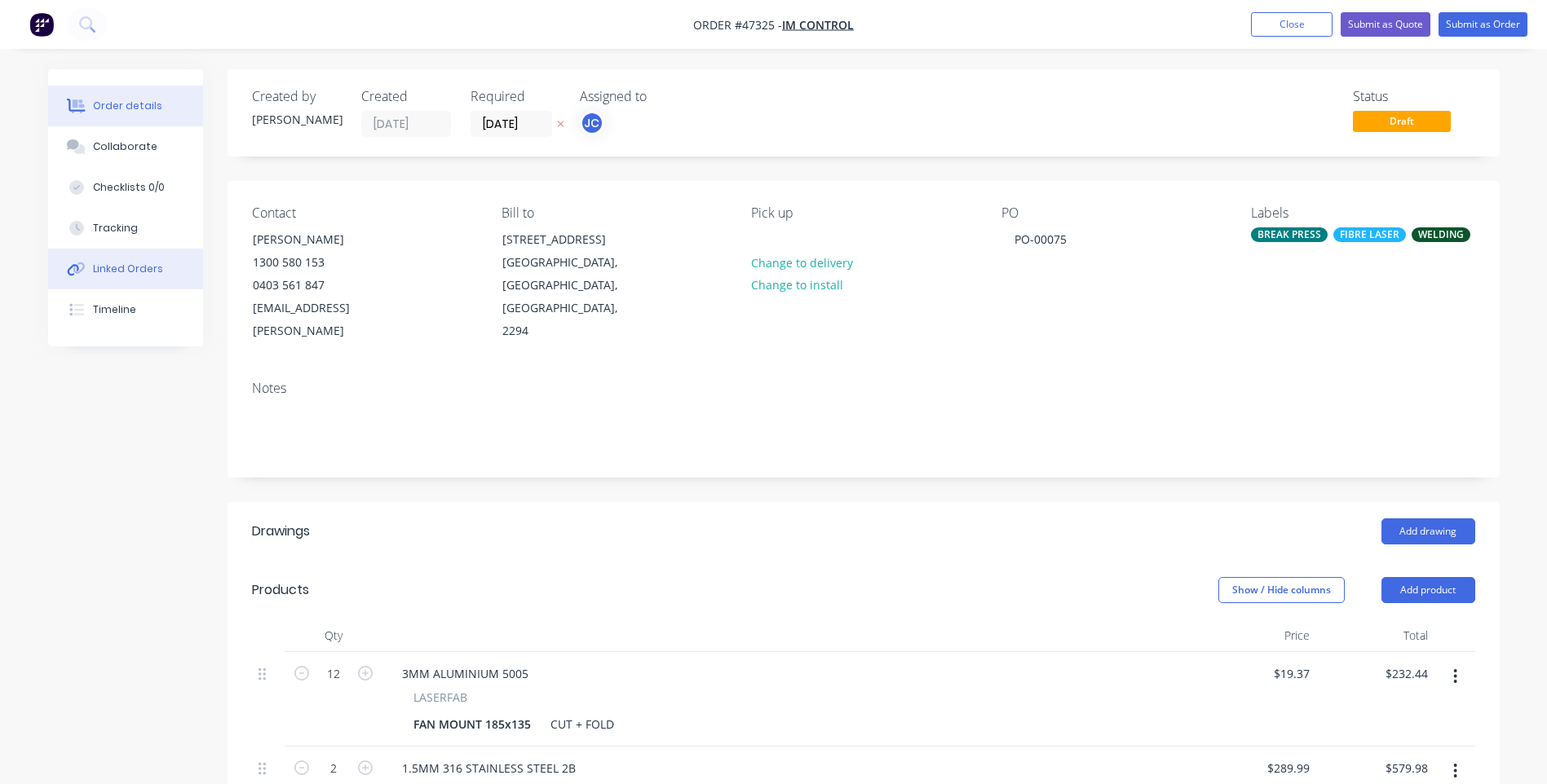
click at [108, 265] on div "Linked Orders" at bounding box center [128, 269] width 70 height 15
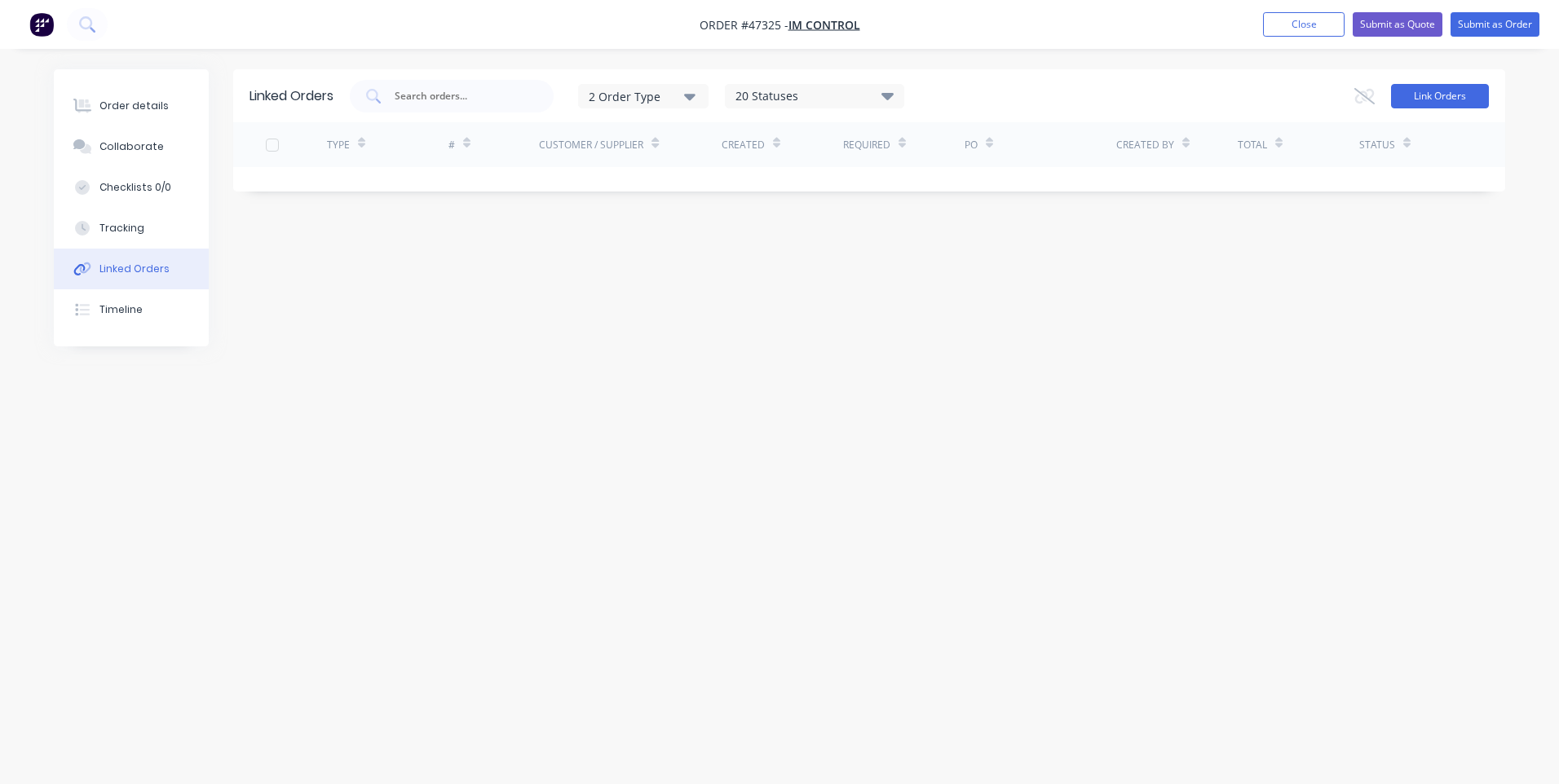
click at [1413, 92] on button "Link Orders" at bounding box center [1441, 96] width 98 height 25
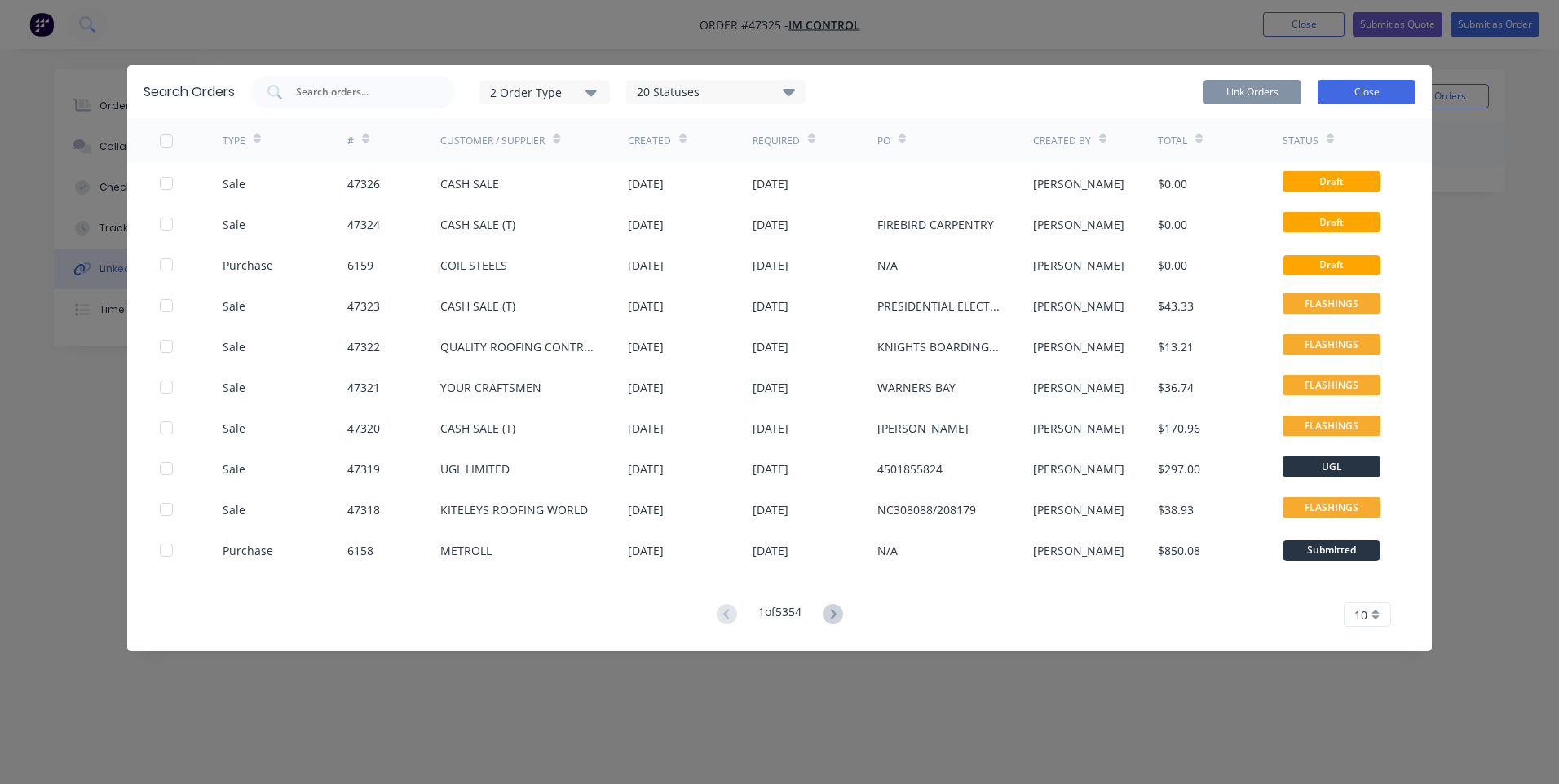
click at [1362, 94] on button "Close" at bounding box center [1367, 93] width 98 height 25
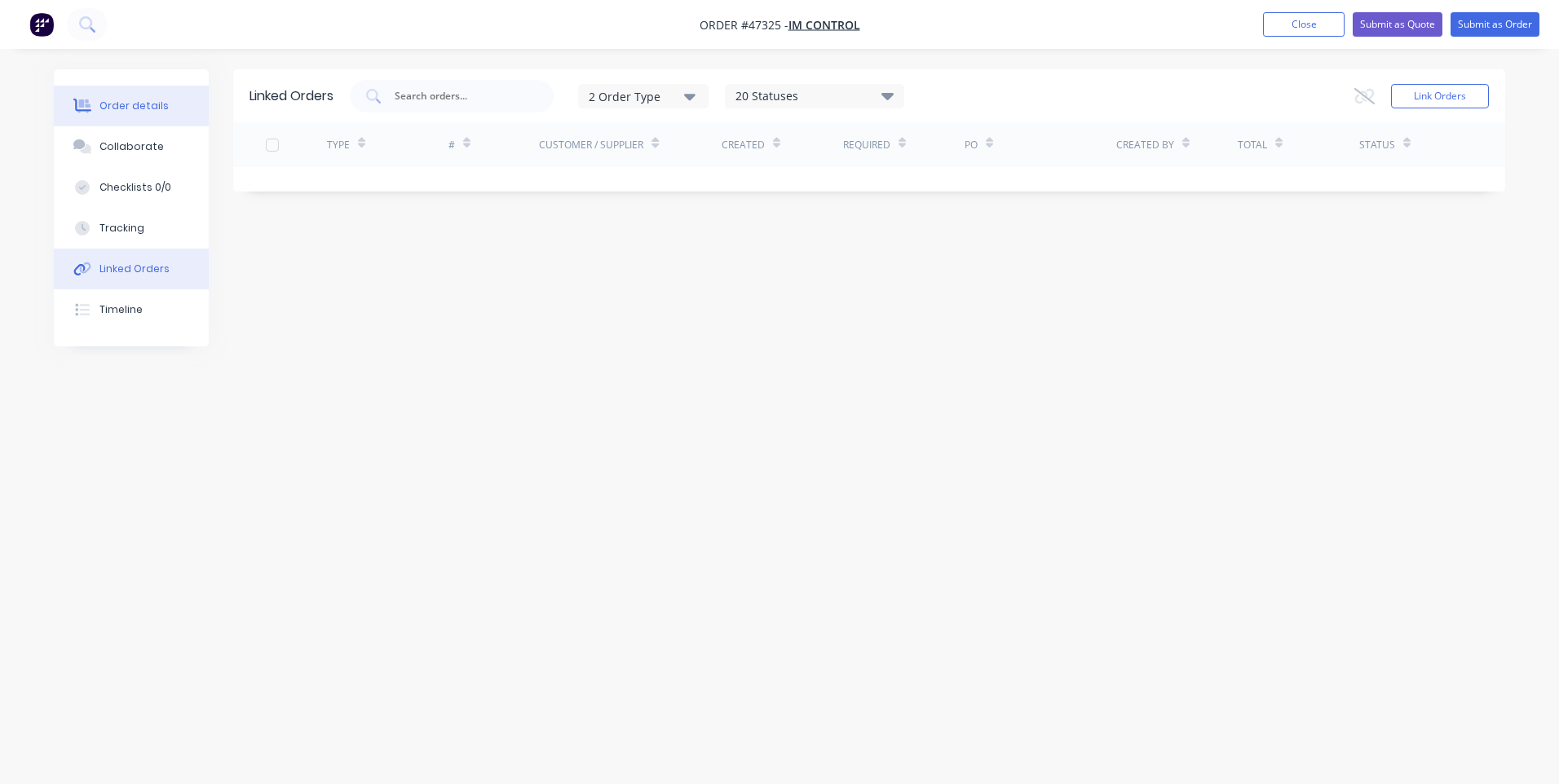
click at [140, 110] on div "Order details" at bounding box center [133, 106] width 69 height 15
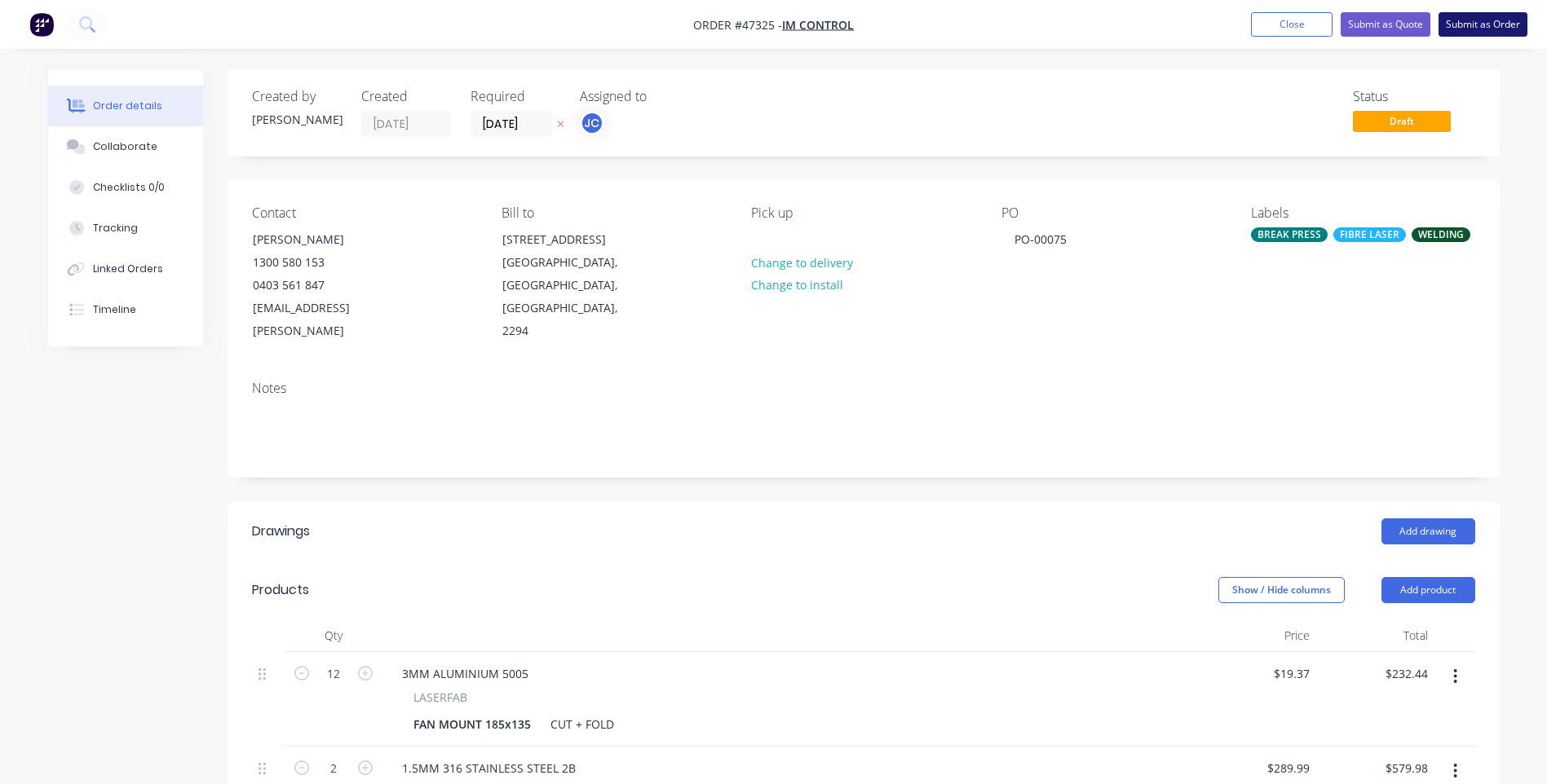
click at [1478, 25] on button "Submit as Order" at bounding box center [1484, 25] width 89 height 25
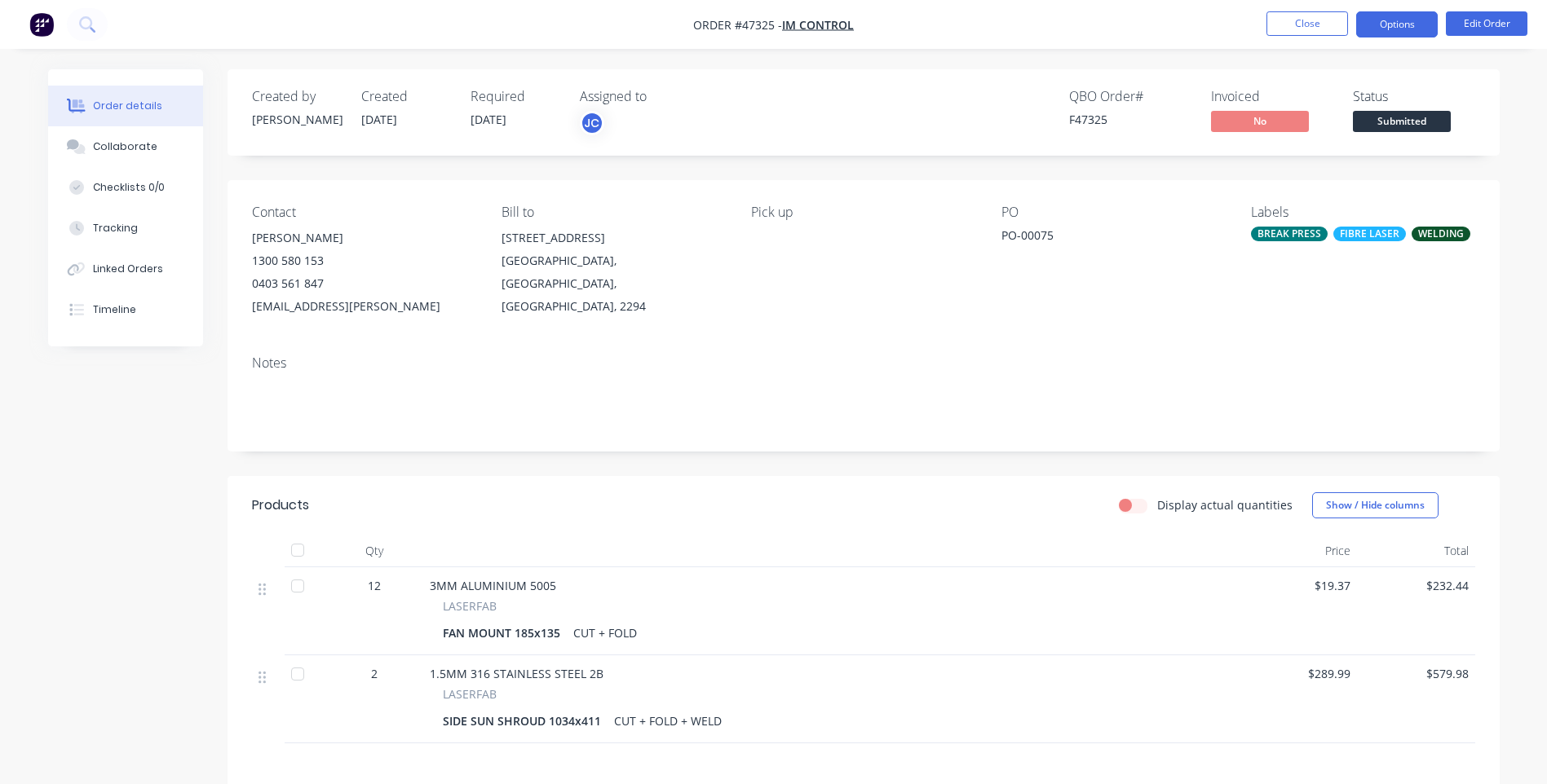
click at [1368, 25] on button "Options" at bounding box center [1397, 25] width 81 height 26
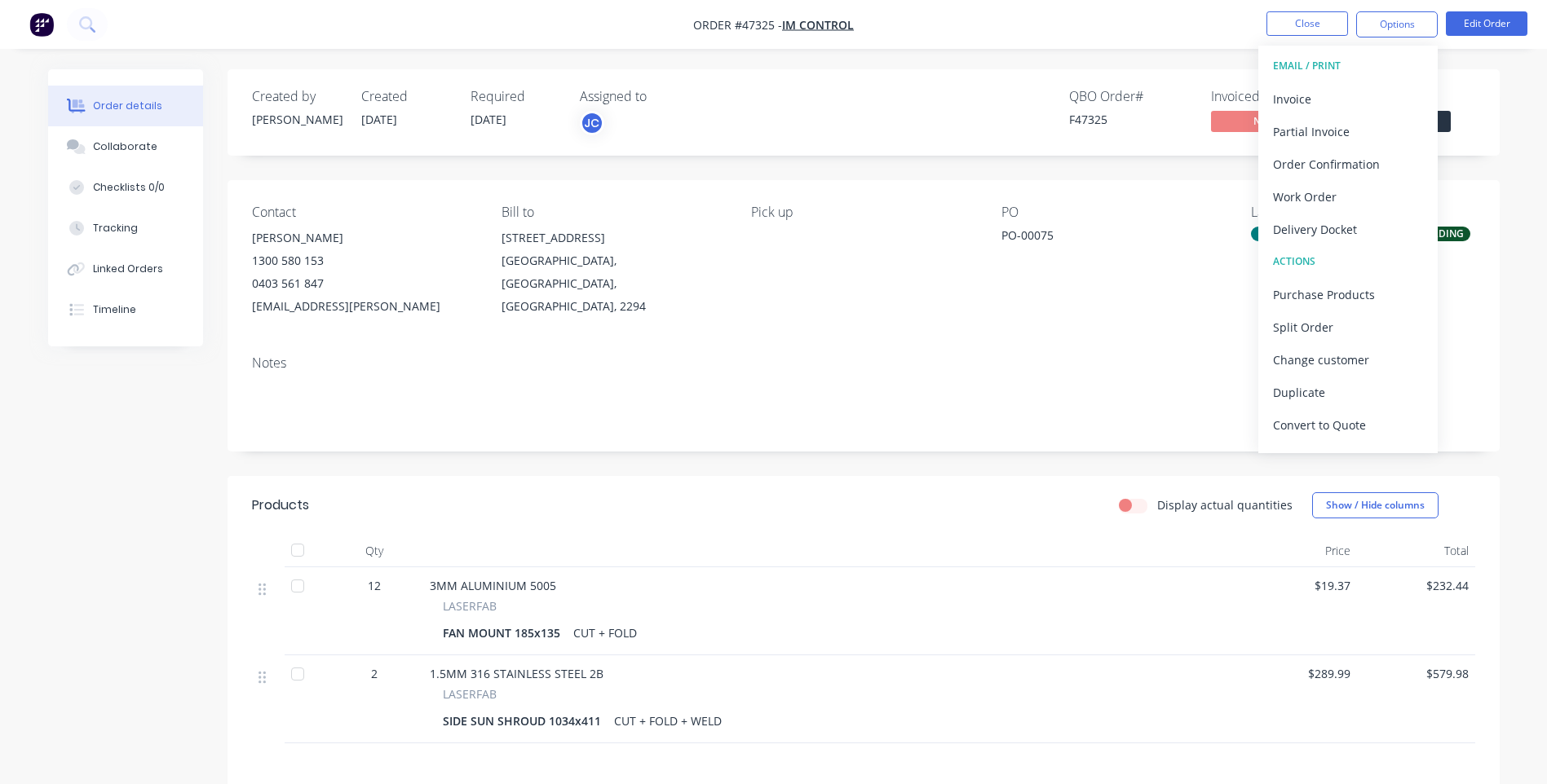
click at [1313, 60] on div "EMAIL / PRINT" at bounding box center [1348, 66] width 150 height 21
click at [1317, 196] on div "Work Order" at bounding box center [1348, 196] width 150 height 24
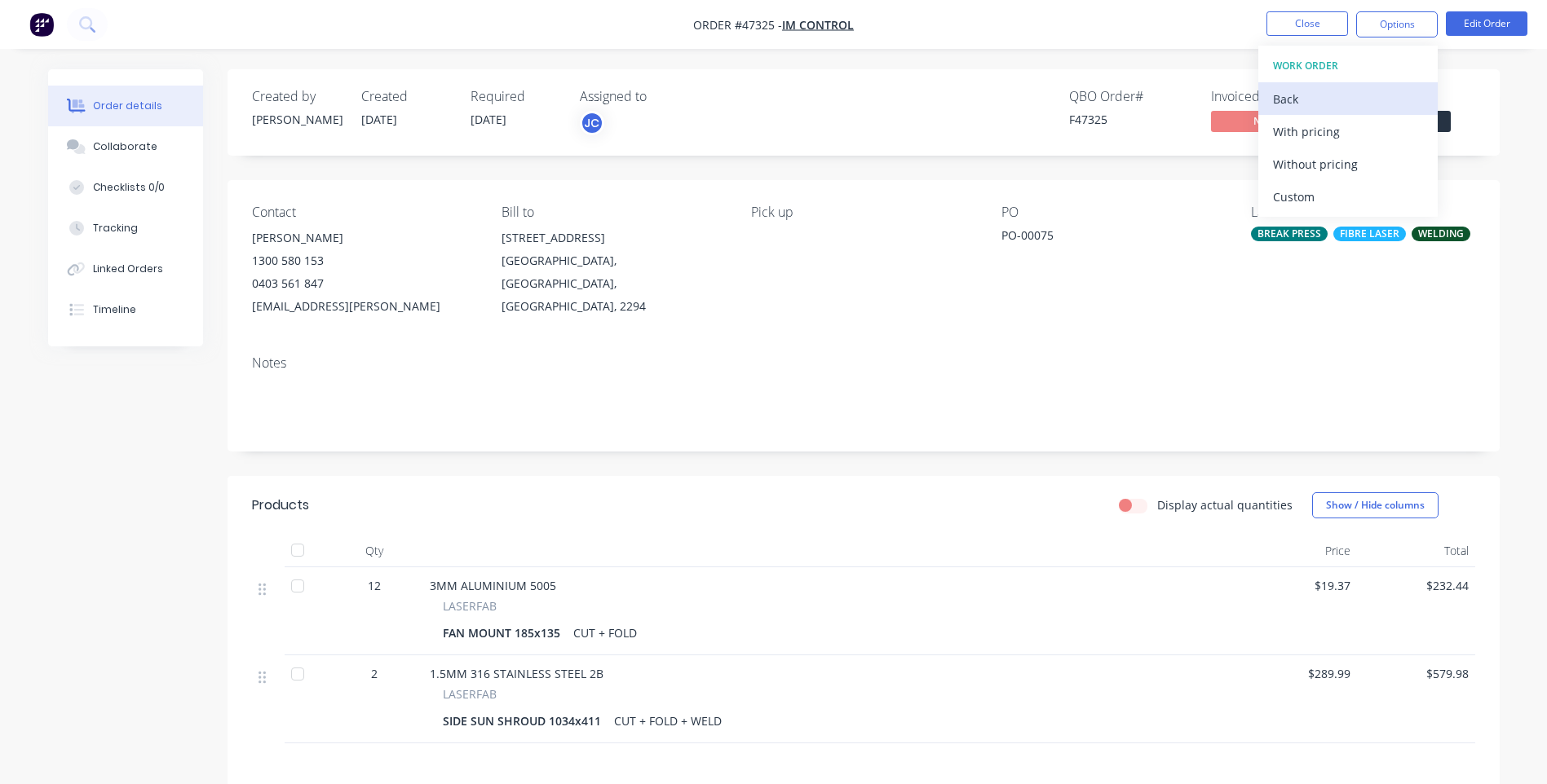
click at [1302, 98] on div "Back" at bounding box center [1348, 98] width 150 height 24
click at [1206, 60] on div "Order details Collaborate Checklists 0/0 Tracking Linked Orders Timeline Order …" at bounding box center [773, 499] width 1547 height 998
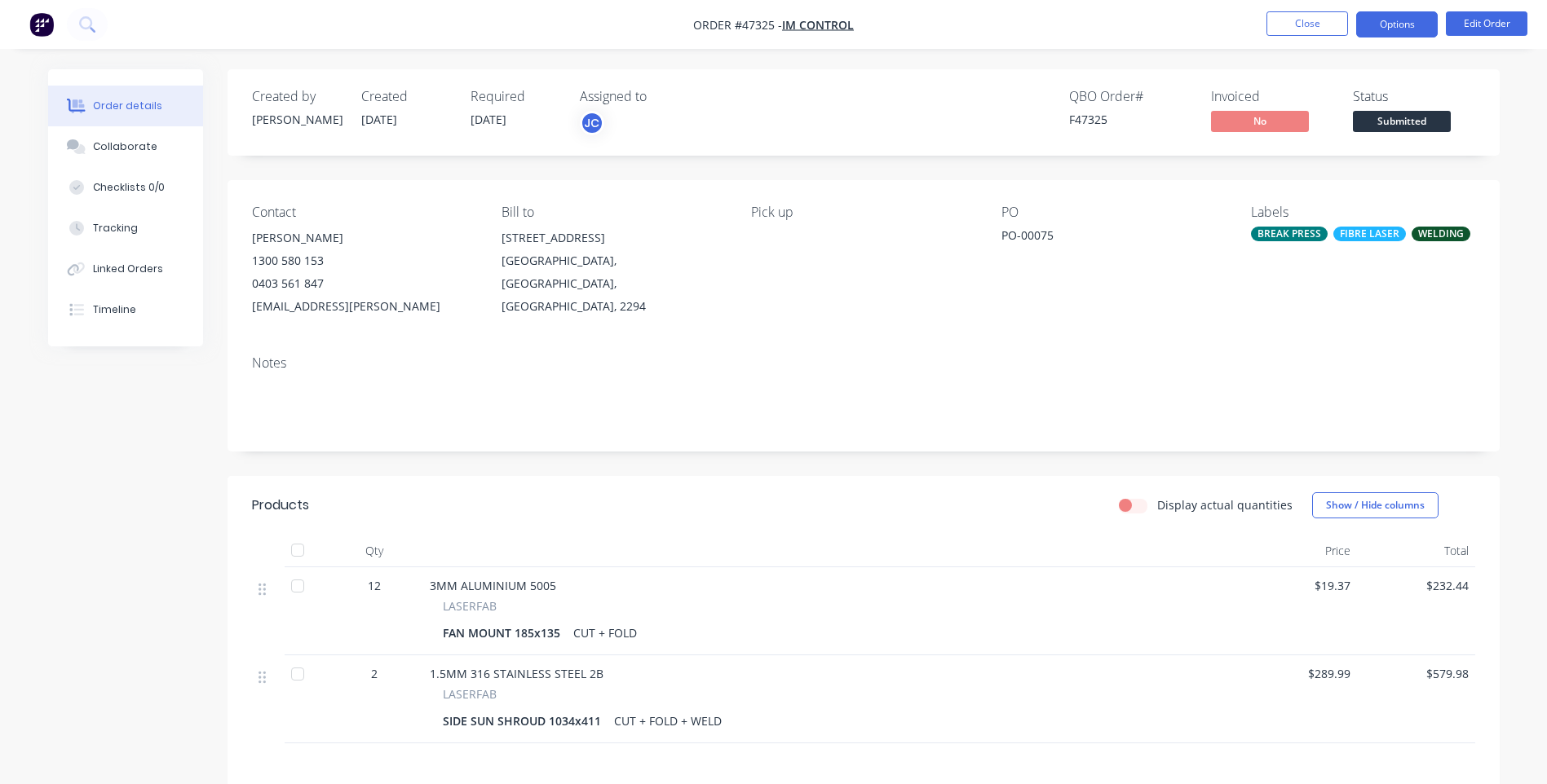
click at [1385, 24] on button "Options" at bounding box center [1397, 25] width 81 height 26
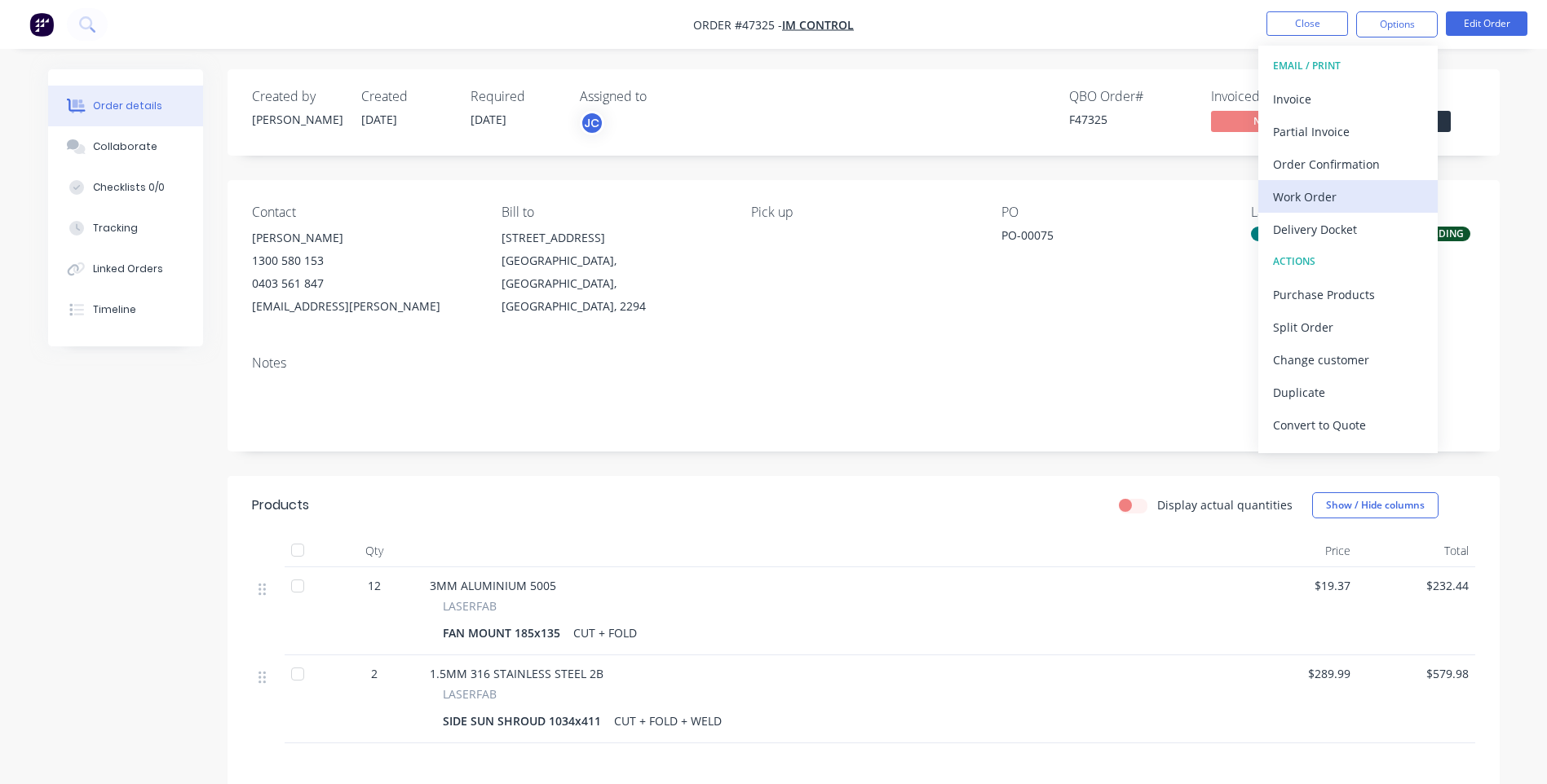
click at [1315, 198] on div "Work Order" at bounding box center [1348, 196] width 150 height 24
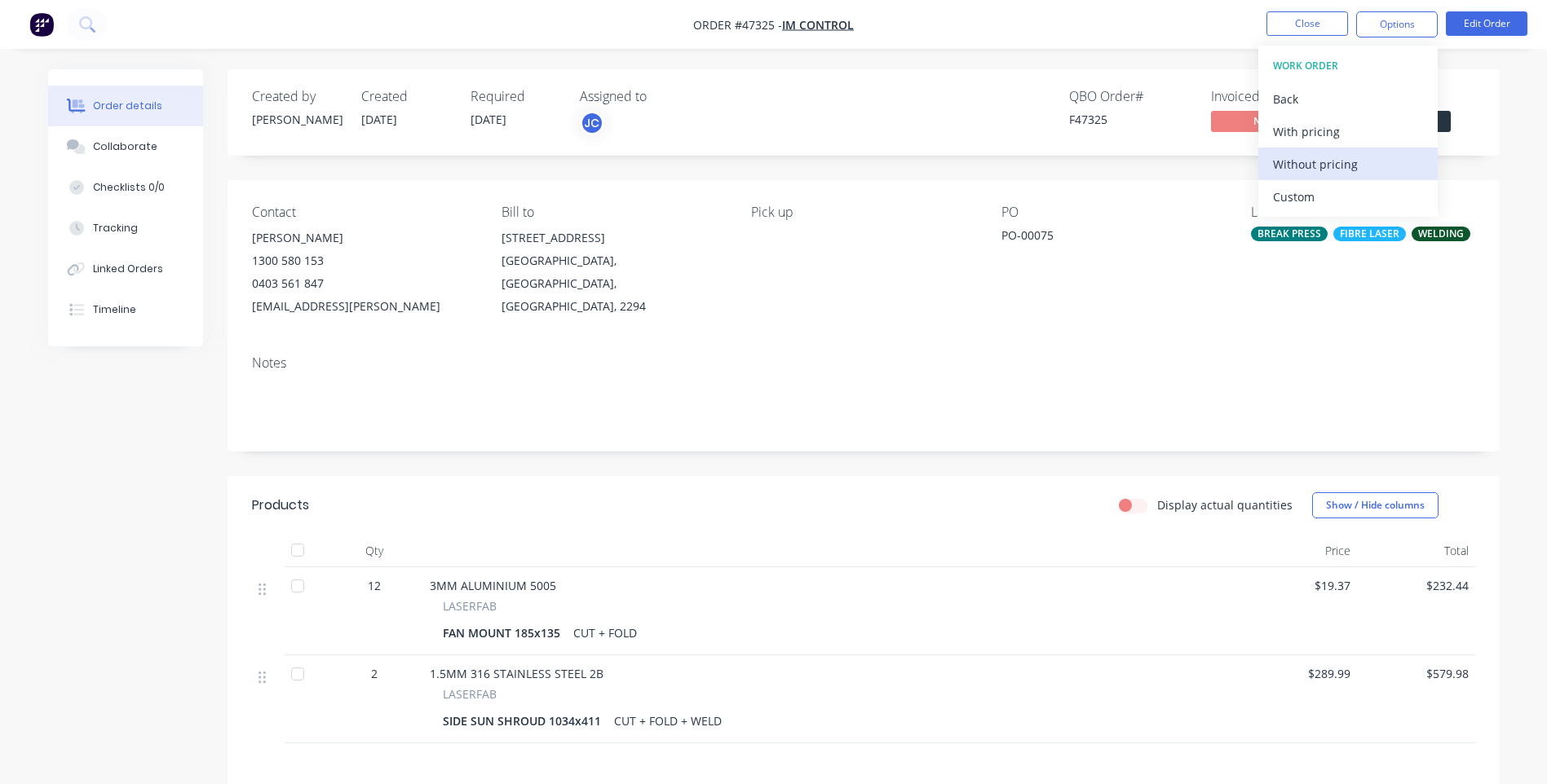
click at [1309, 170] on div "Without pricing" at bounding box center [1348, 163] width 150 height 24
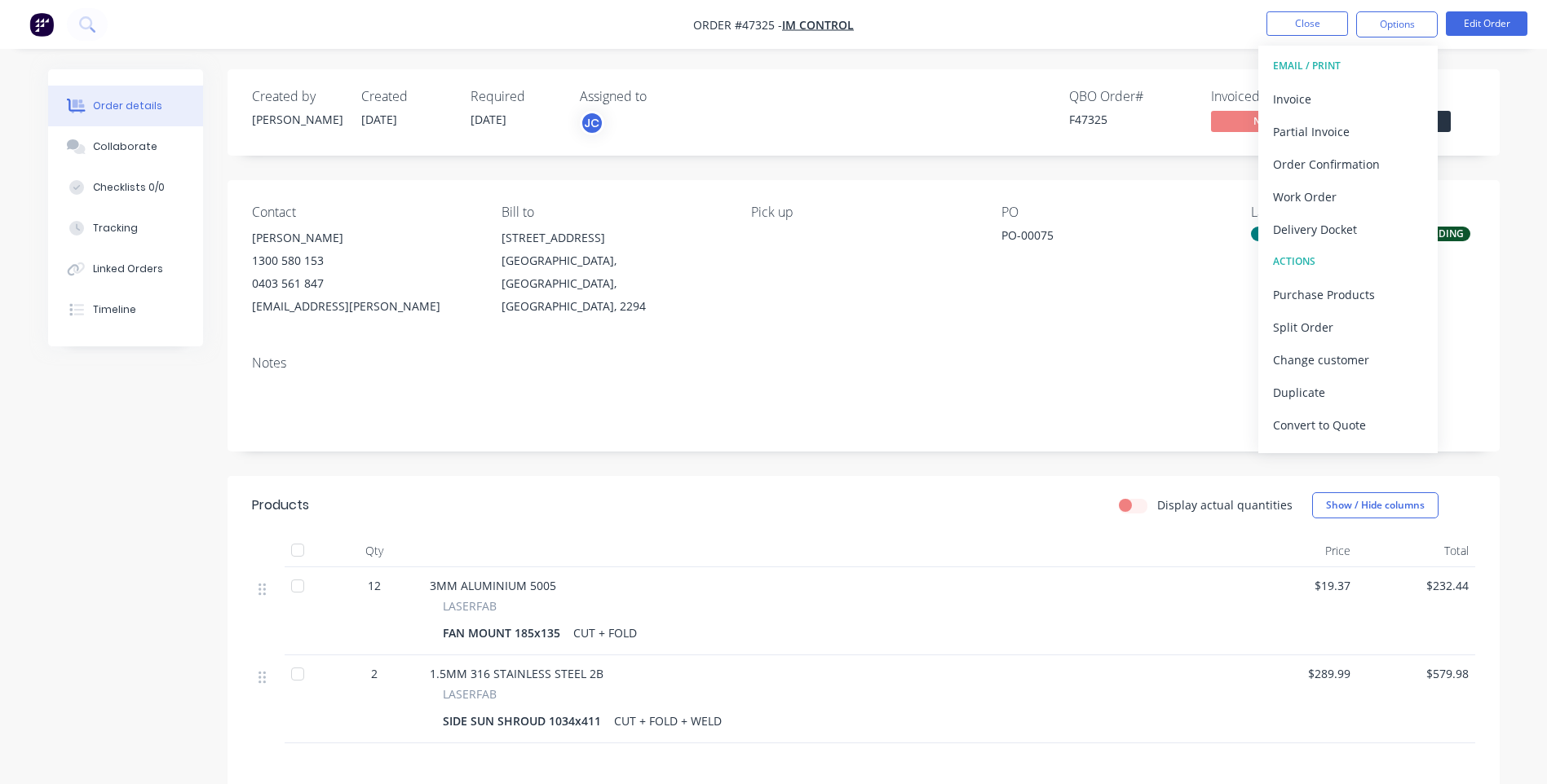
click at [506, 117] on span "[DATE]" at bounding box center [489, 119] width 36 height 15
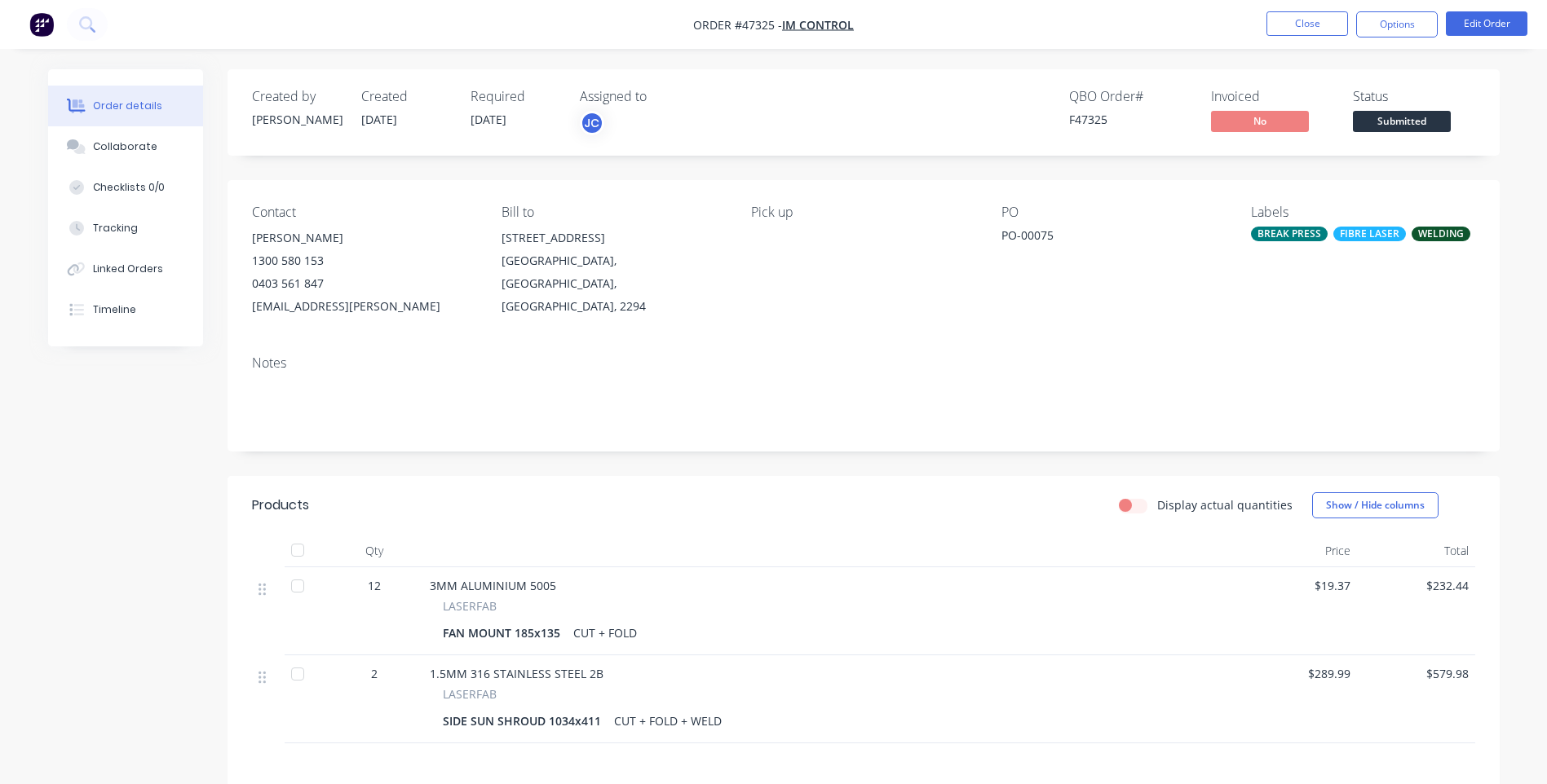
click at [494, 120] on span "[DATE]" at bounding box center [489, 119] width 36 height 15
drag, startPoint x: 494, startPoint y: 120, endPoint x: 486, endPoint y: 118, distance: 8.2
click at [486, 118] on span "[DATE]" at bounding box center [489, 119] width 36 height 15
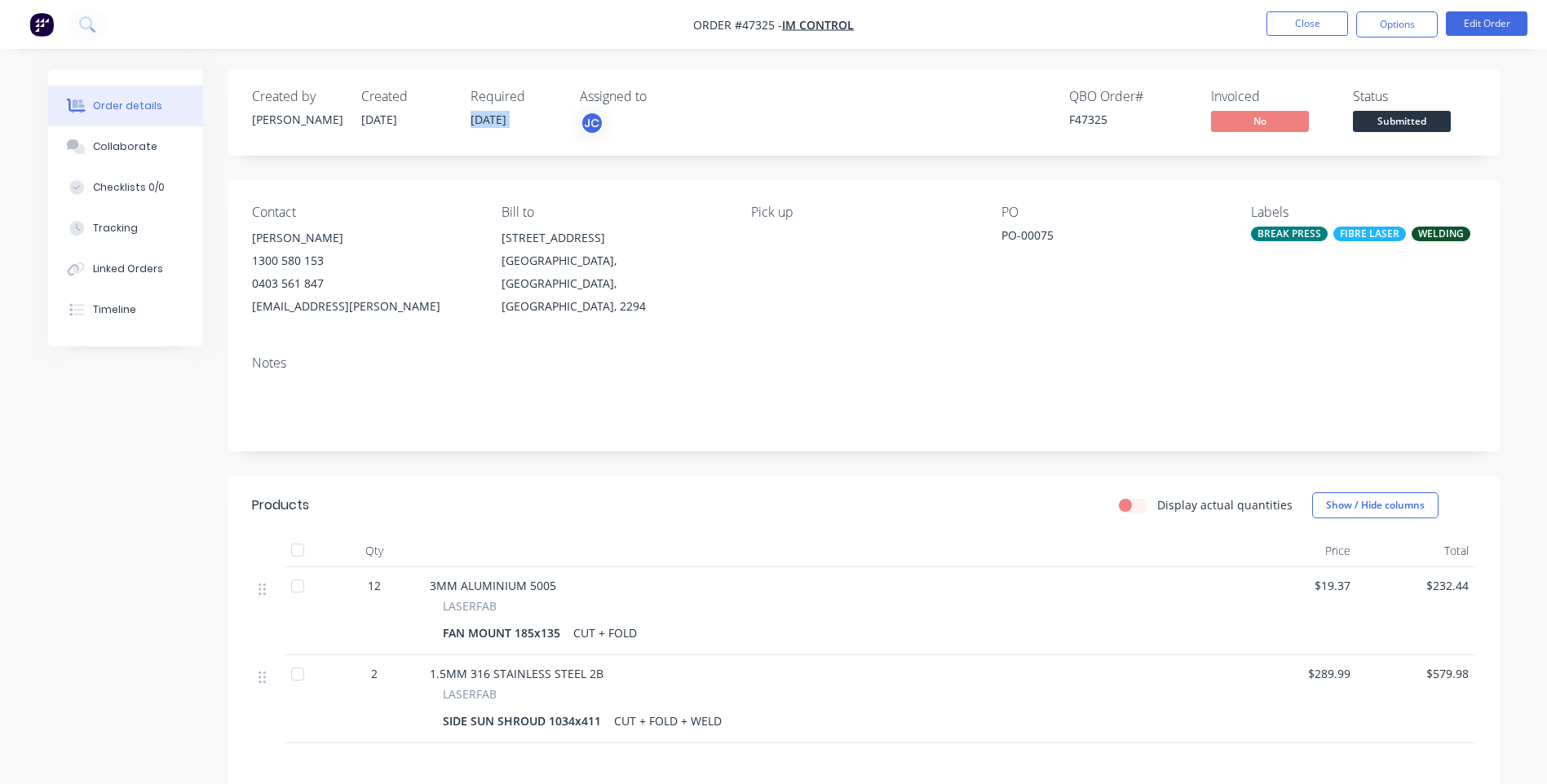
click at [486, 118] on span "[DATE]" at bounding box center [489, 119] width 36 height 15
click at [1487, 25] on button "Edit Order" at bounding box center [1487, 24] width 81 height 25
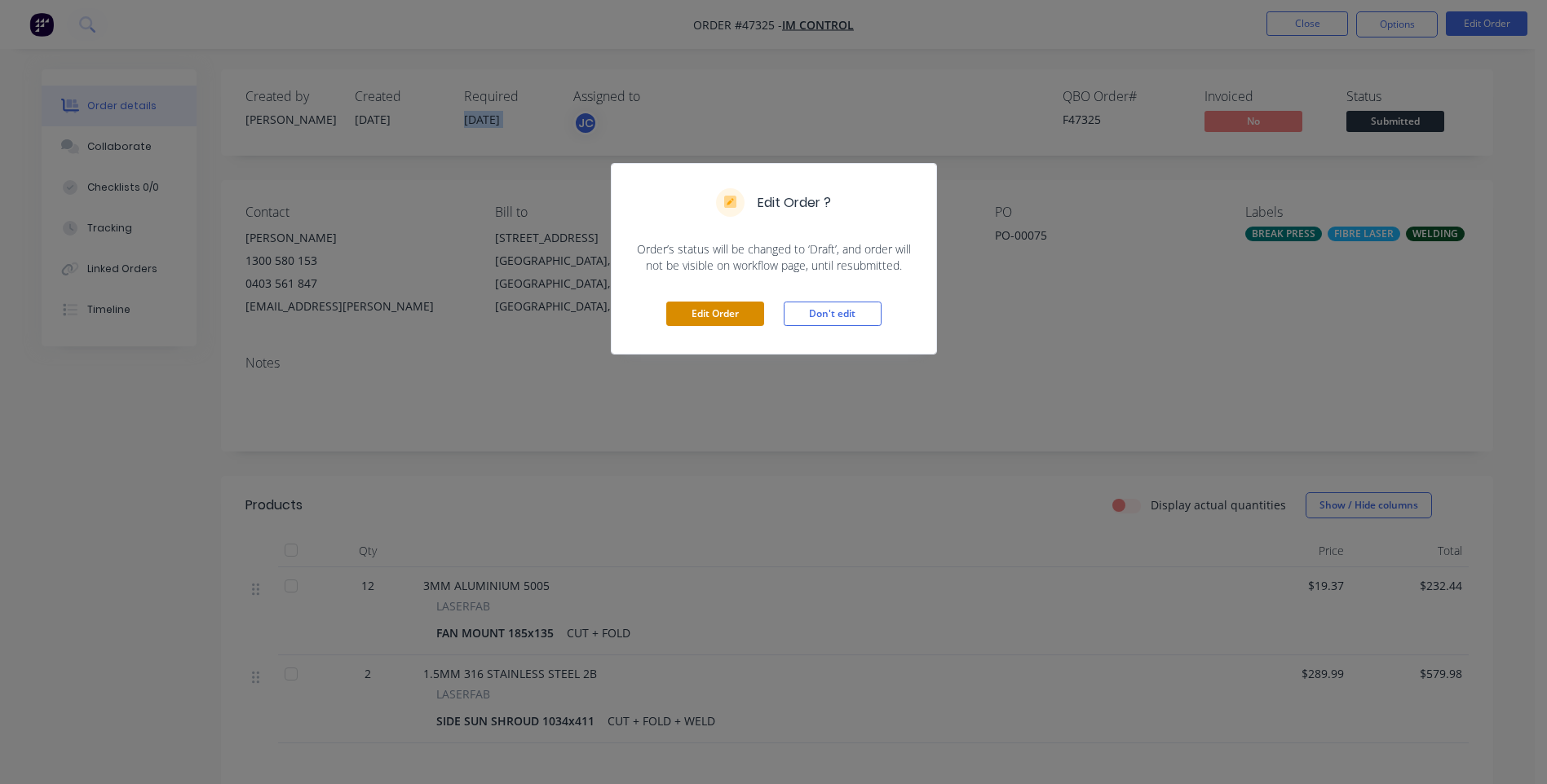
click at [707, 316] on button "Edit Order" at bounding box center [715, 314] width 98 height 25
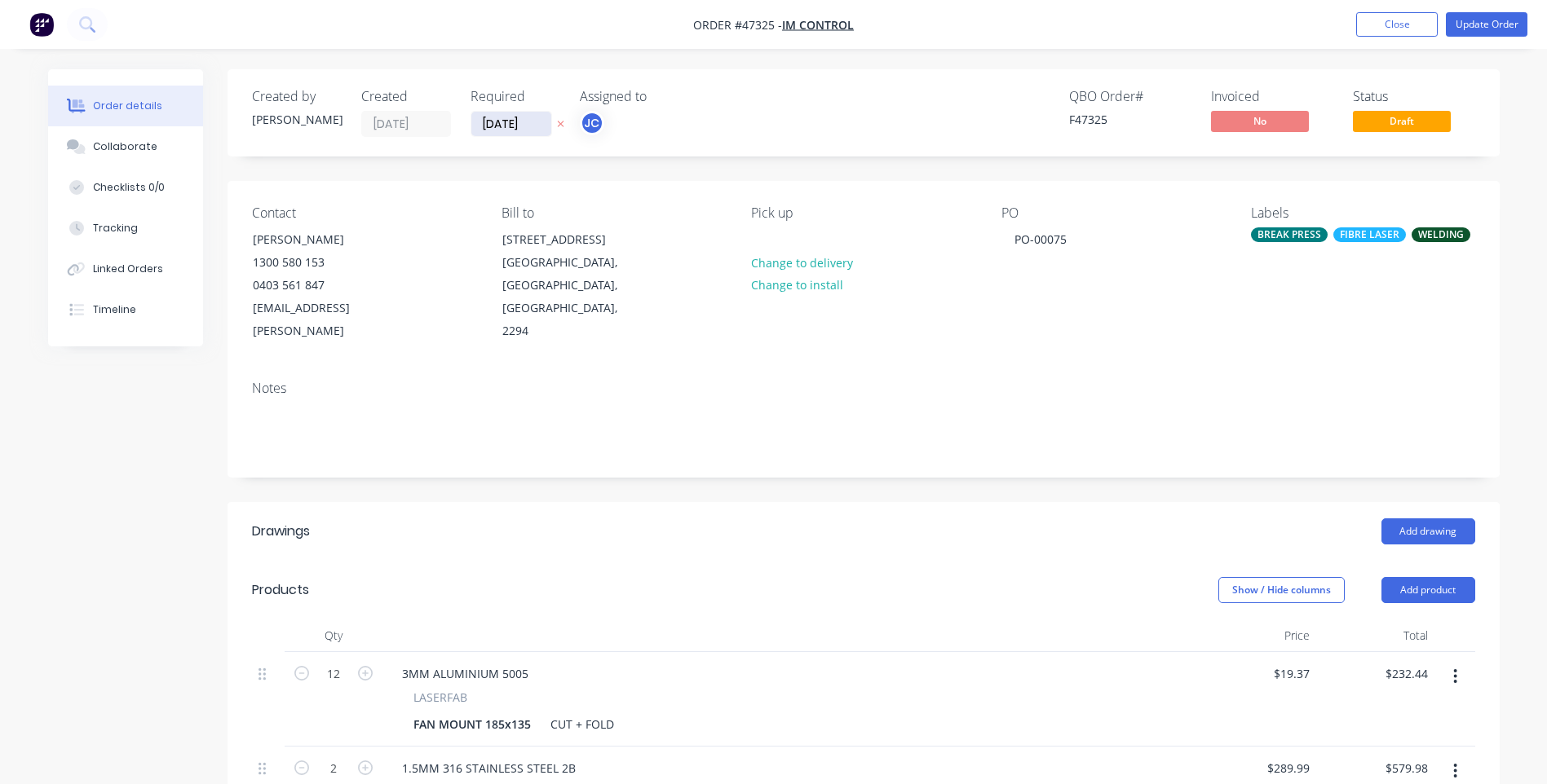
drag, startPoint x: 536, startPoint y: 122, endPoint x: 471, endPoint y: 127, distance: 65.2
click at [472, 127] on input "[DATE]" at bounding box center [511, 124] width 80 height 25
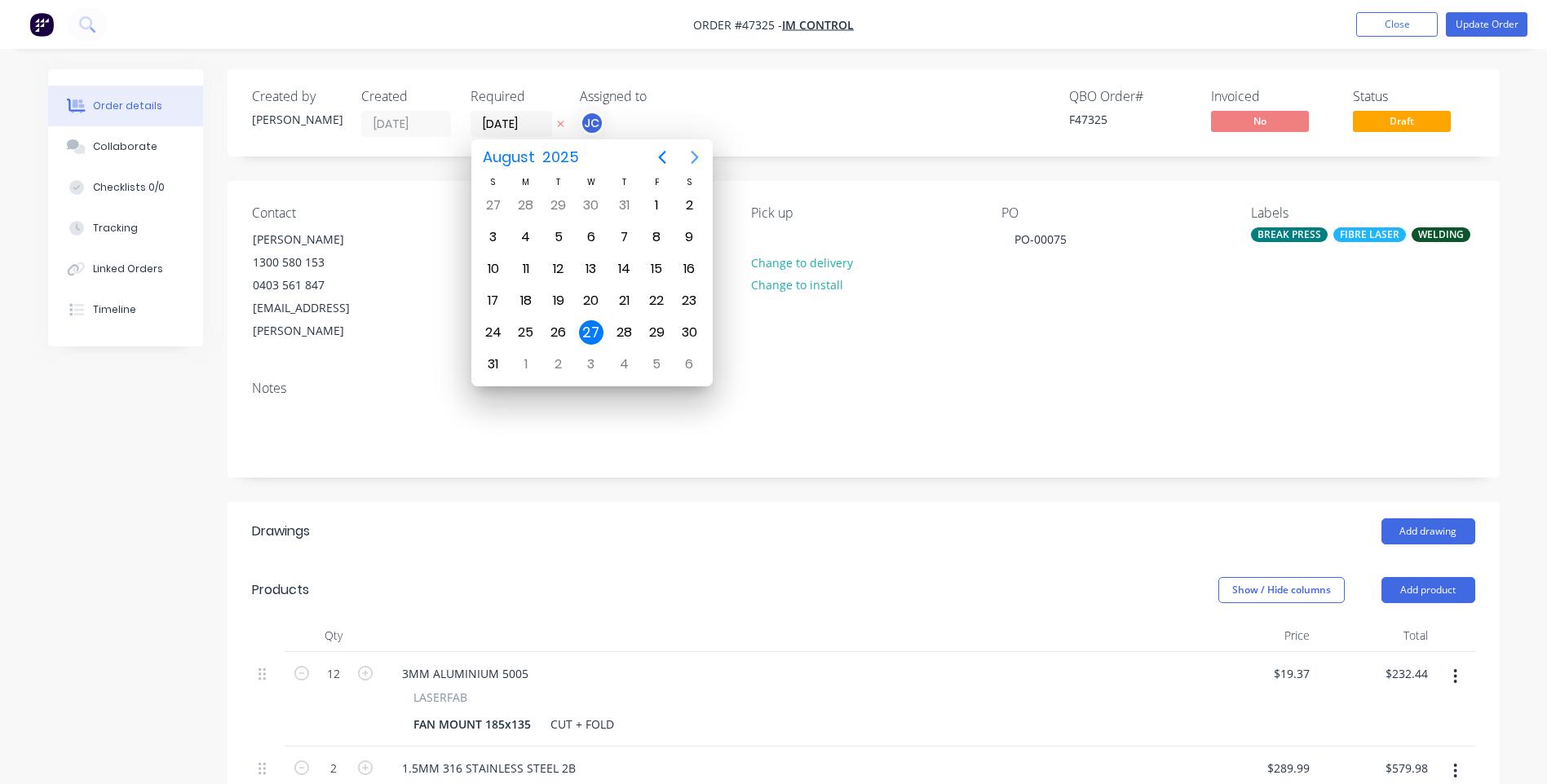
click at [696, 160] on icon "Next page" at bounding box center [695, 157] width 20 height 20
click at [593, 230] on div "10" at bounding box center [592, 237] width 25 height 25
type input "[DATE]"
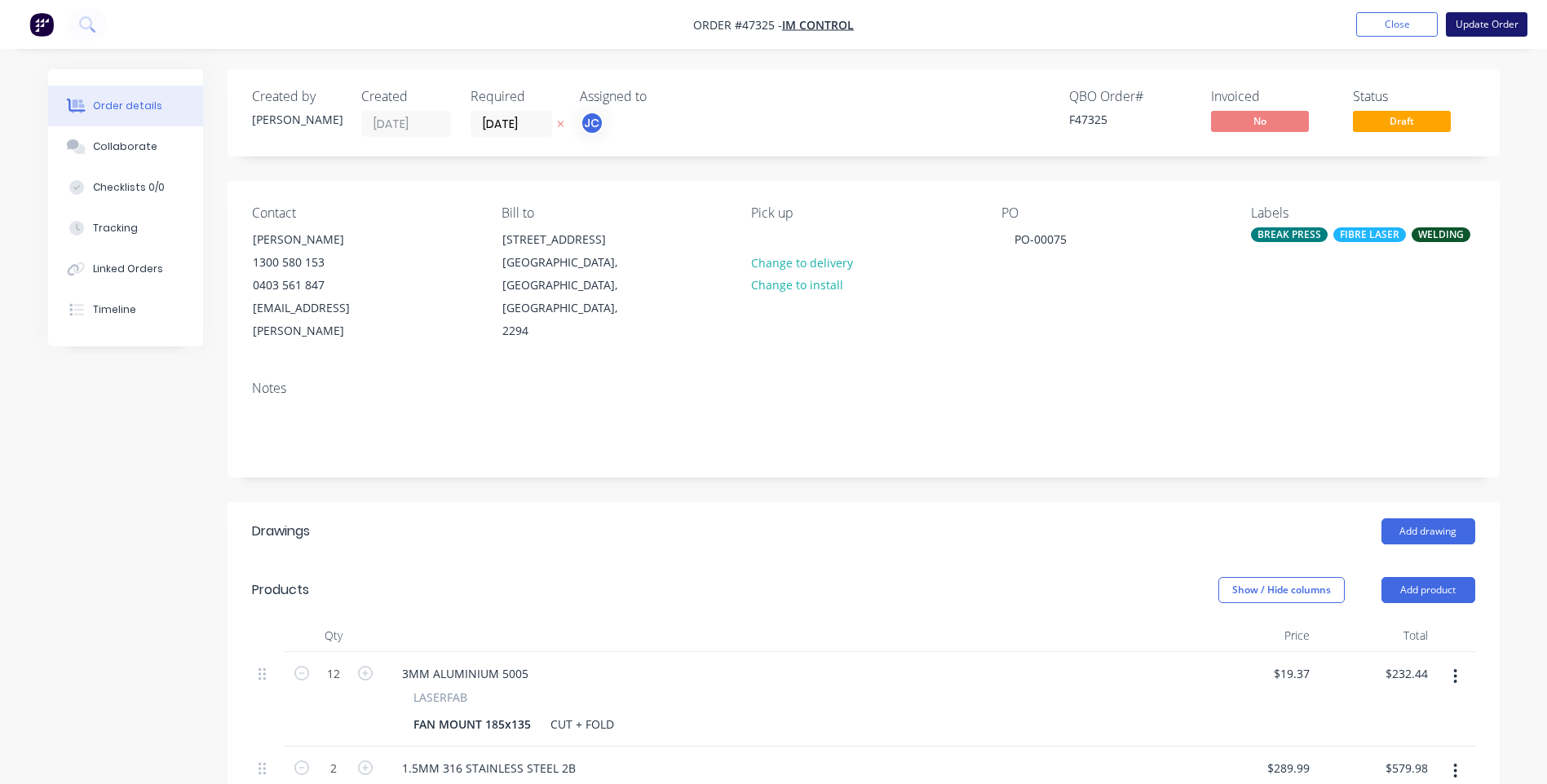
click at [1490, 17] on button "Update Order" at bounding box center [1487, 25] width 81 height 25
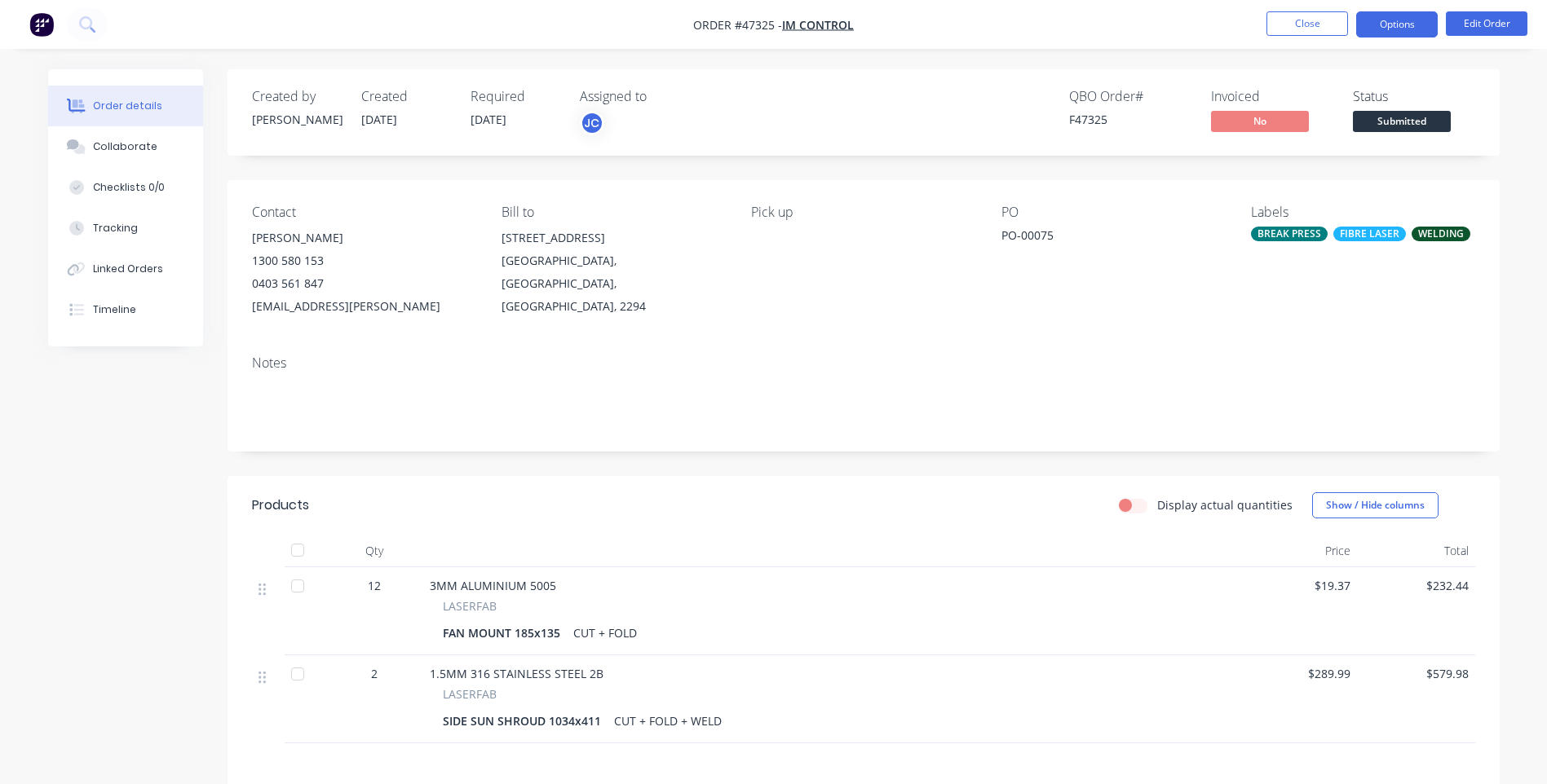
click at [1387, 25] on button "Options" at bounding box center [1397, 25] width 81 height 26
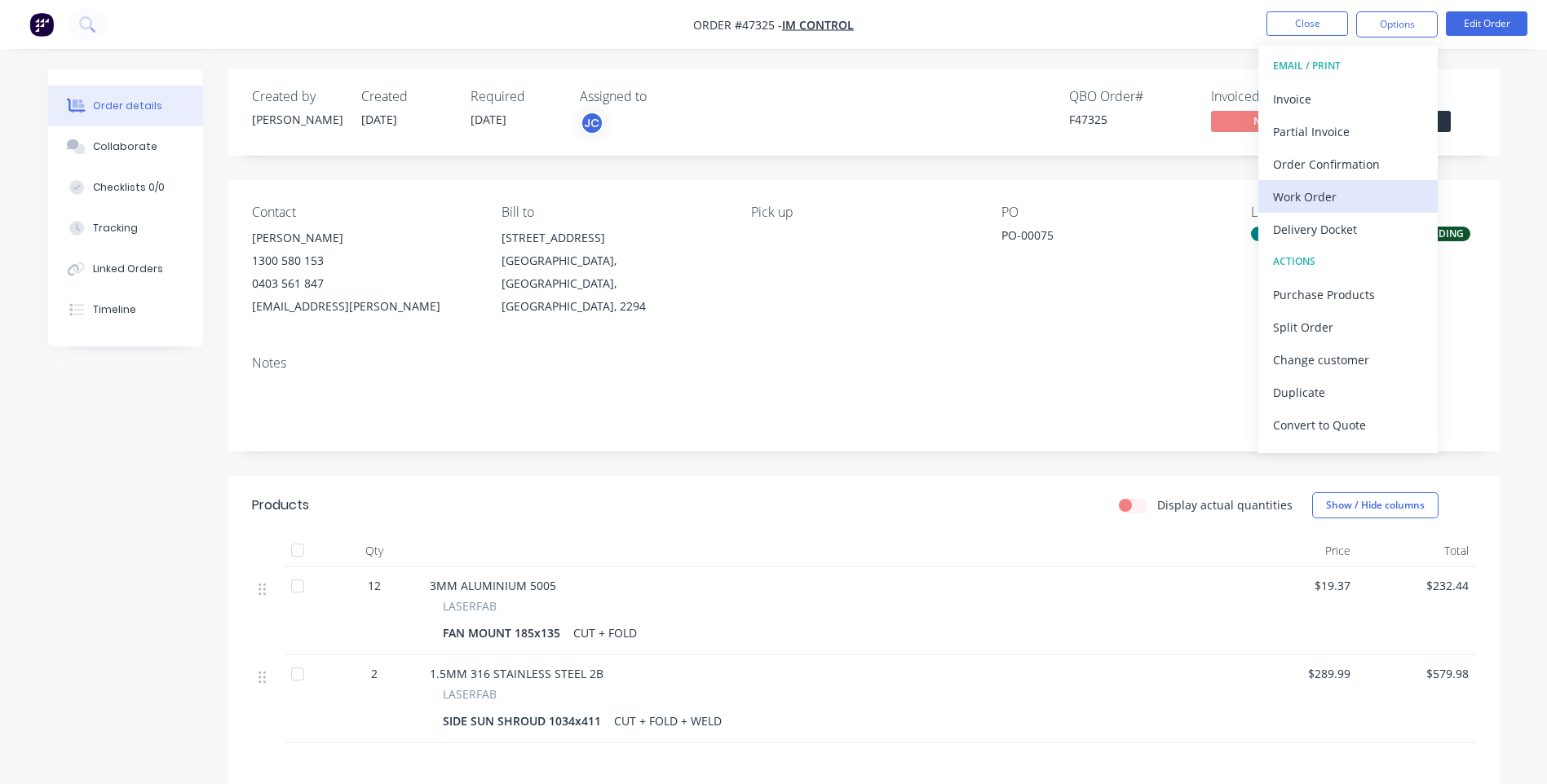
click at [1327, 188] on div "Work Order" at bounding box center [1348, 196] width 150 height 24
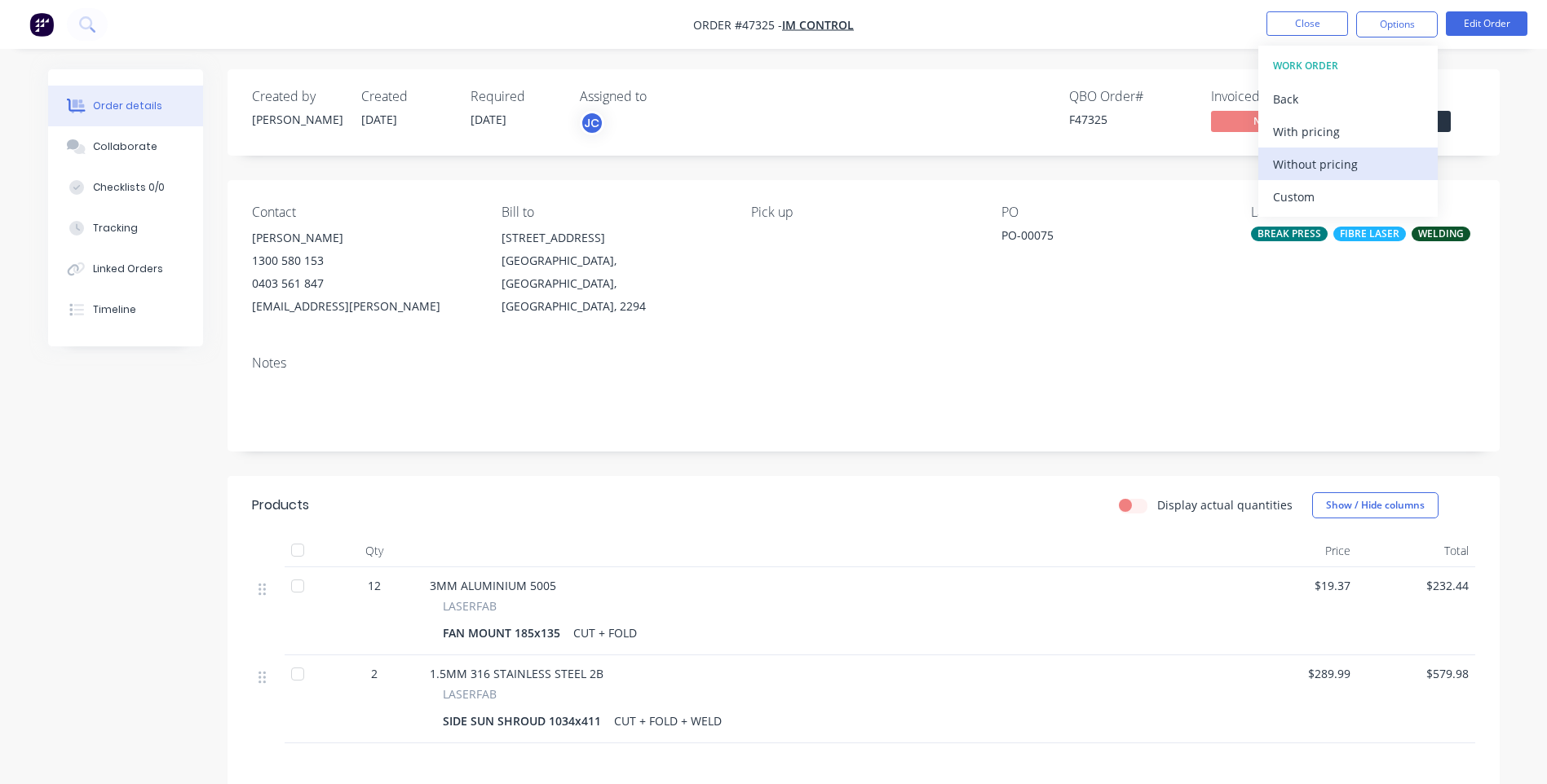
click at [1297, 156] on div "Without pricing" at bounding box center [1348, 163] width 150 height 24
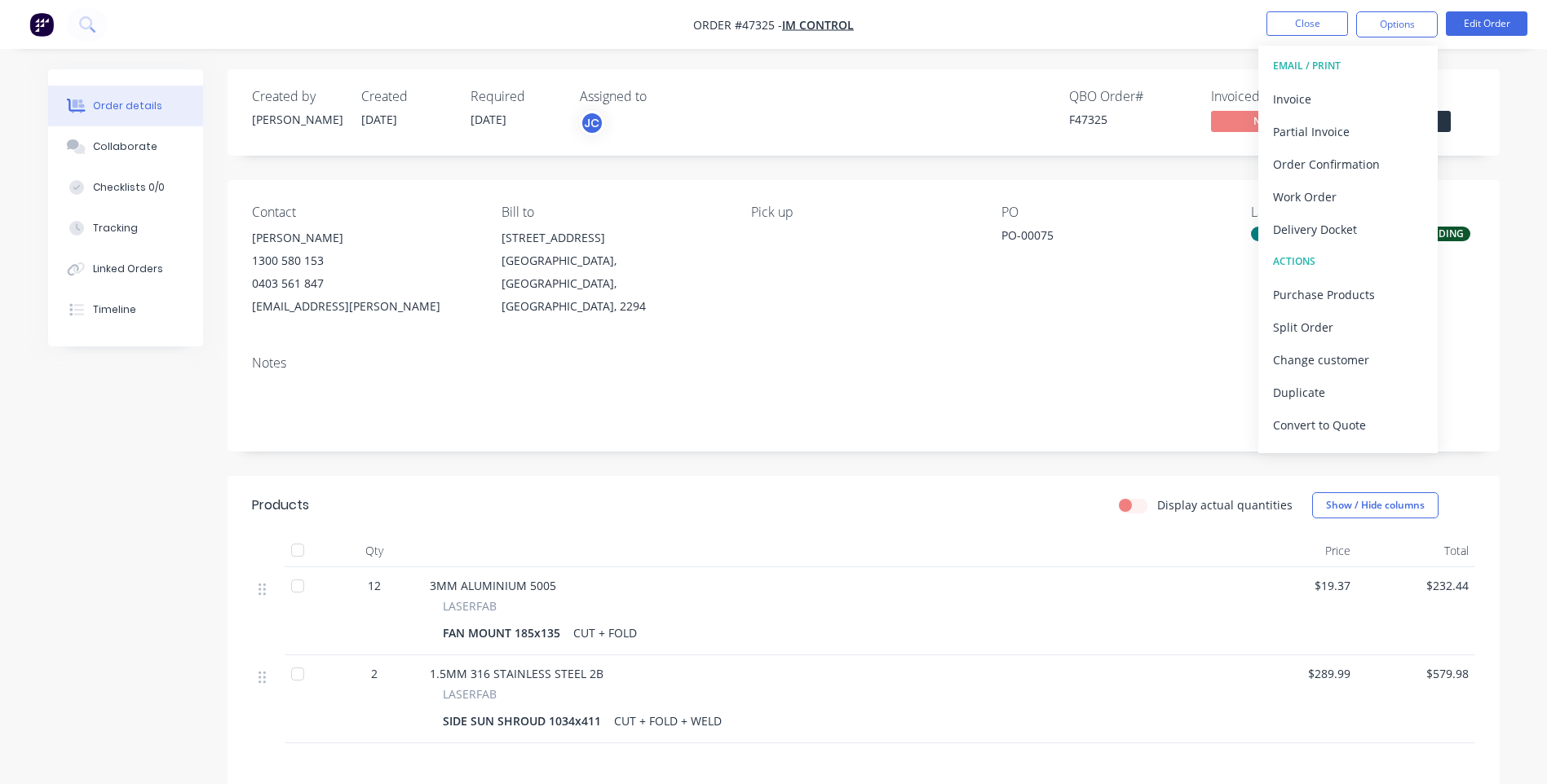
click at [1513, 62] on div "Order details Collaborate Checklists 0/0 Tracking Linked Orders Timeline Order …" at bounding box center [773, 499] width 1547 height 998
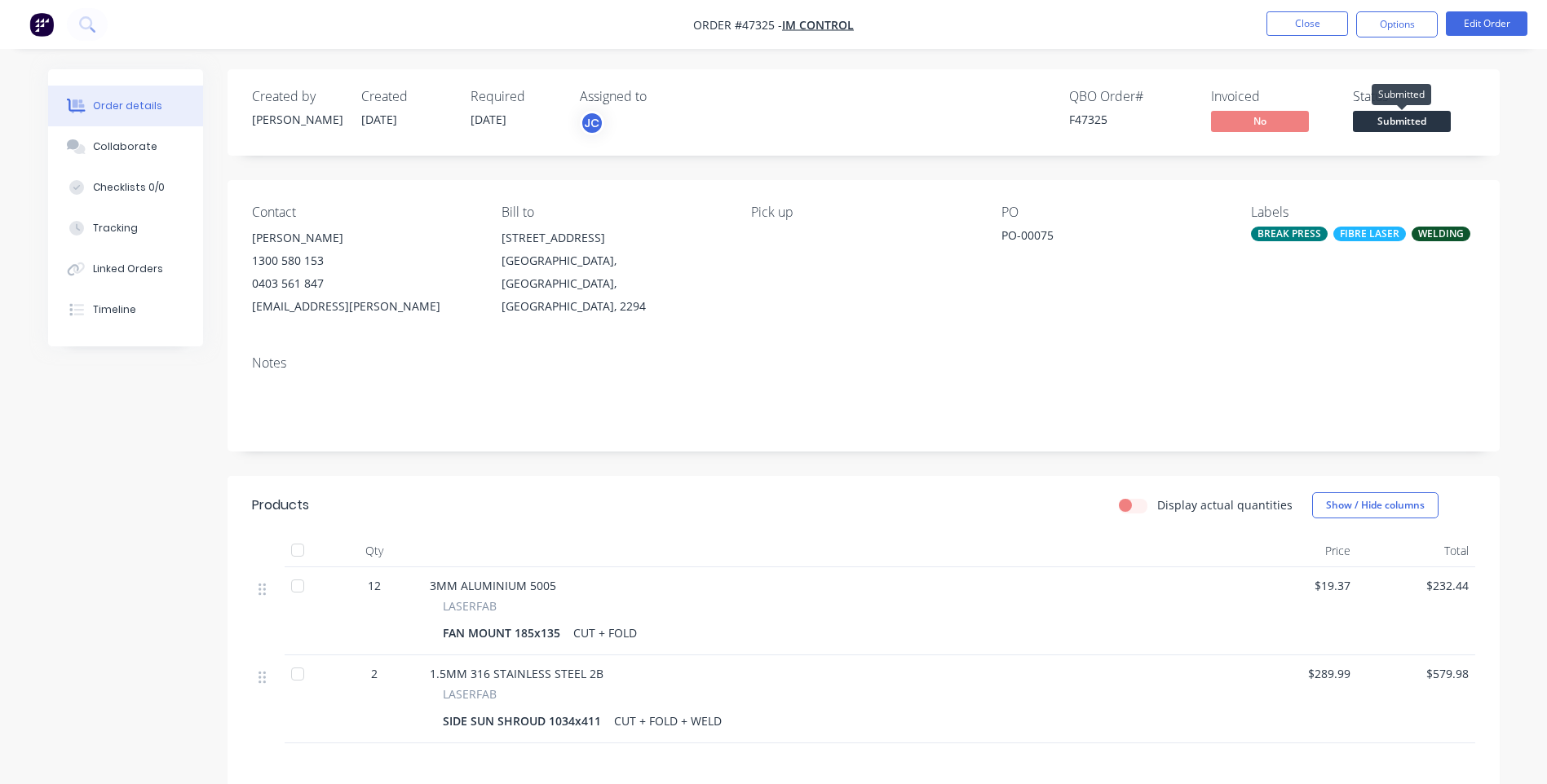
click at [1385, 114] on span "Submitted" at bounding box center [1402, 121] width 98 height 21
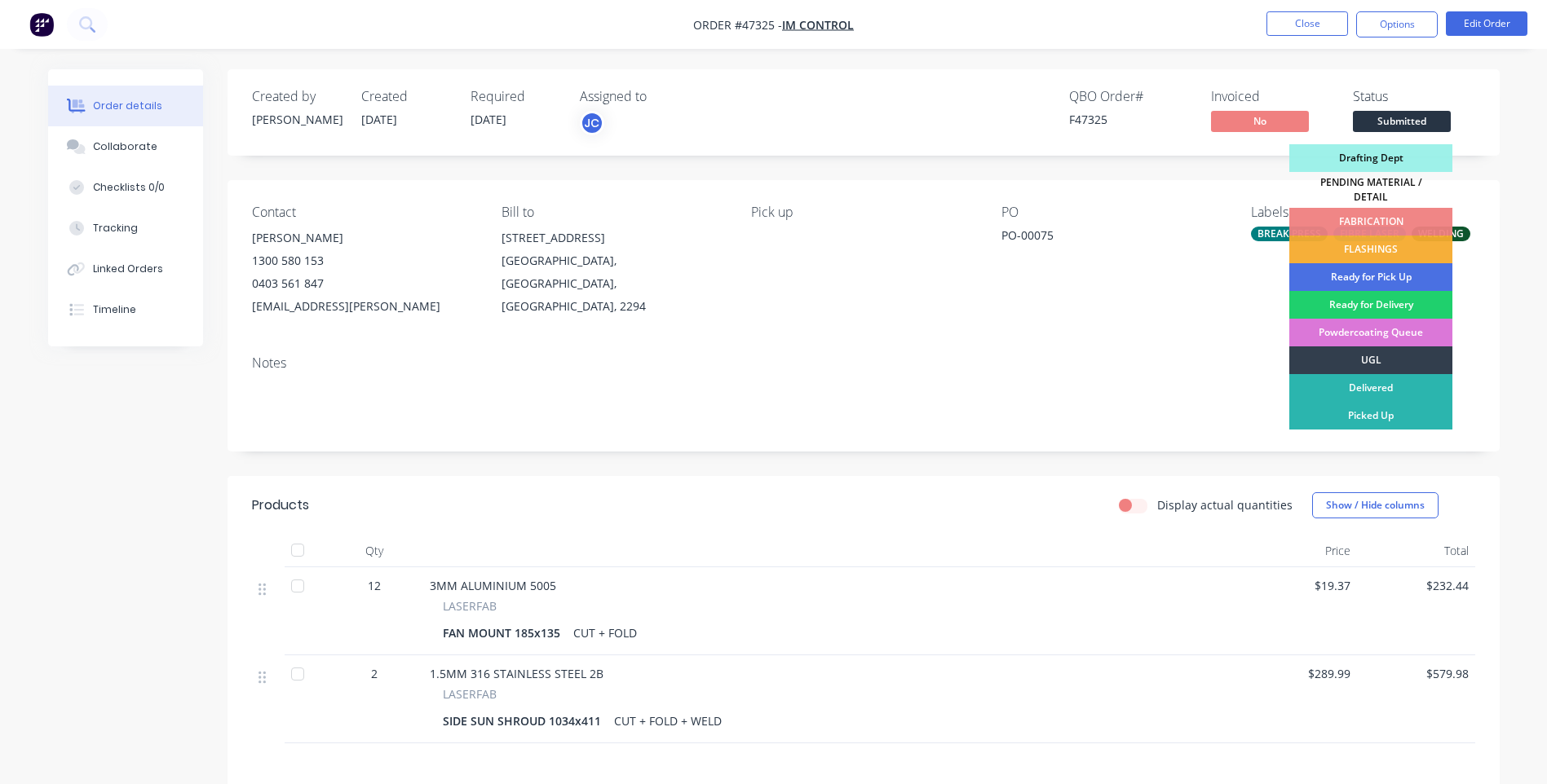
click at [1508, 98] on div "Order details Collaborate Checklists 0/0 Tracking Linked Orders Timeline Order …" at bounding box center [774, 533] width 1485 height 929
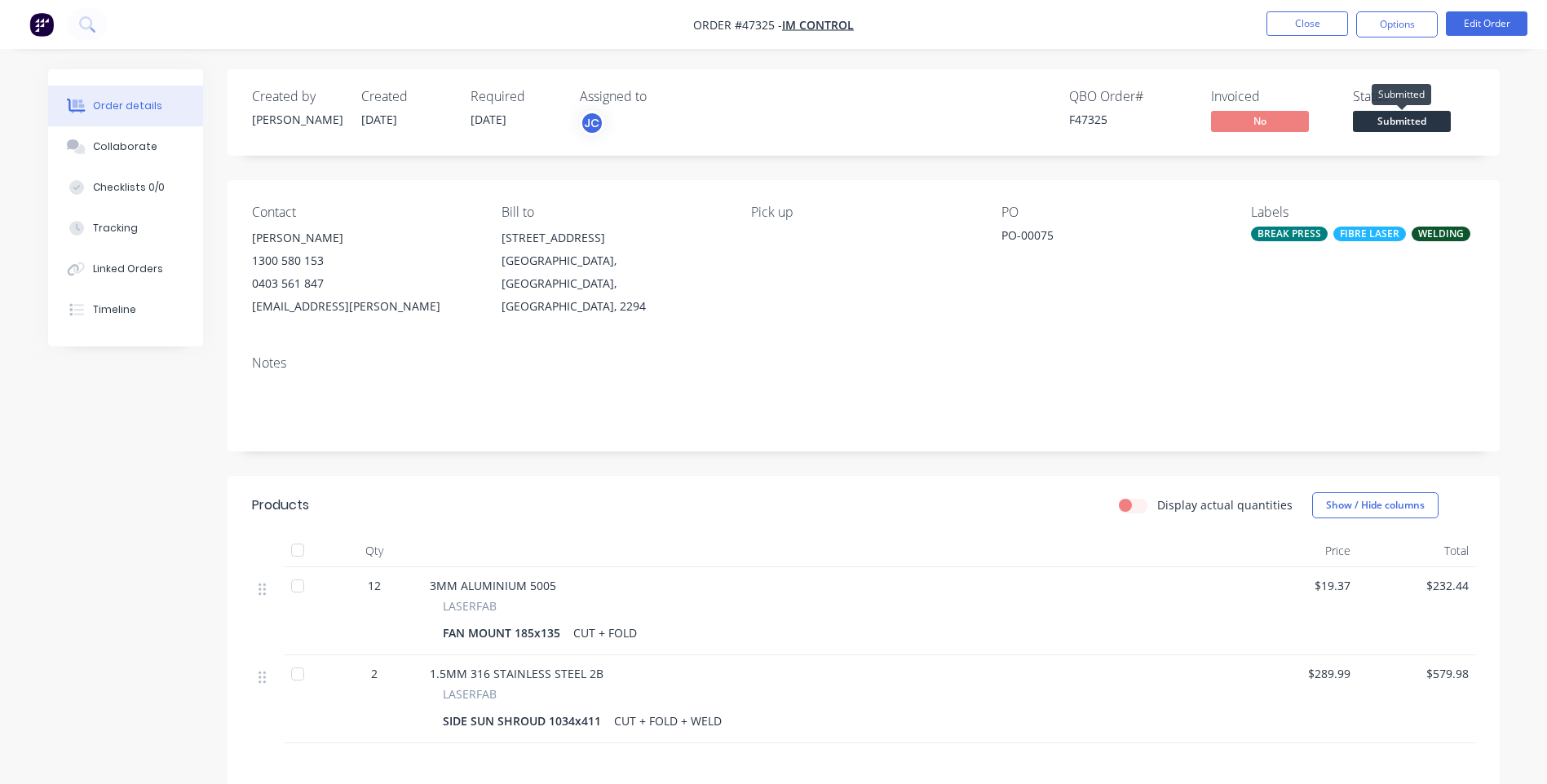
click at [1404, 123] on span "Submitted" at bounding box center [1402, 121] width 98 height 21
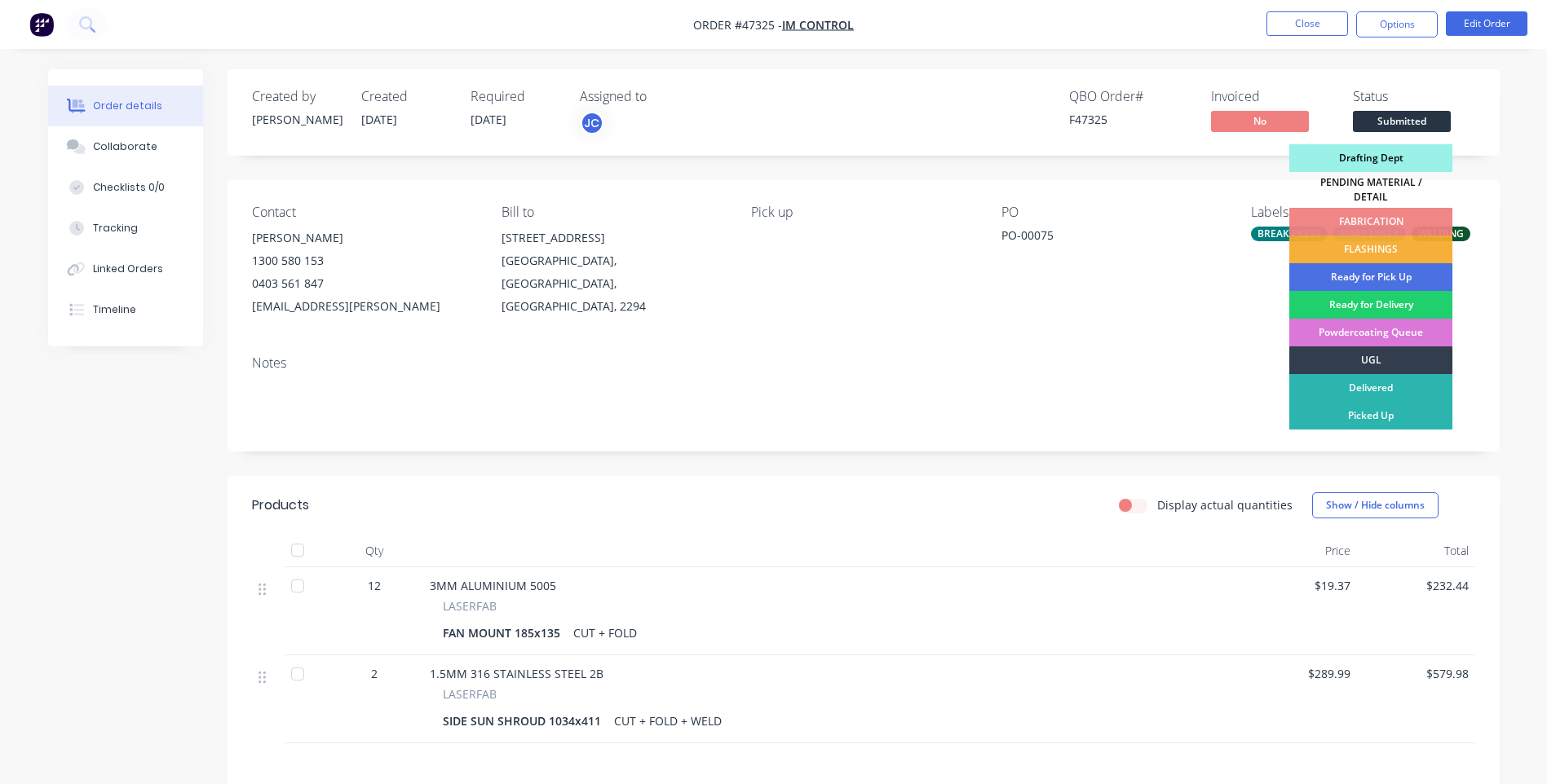
click at [1344, 152] on div "Drafting Dept" at bounding box center [1371, 158] width 163 height 27
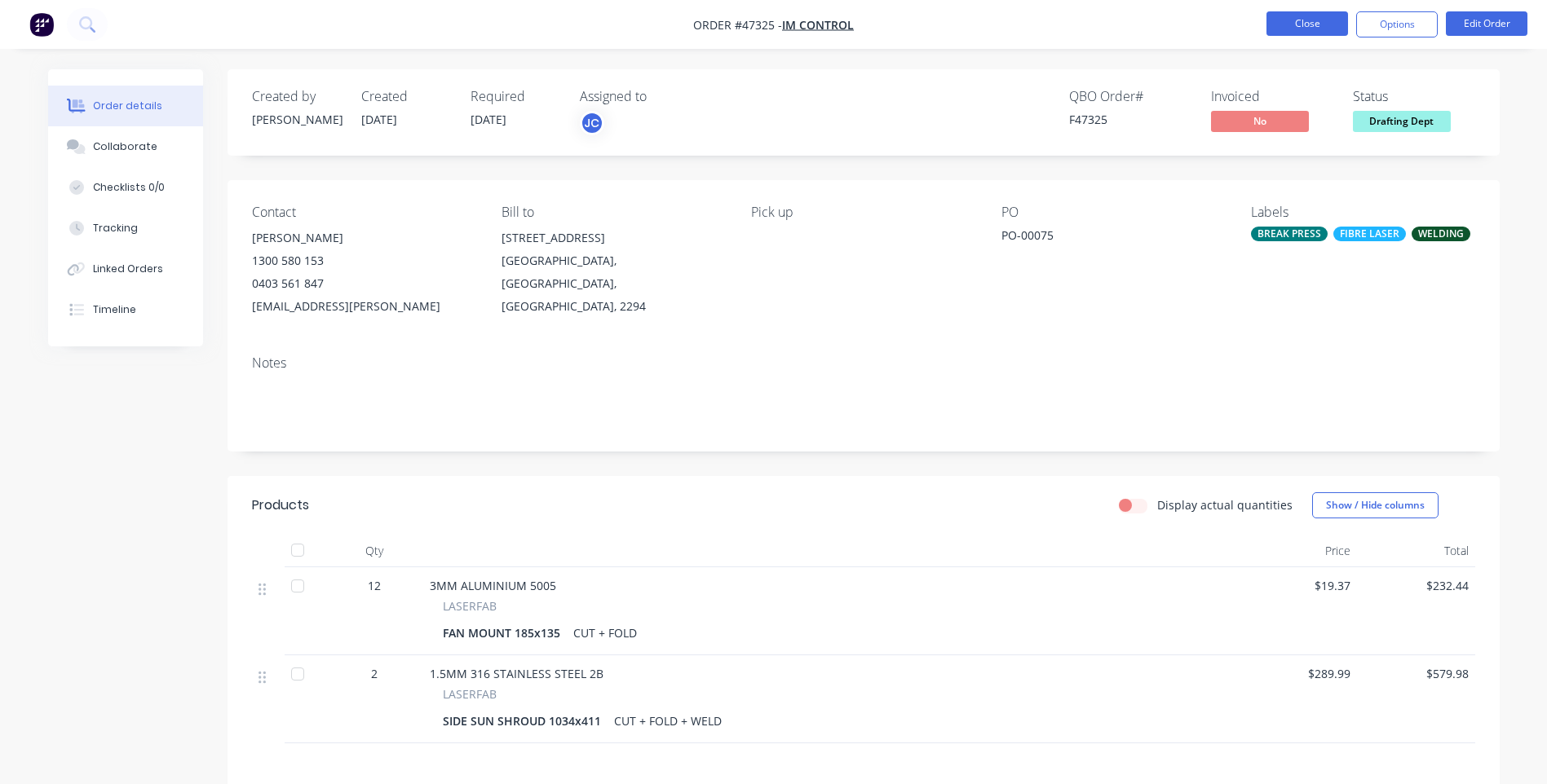
click at [1323, 26] on button "Close" at bounding box center [1308, 24] width 81 height 25
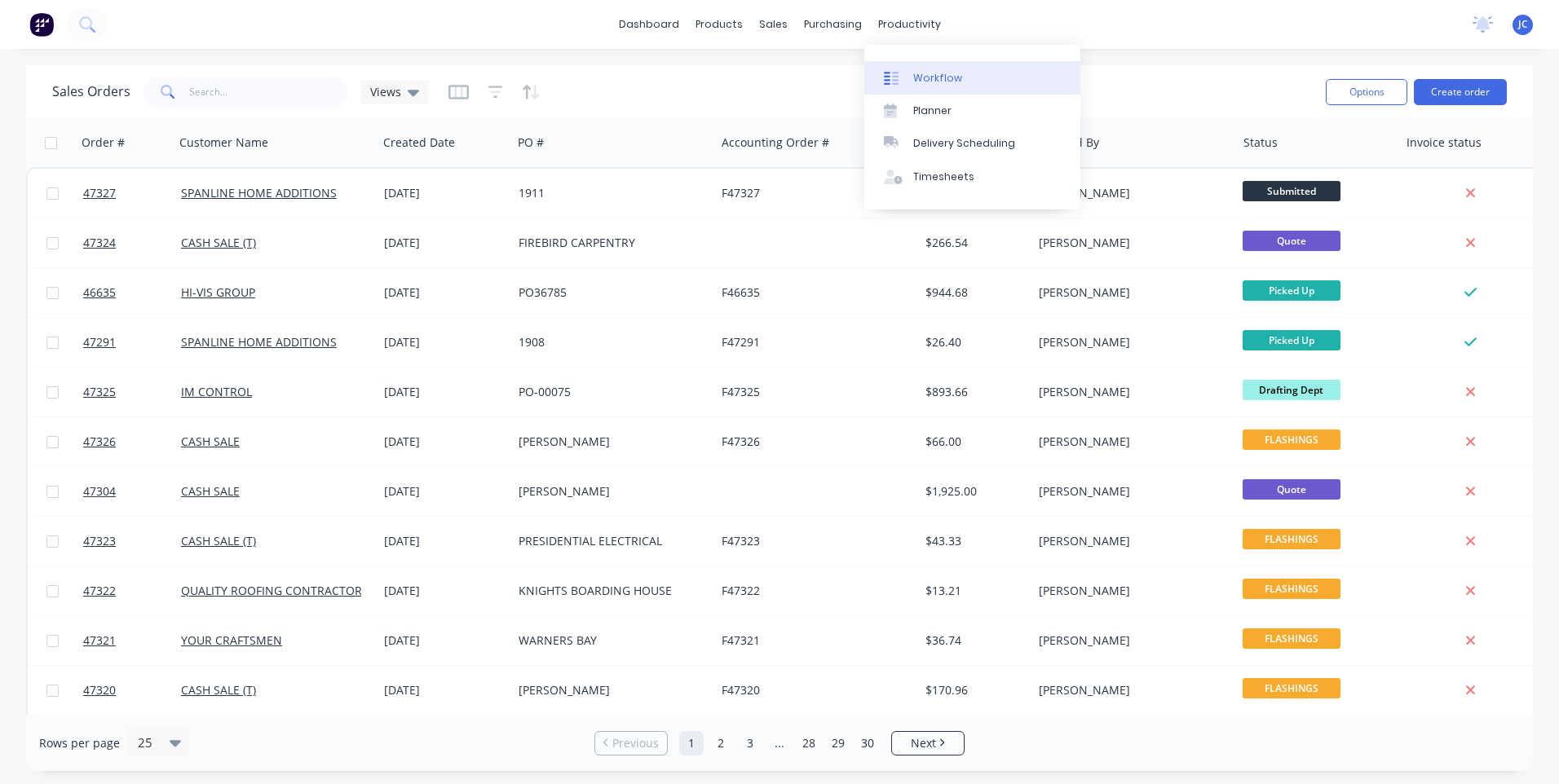
click at [926, 87] on link "Workflow" at bounding box center [972, 77] width 216 height 33
